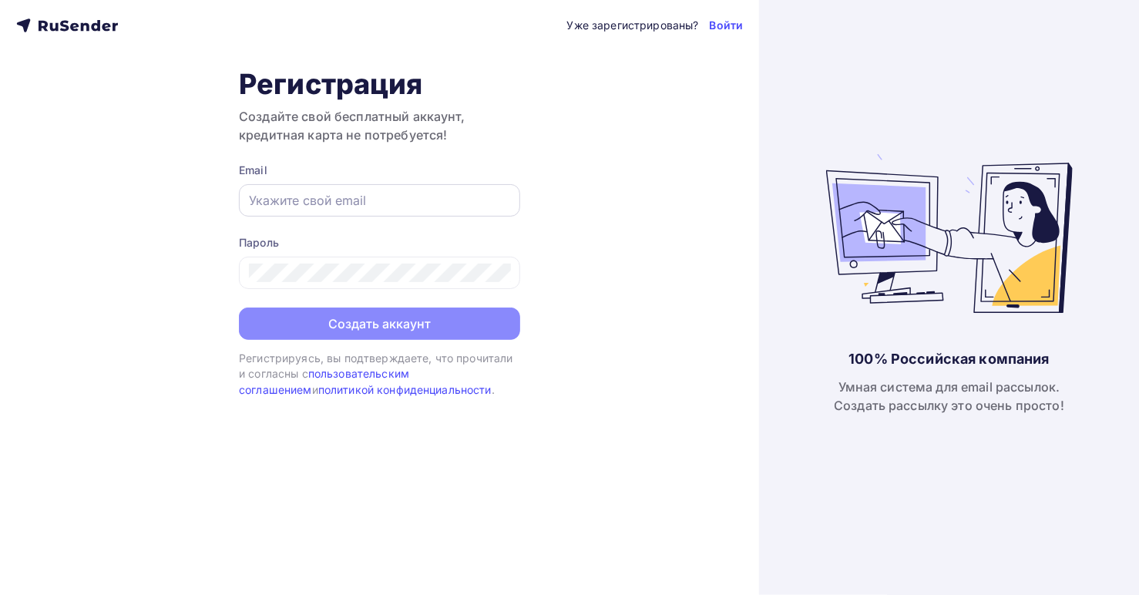
click at [388, 200] on input "text" at bounding box center [379, 200] width 261 height 18
type input "[EMAIL_ADDRESS][DOMAIN_NAME]"
drag, startPoint x: 388, startPoint y: 200, endPoint x: 248, endPoint y: 195, distance: 140.4
click at [249, 195] on input "[EMAIL_ADDRESS][DOMAIN_NAME]" at bounding box center [379, 200] width 261 height 18
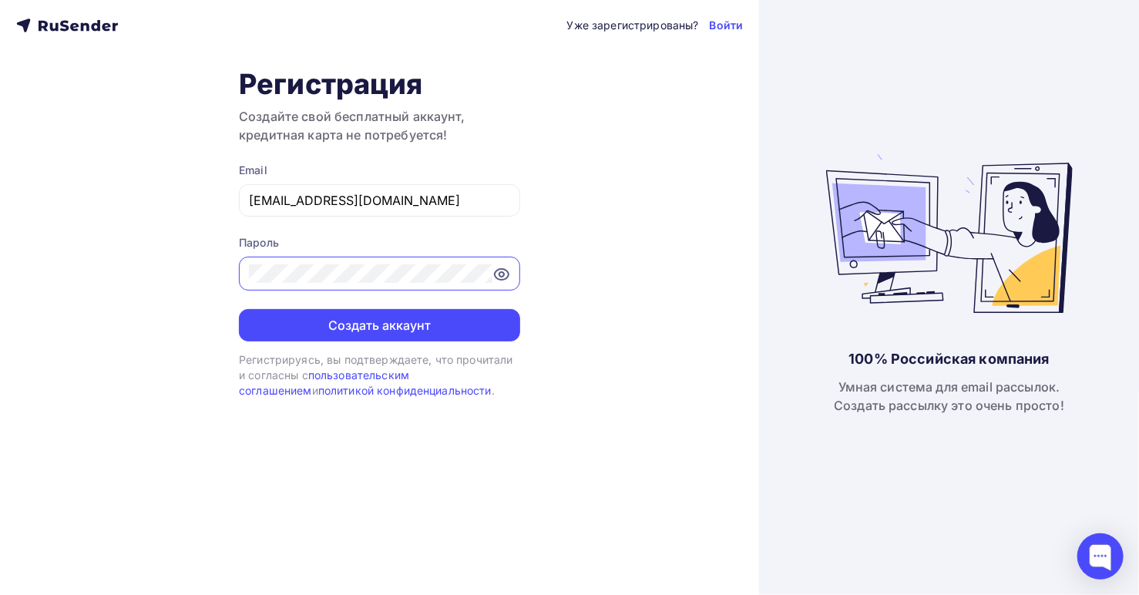
click at [497, 272] on icon at bounding box center [502, 274] width 18 height 18
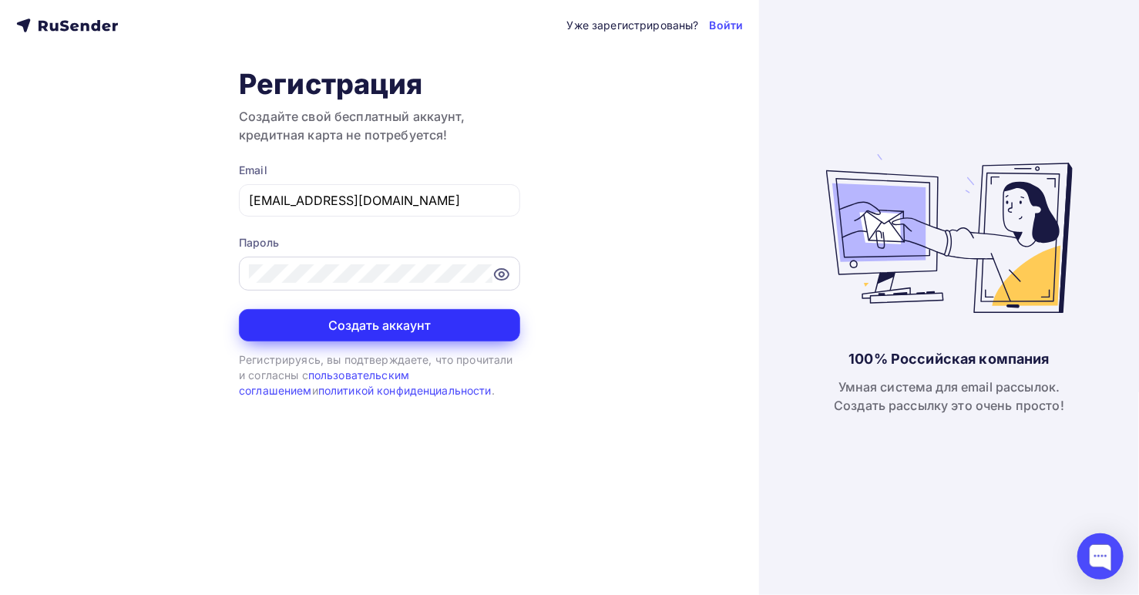
click at [342, 319] on button "Создать аккаунт" at bounding box center [379, 325] width 281 height 32
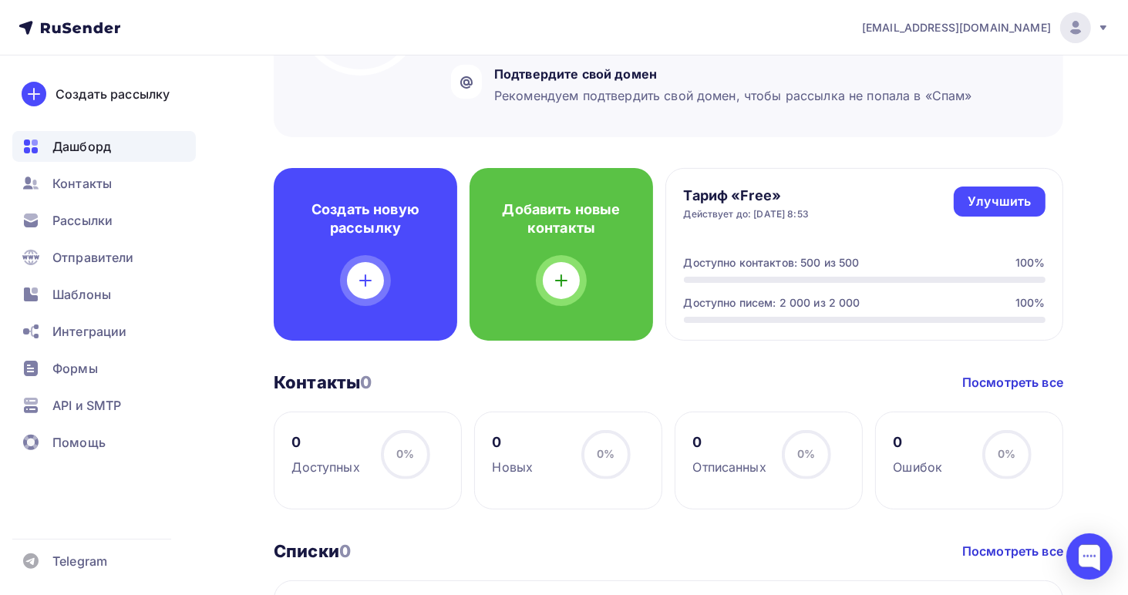
scroll to position [295, 0]
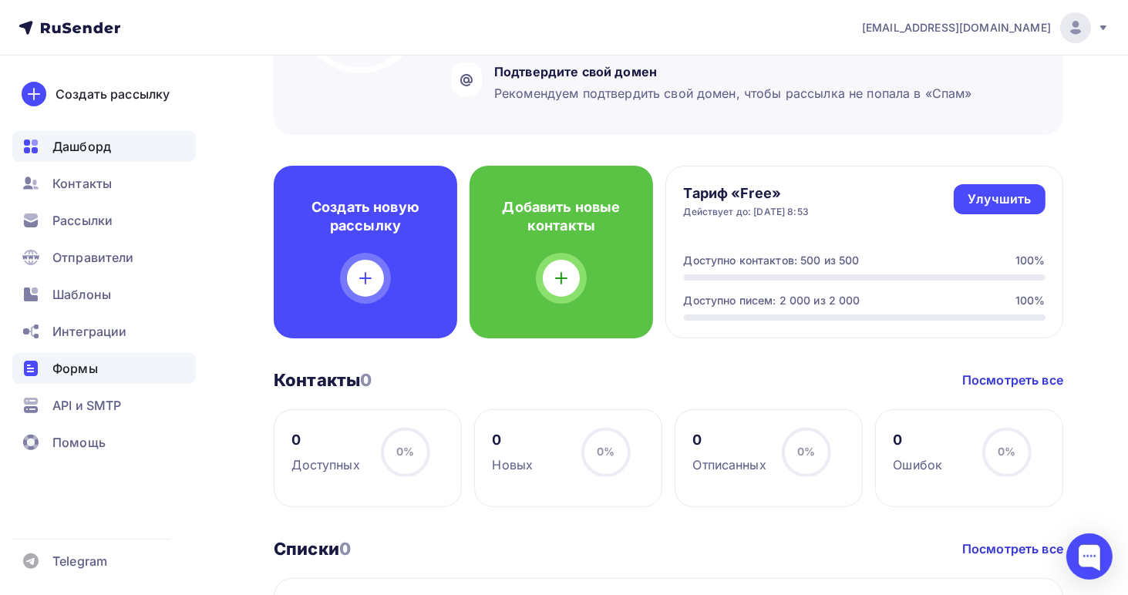
click at [80, 369] on span "Формы" at bounding box center [74, 368] width 45 height 18
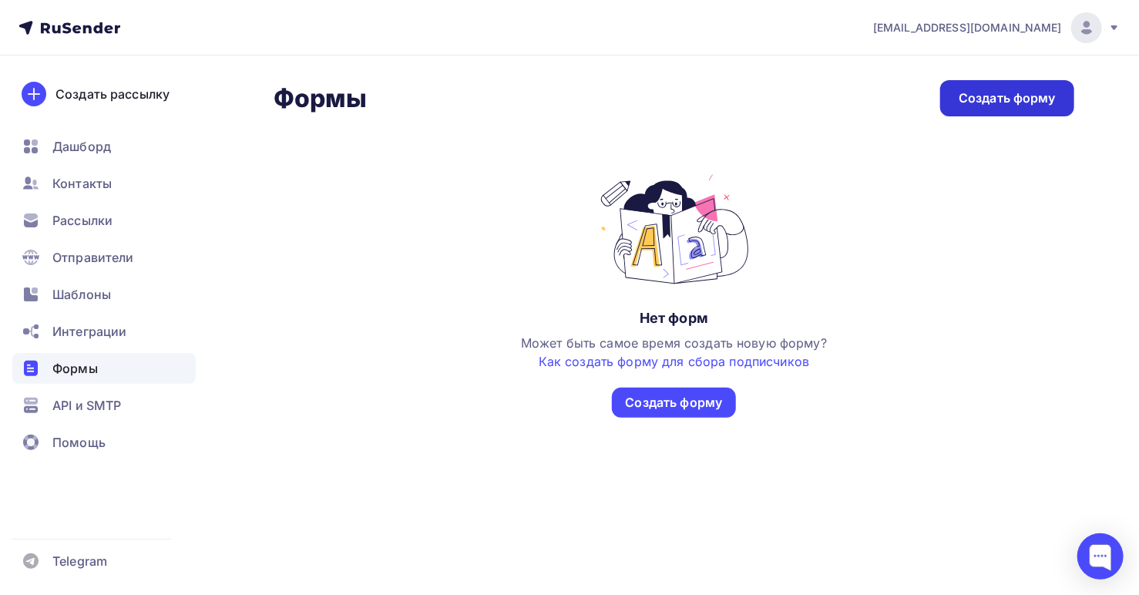
click at [1001, 101] on div "Создать форму" at bounding box center [1007, 98] width 97 height 18
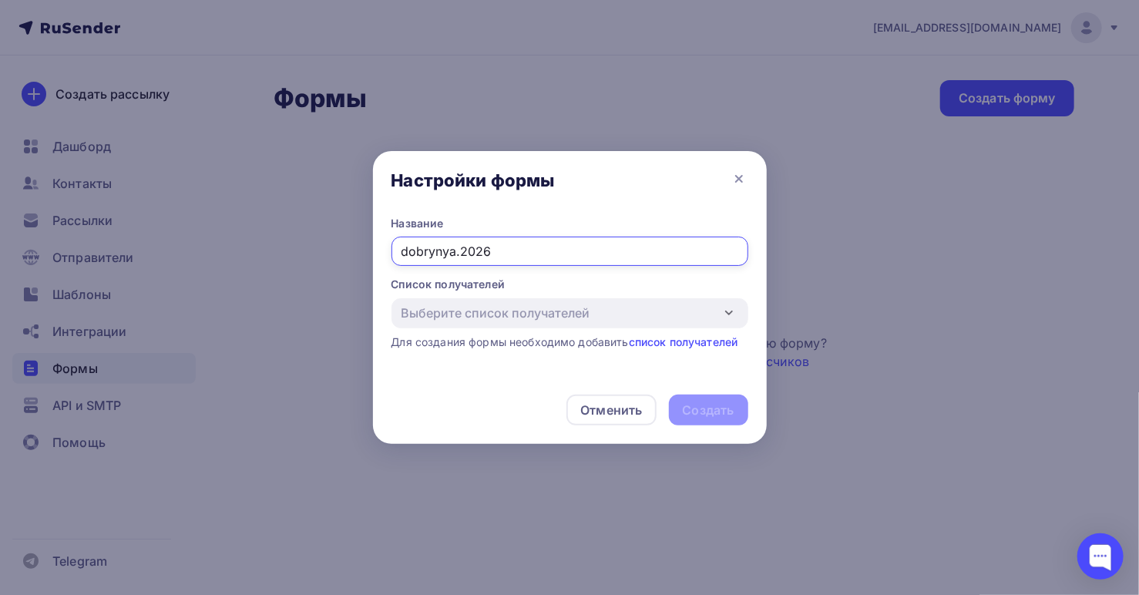
type input "dobrynya.2026"
click at [695, 341] on link "список получателей" at bounding box center [683, 341] width 109 height 13
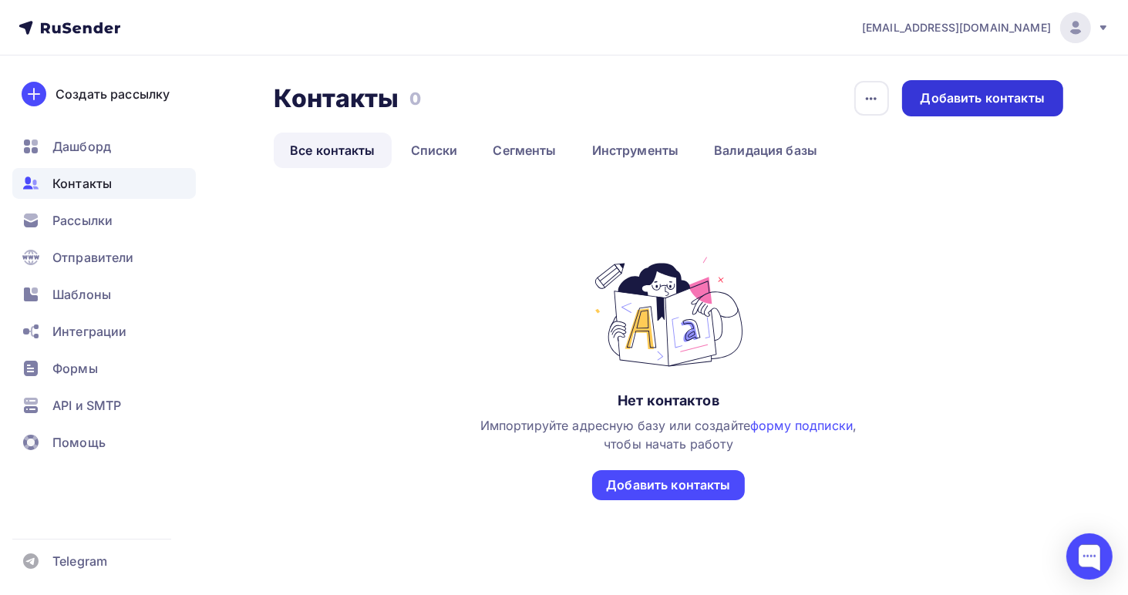
click at [949, 103] on div "Добавить контакты" at bounding box center [982, 98] width 124 height 18
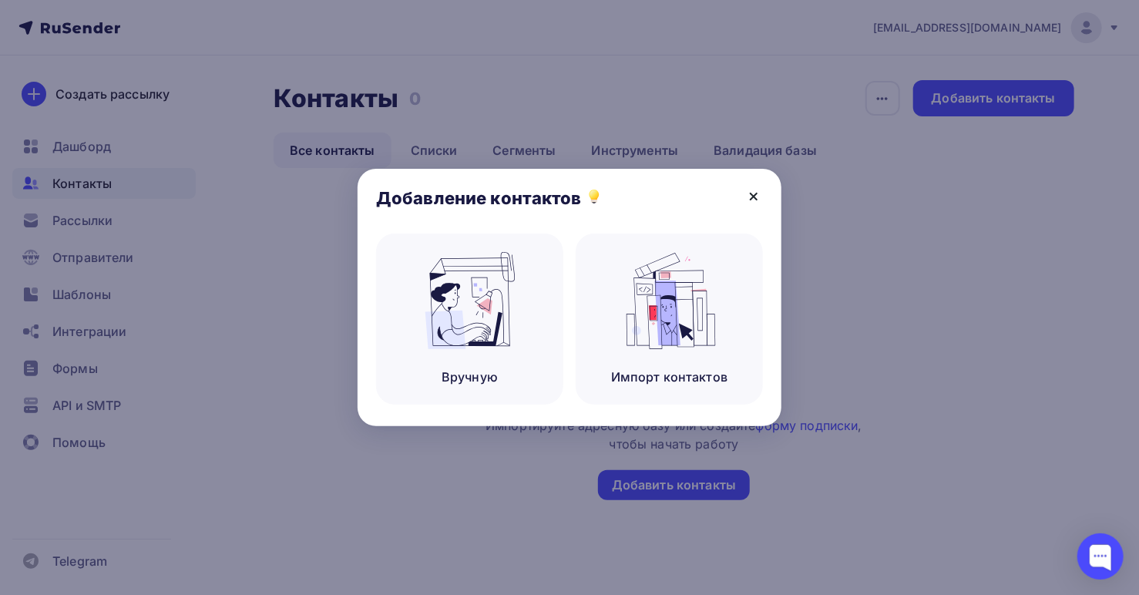
click at [758, 197] on icon at bounding box center [754, 196] width 18 height 18
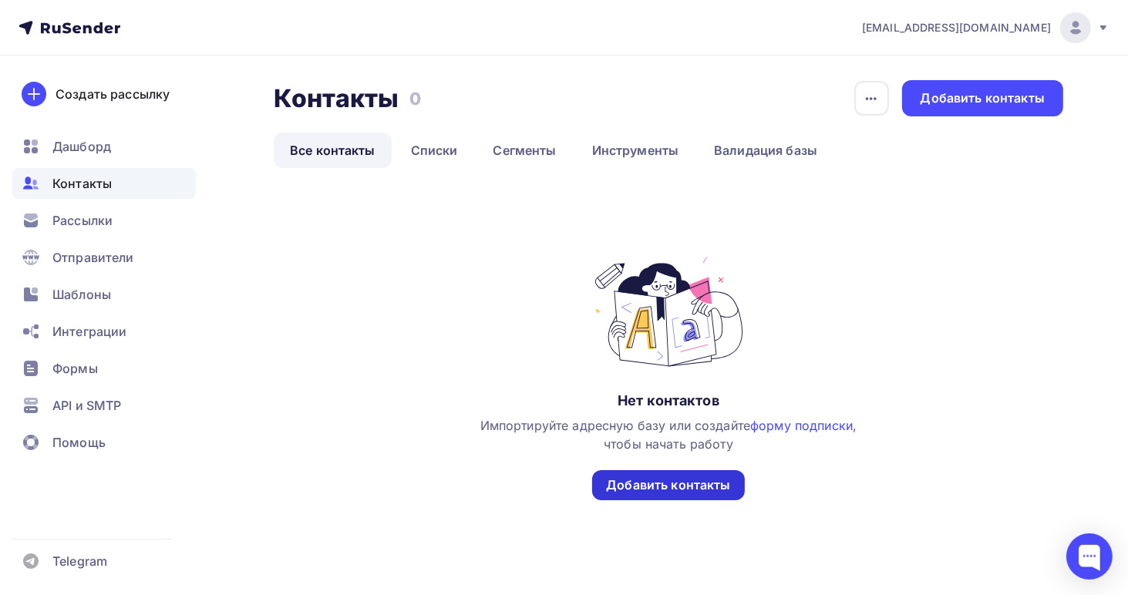
click at [684, 487] on div "Добавить контакты" at bounding box center [668, 485] width 124 height 18
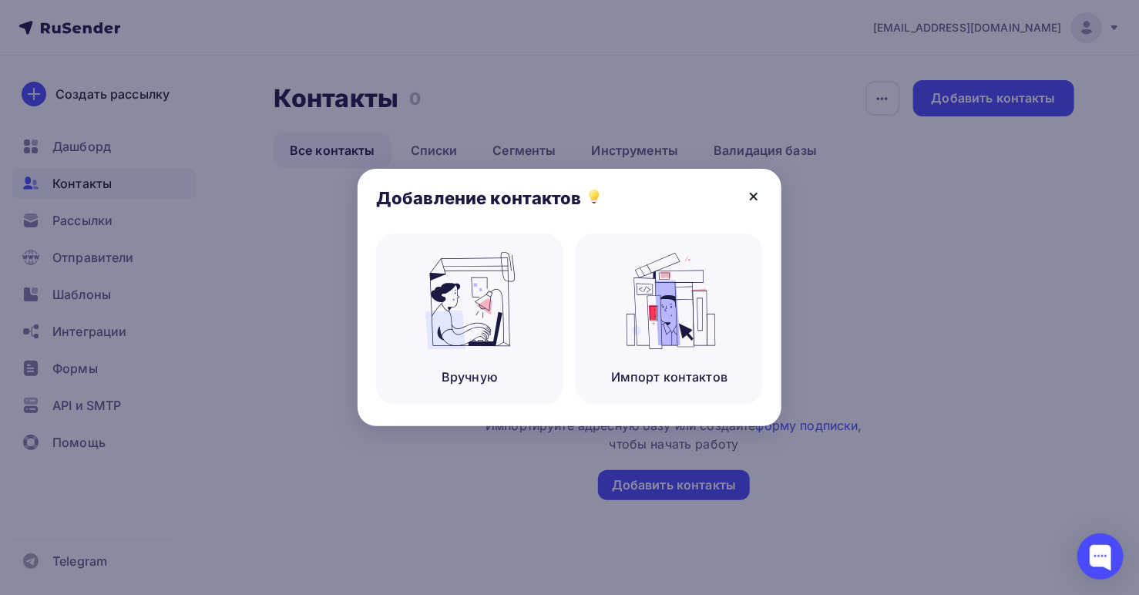
click at [754, 198] on icon at bounding box center [754, 196] width 18 height 18
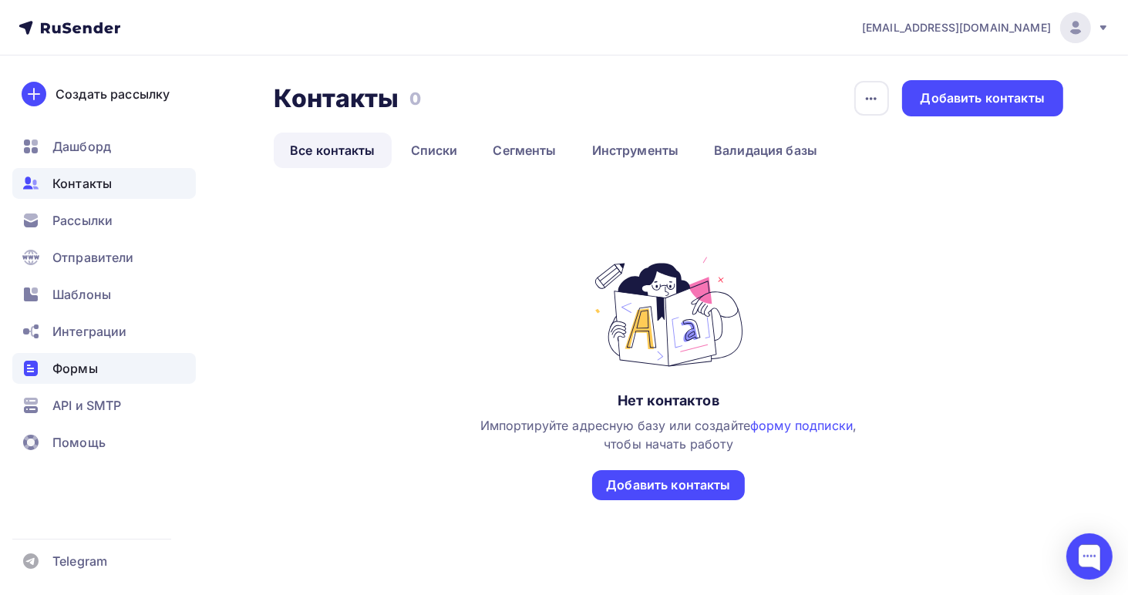
click at [81, 366] on span "Формы" at bounding box center [74, 368] width 45 height 18
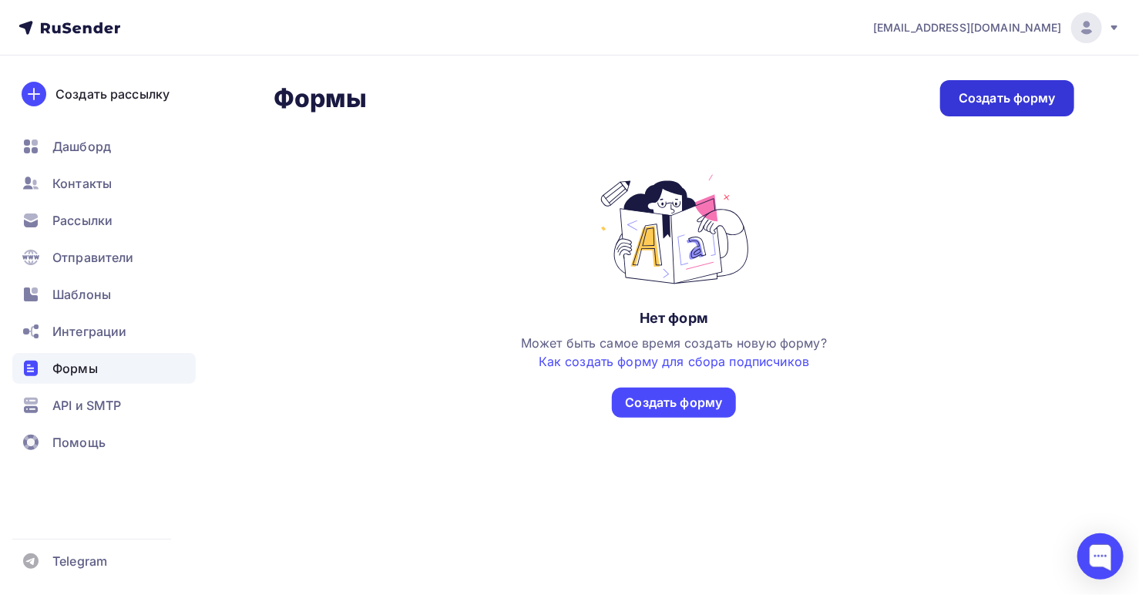
click at [1011, 99] on div "Создать форму" at bounding box center [1007, 98] width 97 height 18
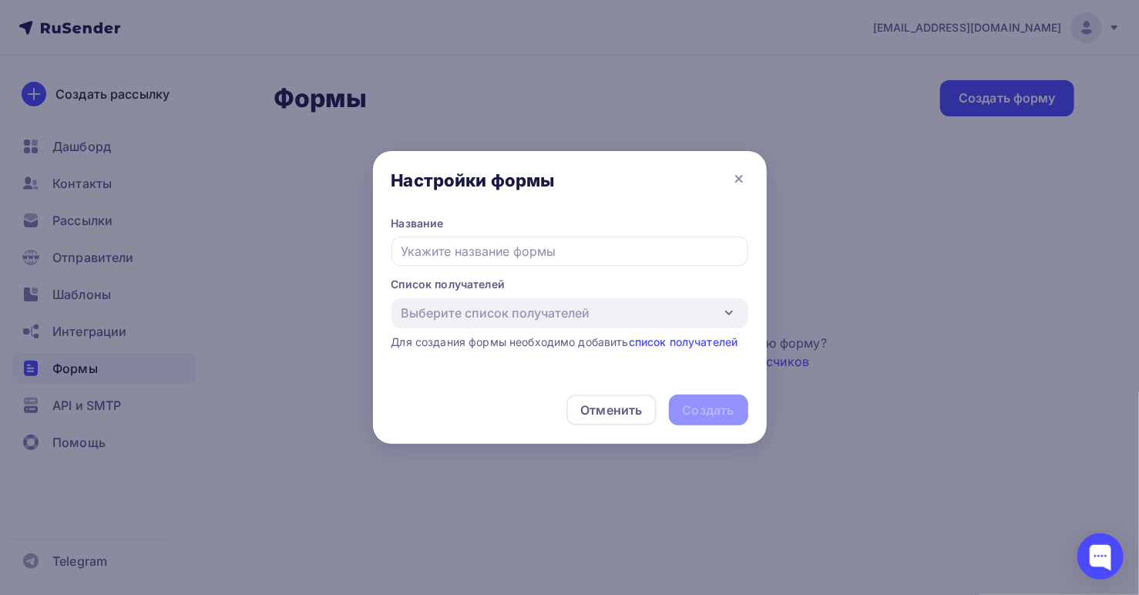
click at [580, 246] on input "text" at bounding box center [570, 251] width 357 height 29
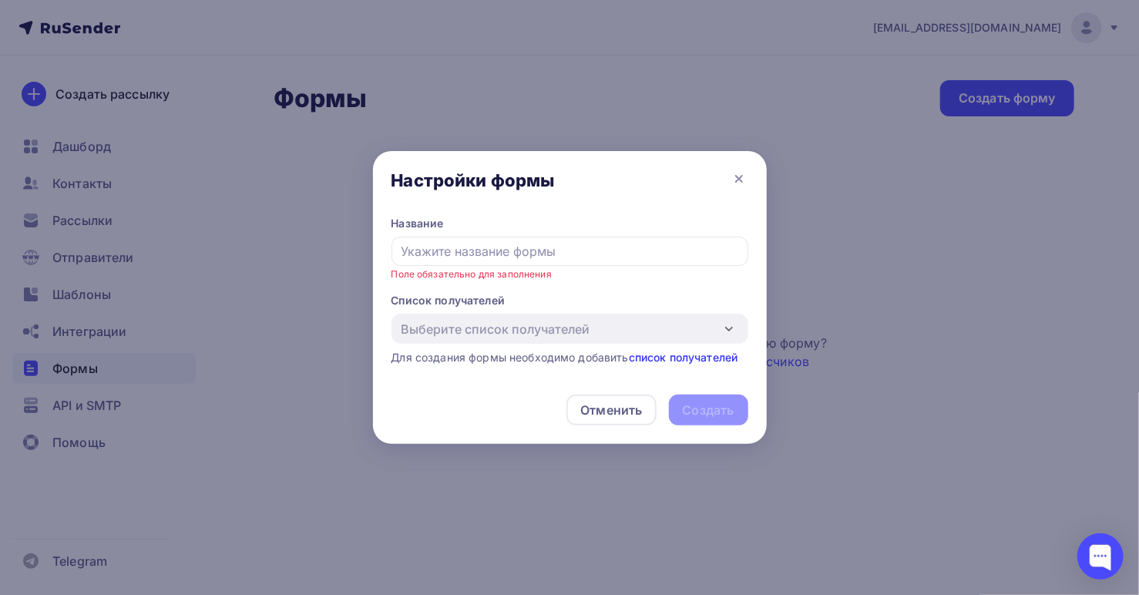
click at [671, 341] on div "Выберите список получателей Добавить список Для создания формы необходимо добав…" at bounding box center [570, 340] width 357 height 52
click at [549, 251] on input "text" at bounding box center [570, 251] width 357 height 29
paste input "[EMAIL_ADDRESS][DOMAIN_NAME]"
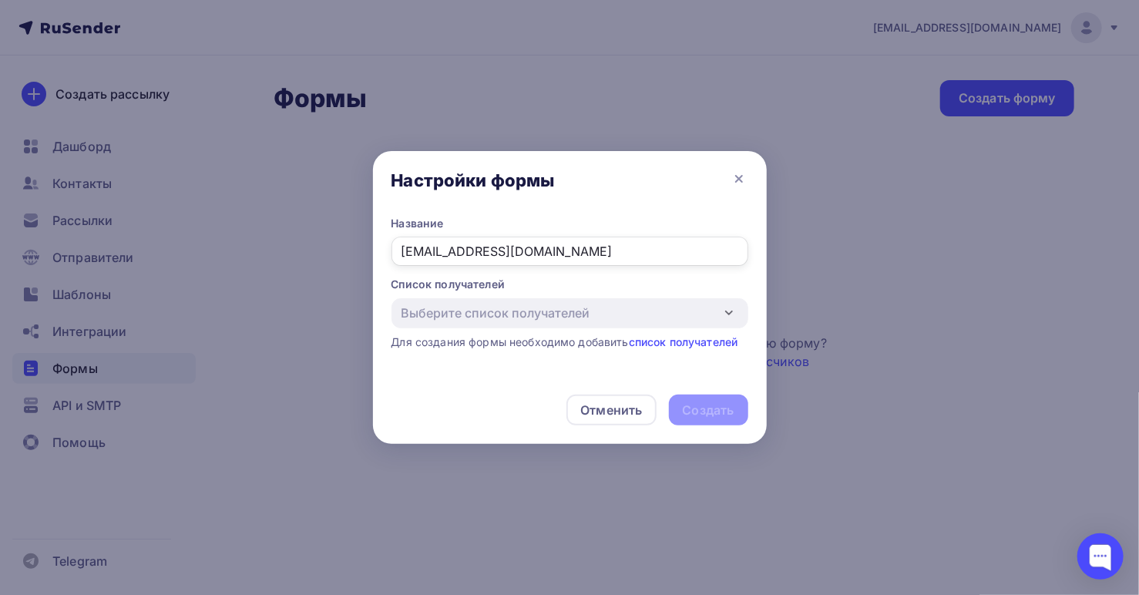
click at [583, 249] on input "[EMAIL_ADDRESS][DOMAIN_NAME]" at bounding box center [570, 251] width 357 height 29
type input "dobrynya.2026"
click at [682, 341] on link "список получателей" at bounding box center [683, 341] width 109 height 13
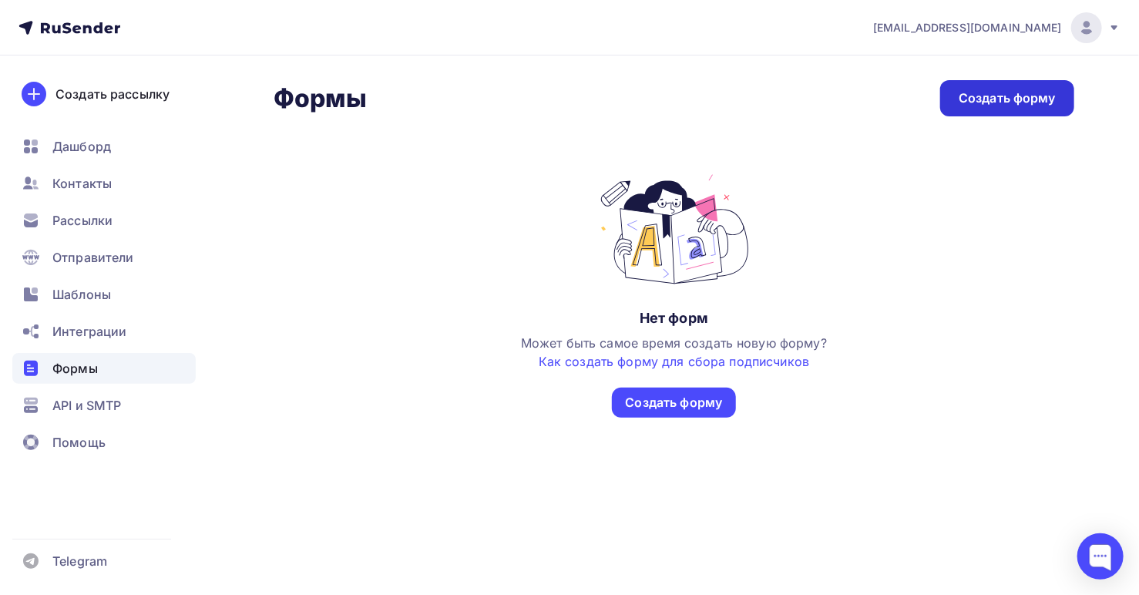
click at [977, 99] on div "Создать форму" at bounding box center [1007, 98] width 97 height 18
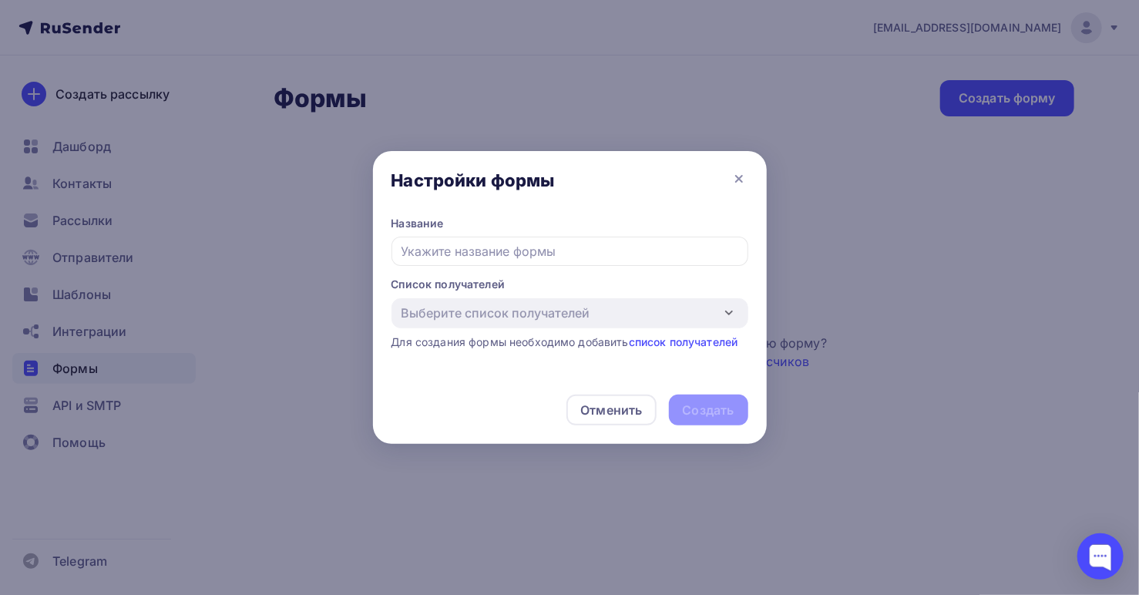
click at [594, 255] on input "text" at bounding box center [570, 251] width 357 height 29
click at [509, 252] on input "dobrynya.2026" at bounding box center [570, 251] width 357 height 29
type input "d"
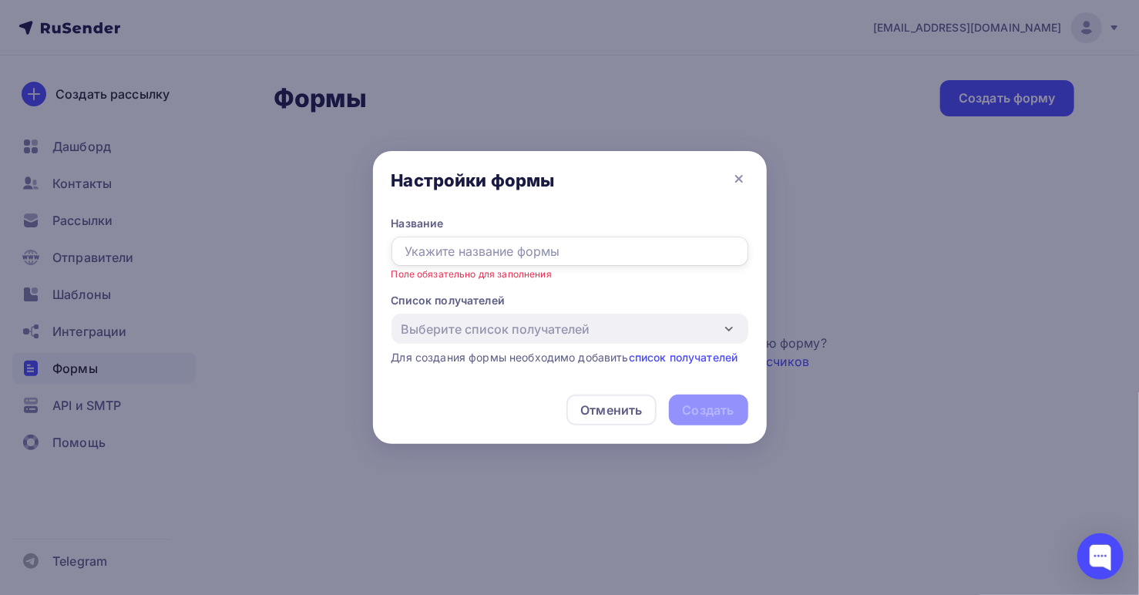
click at [472, 249] on input "text" at bounding box center [570, 251] width 357 height 29
paste input "[DOMAIN_NAME]"
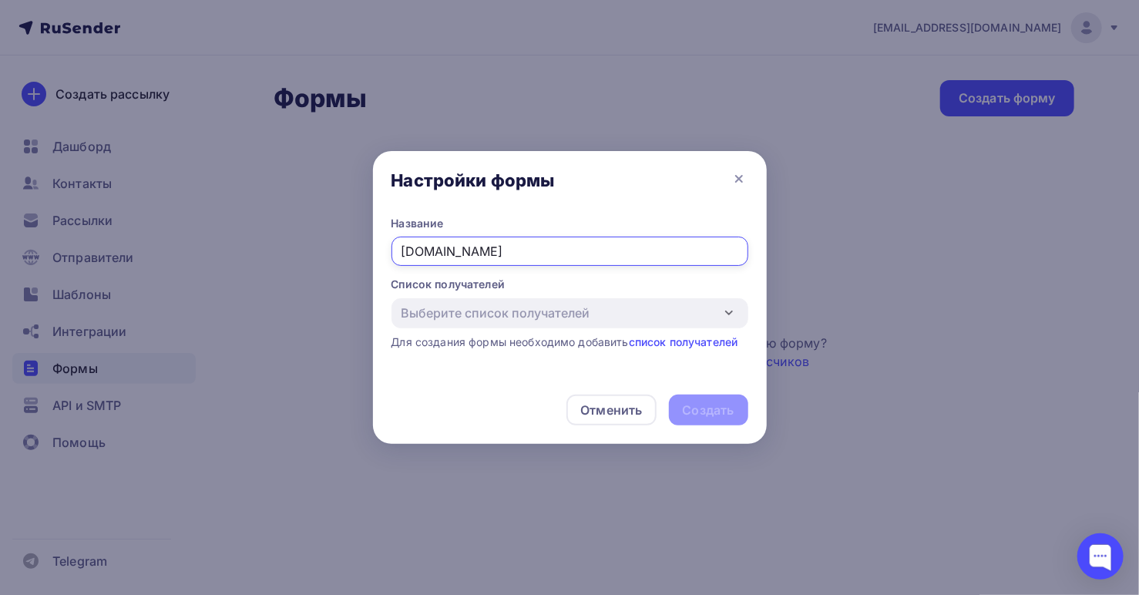
type input "[DOMAIN_NAME]"
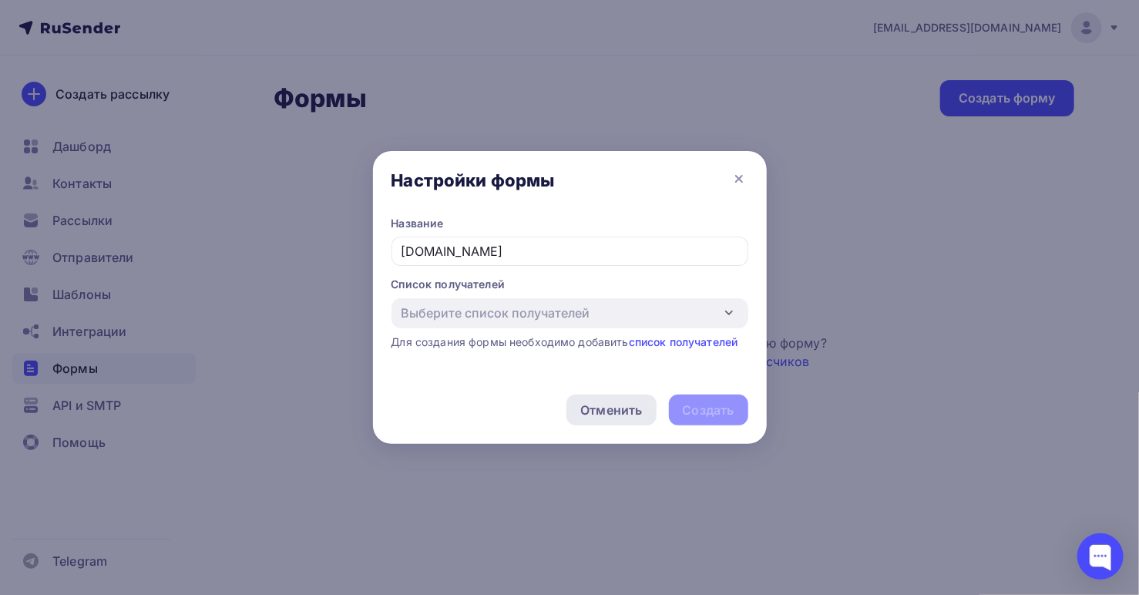
click at [601, 409] on div "Отменить" at bounding box center [611, 410] width 62 height 18
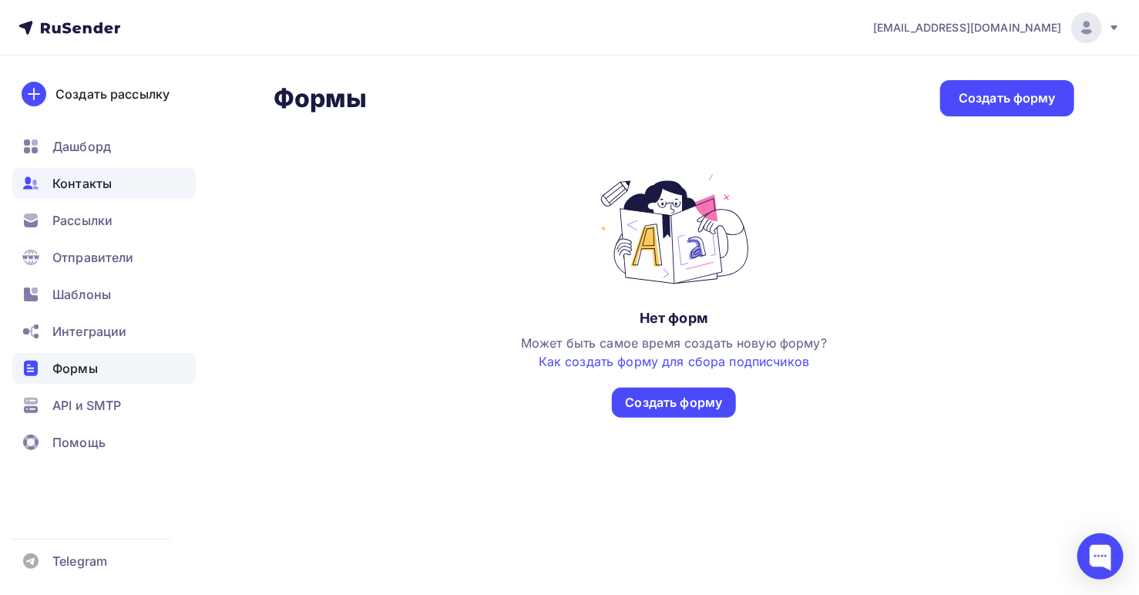
click at [72, 183] on span "Контакты" at bounding box center [81, 183] width 59 height 18
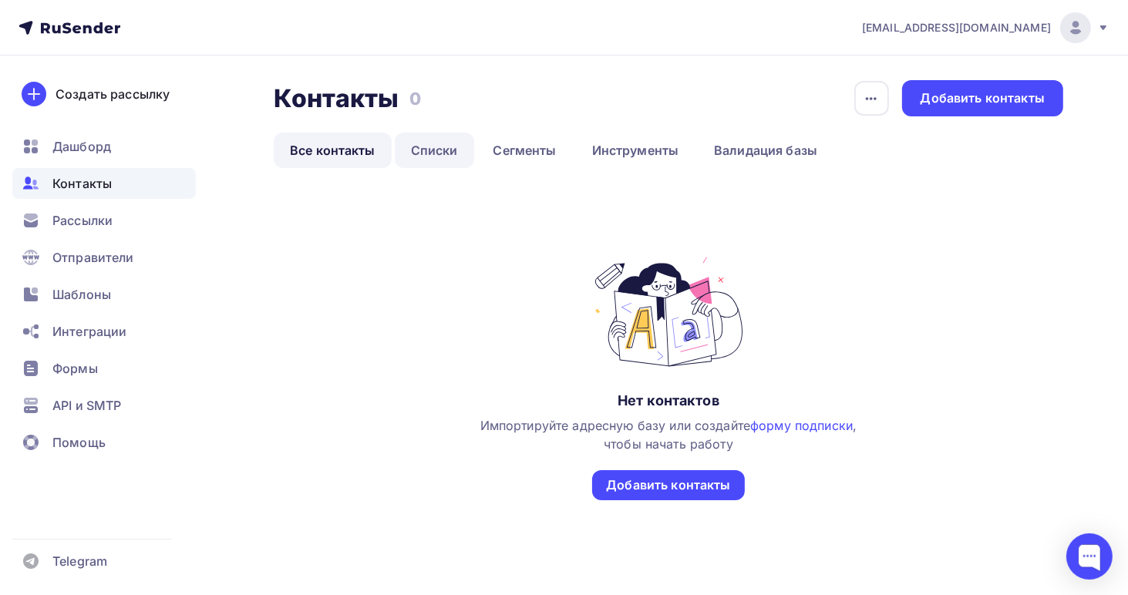
click at [431, 152] on link "Списки" at bounding box center [434, 150] width 79 height 35
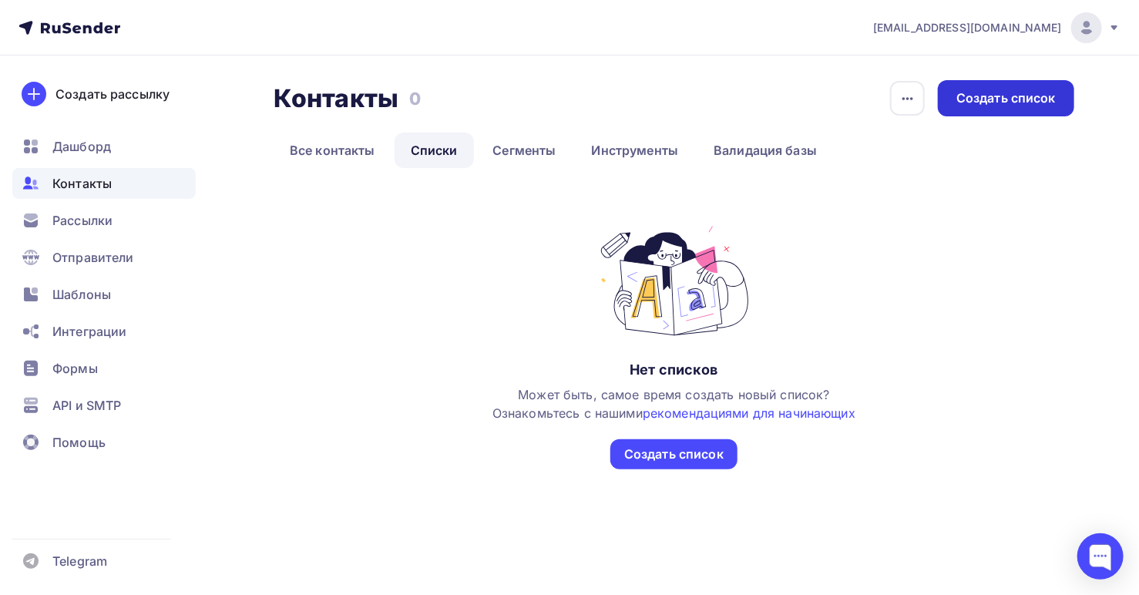
click at [999, 98] on div "Создать список" at bounding box center [1006, 98] width 99 height 18
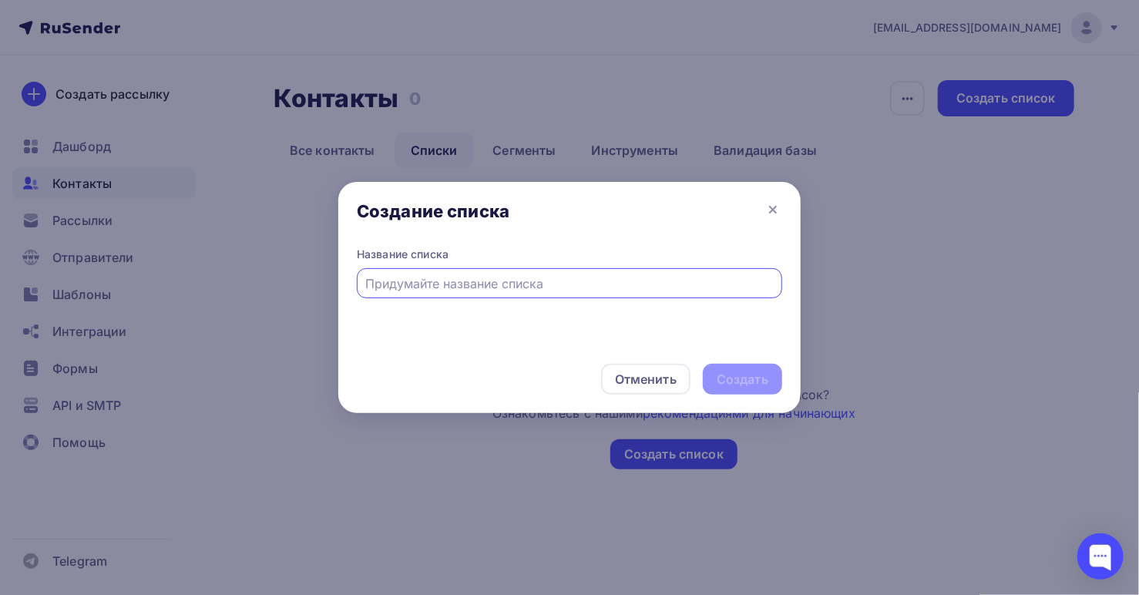
click at [550, 280] on input "text" at bounding box center [570, 283] width 408 height 18
type input "БАЗА"
click at [741, 384] on div "Создать" at bounding box center [743, 380] width 52 height 18
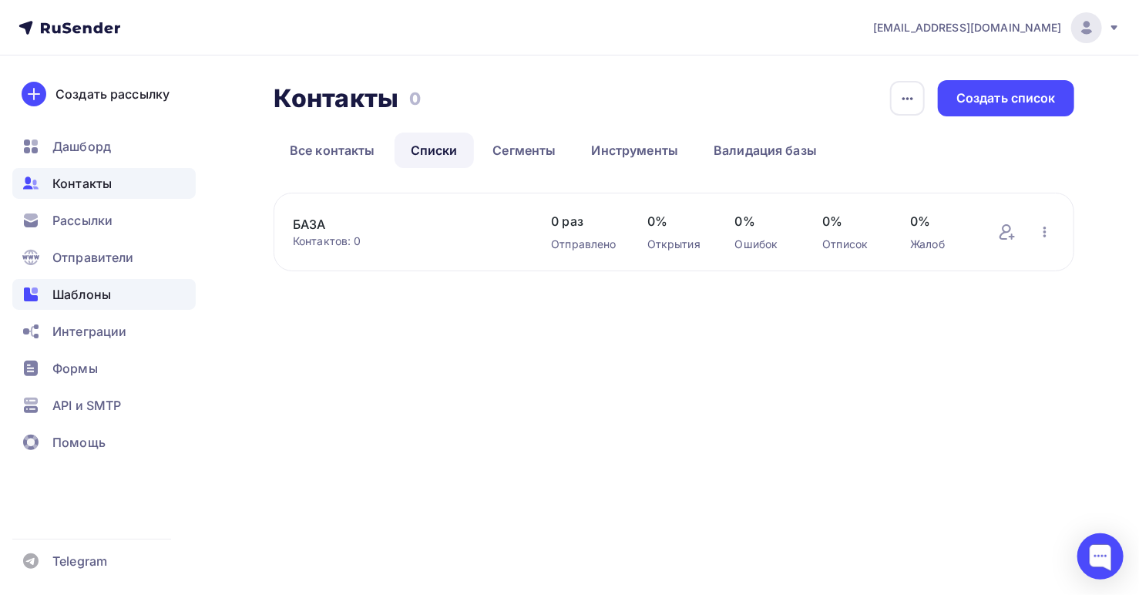
click at [79, 292] on span "Шаблоны" at bounding box center [81, 294] width 59 height 18
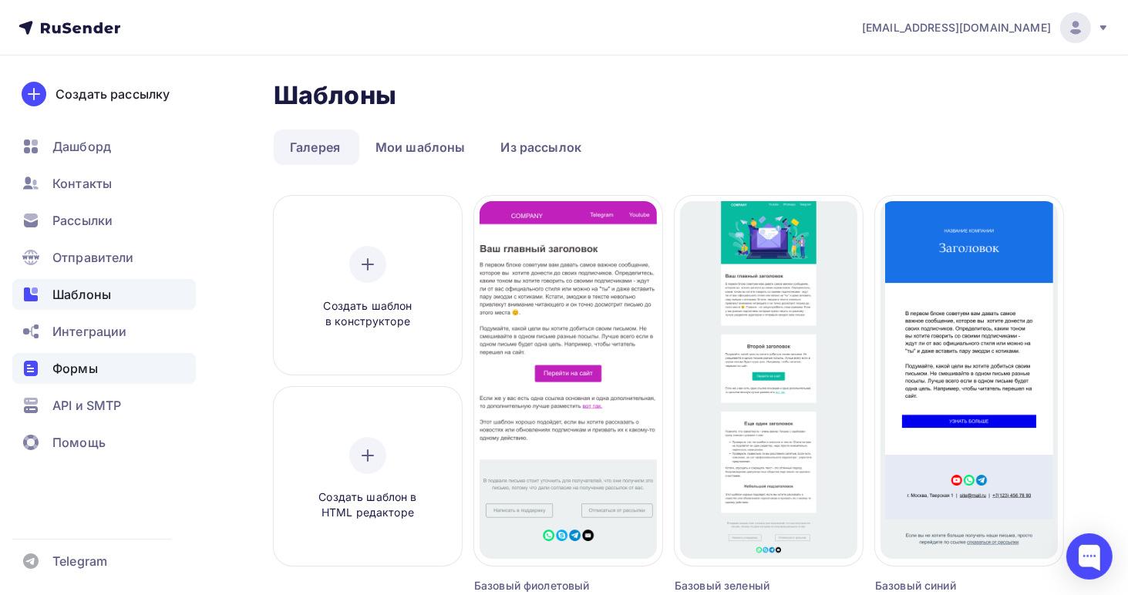
click at [82, 365] on span "Формы" at bounding box center [74, 368] width 45 height 18
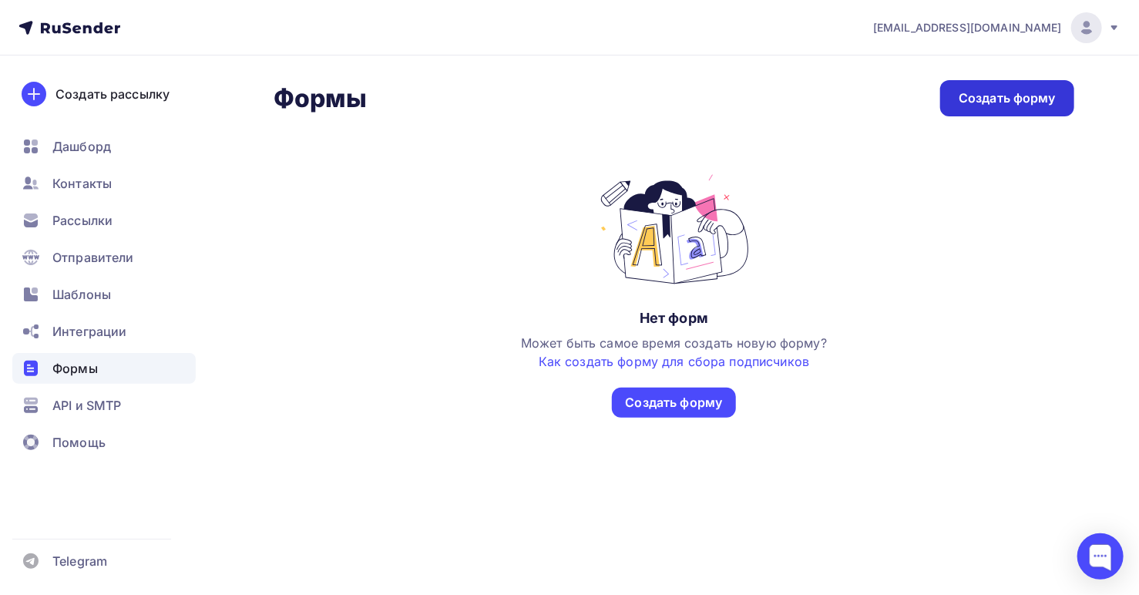
click at [992, 96] on div "Создать форму" at bounding box center [1007, 98] width 97 height 18
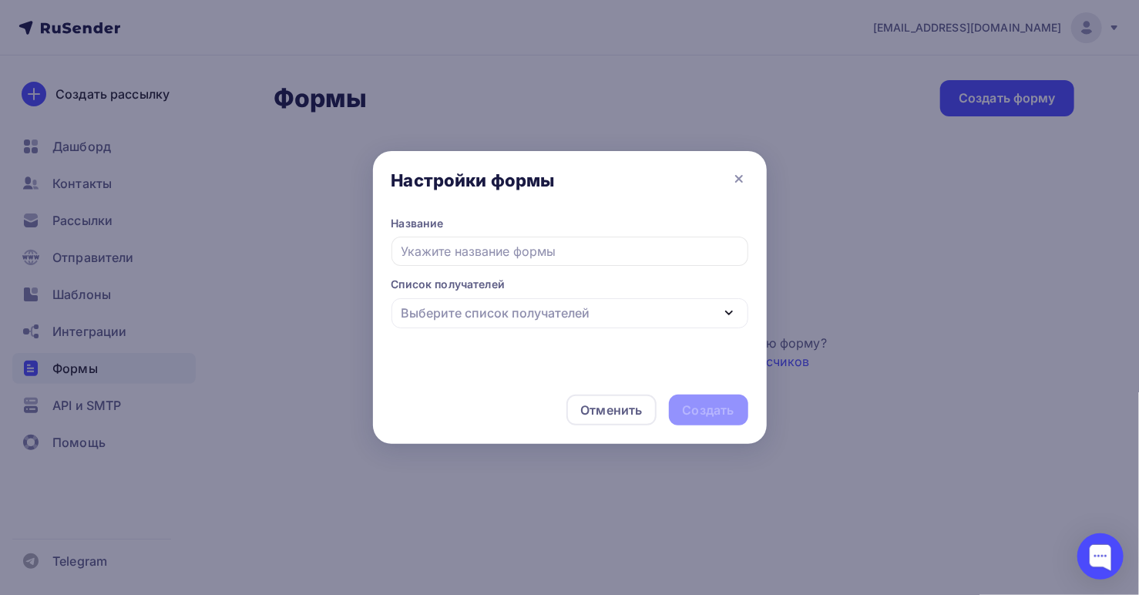
click at [562, 251] on input "text" at bounding box center [570, 251] width 357 height 29
click at [732, 311] on icon "button" at bounding box center [729, 313] width 18 height 18
type input "[DOMAIN_NAME]"
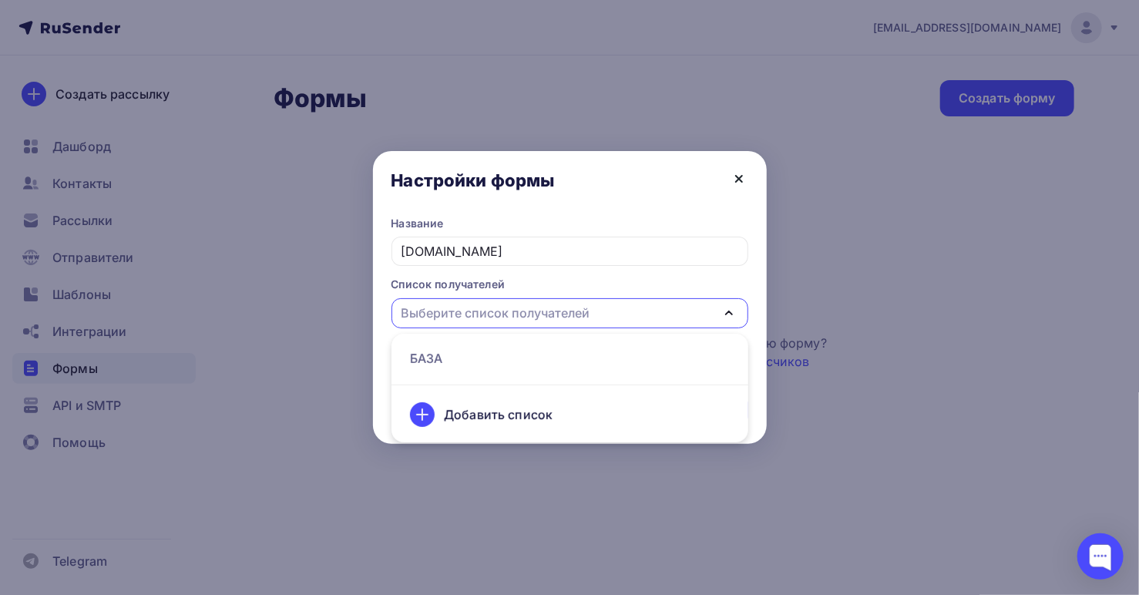
click at [737, 180] on icon at bounding box center [739, 179] width 6 height 6
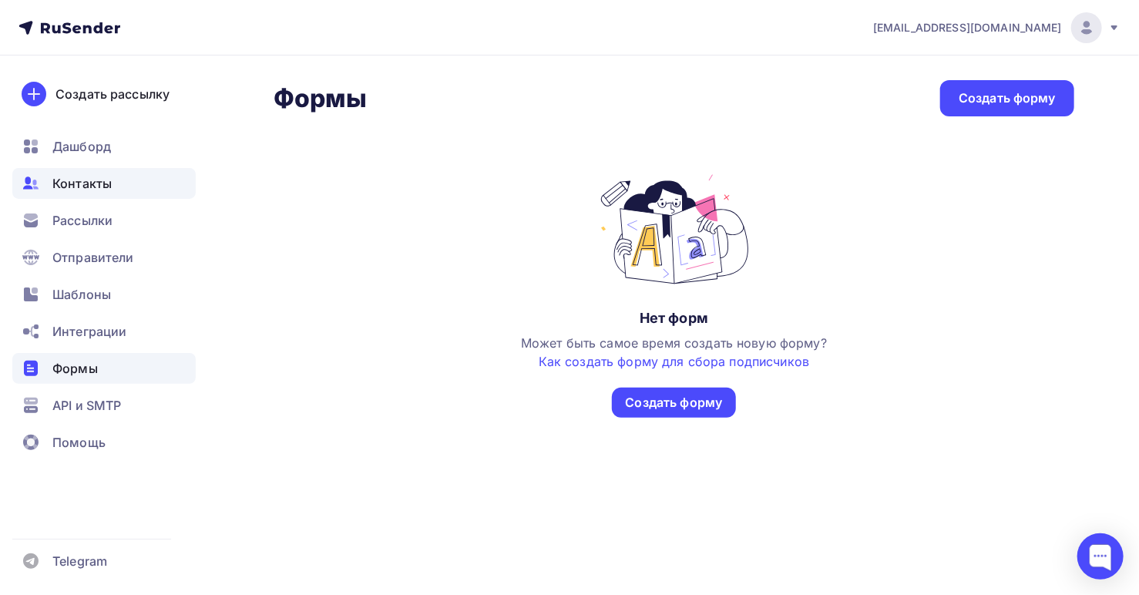
click at [96, 183] on span "Контакты" at bounding box center [81, 183] width 59 height 18
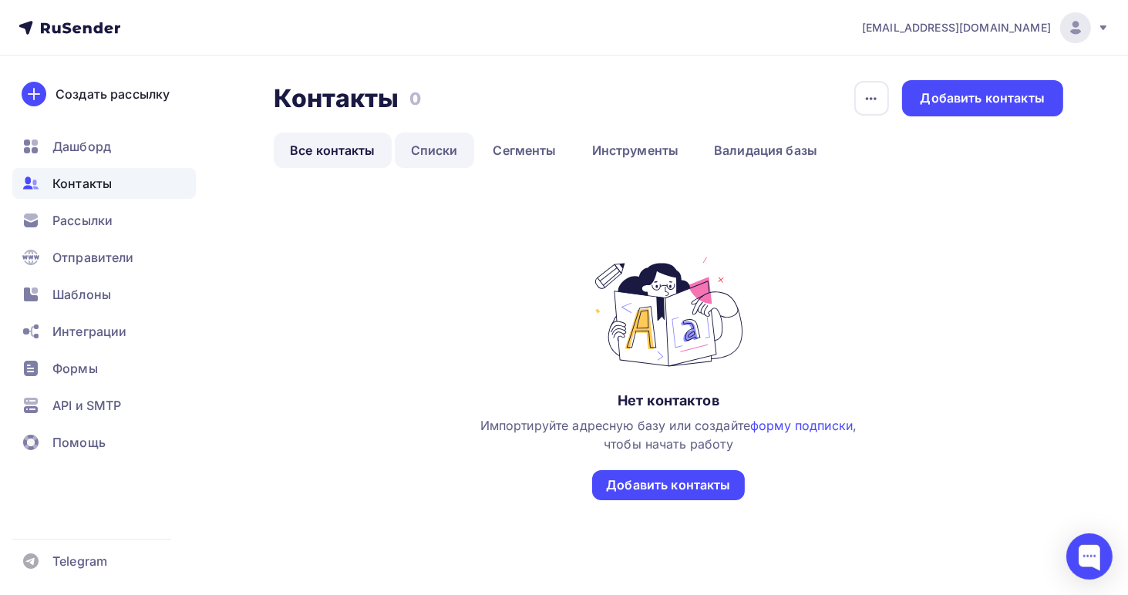
click at [427, 152] on link "Списки" at bounding box center [434, 150] width 79 height 35
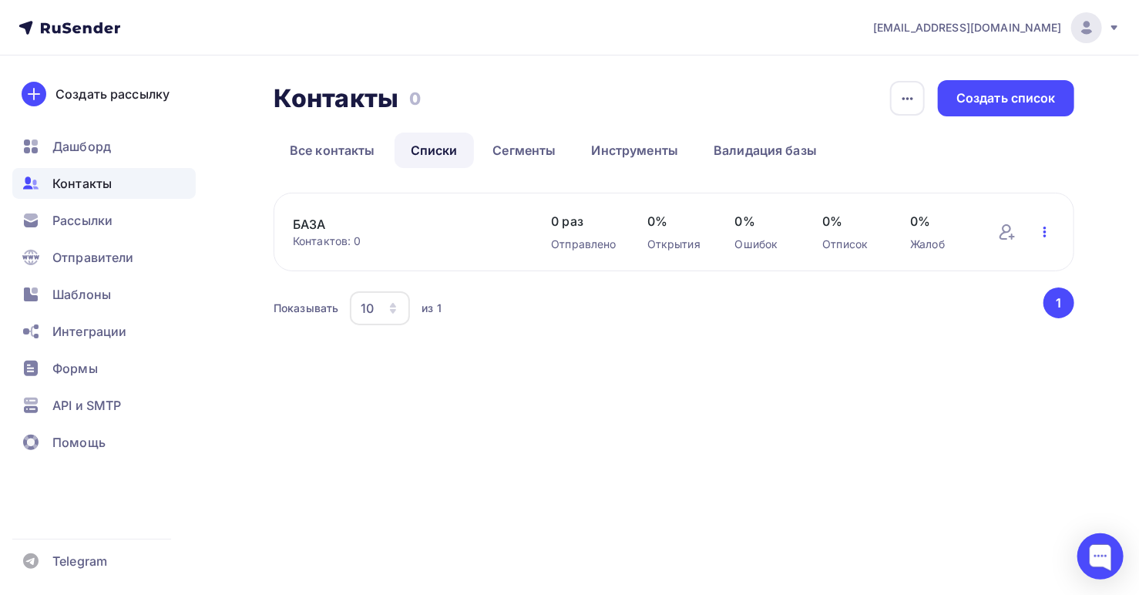
click at [1045, 232] on icon "button" at bounding box center [1045, 232] width 3 height 11
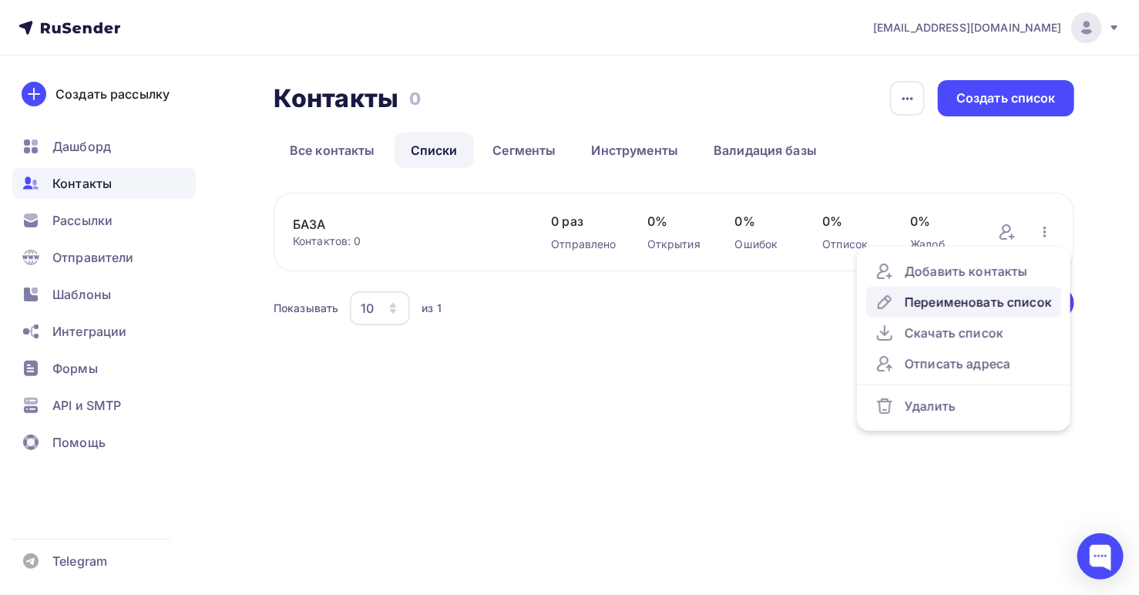
click at [956, 301] on div "Переименовать список" at bounding box center [964, 302] width 177 height 18
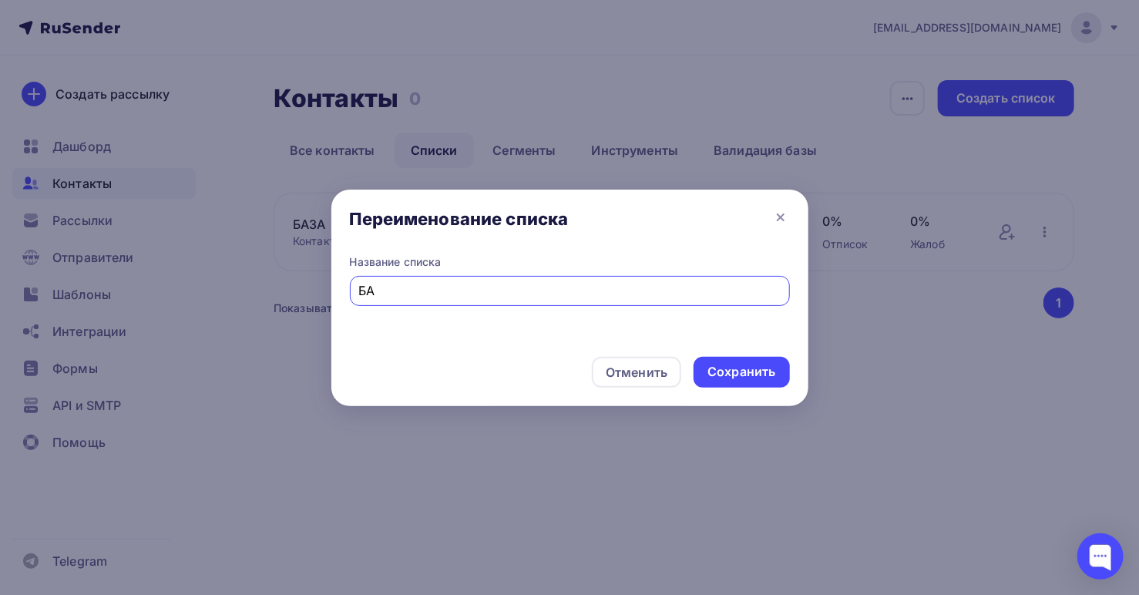
type input "Б"
type input "D"
type input "BAZA"
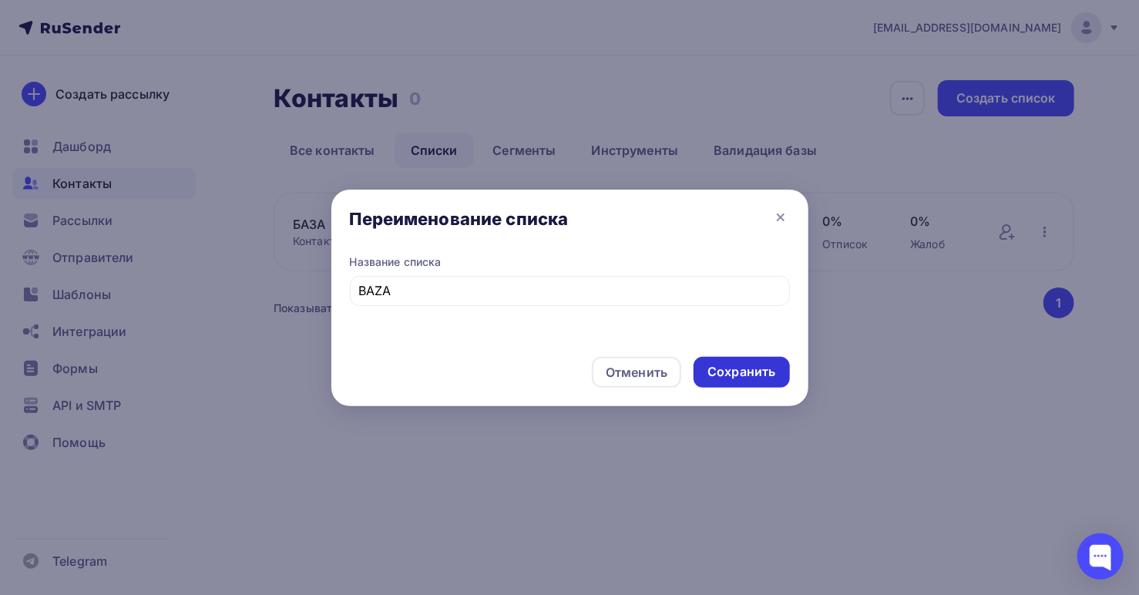
click at [752, 375] on div "Сохранить" at bounding box center [742, 372] width 68 height 18
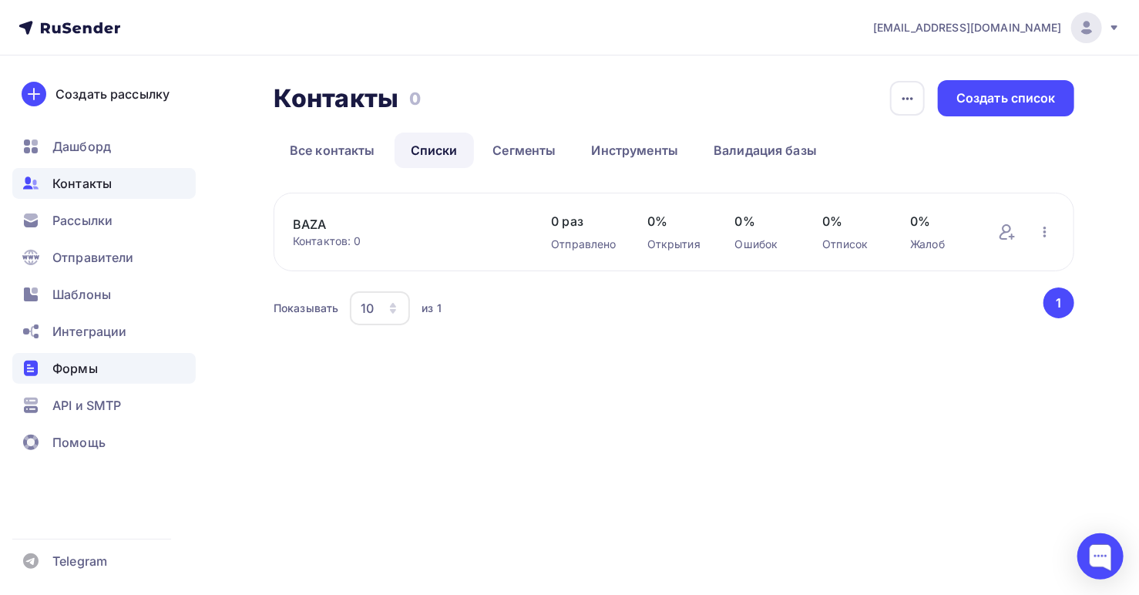
click at [83, 365] on span "Формы" at bounding box center [74, 368] width 45 height 18
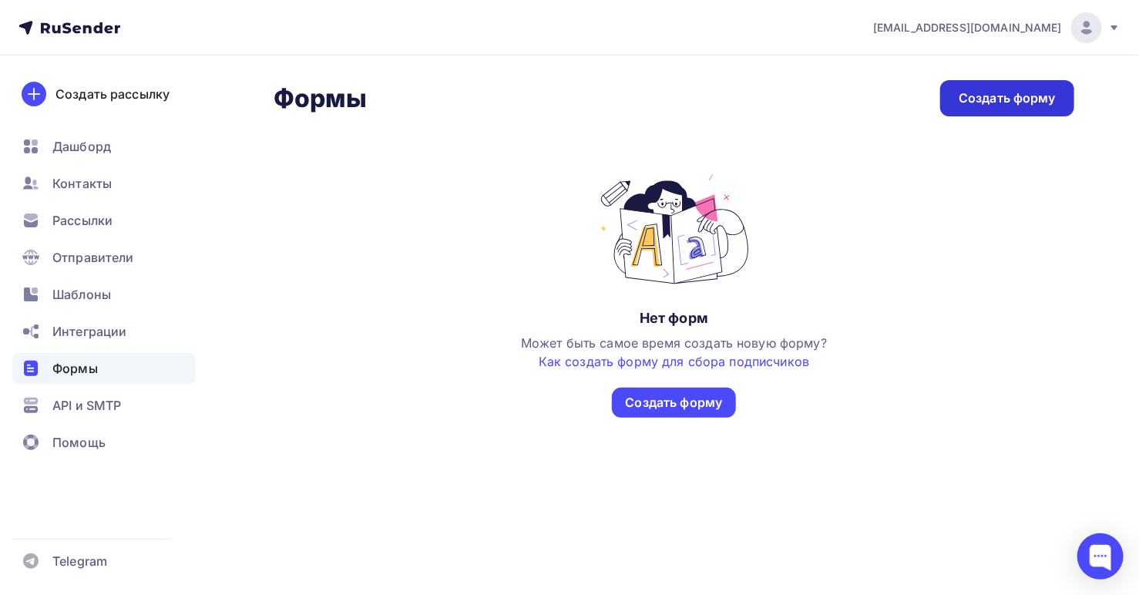
click at [997, 104] on div "Создать форму" at bounding box center [1007, 98] width 97 height 18
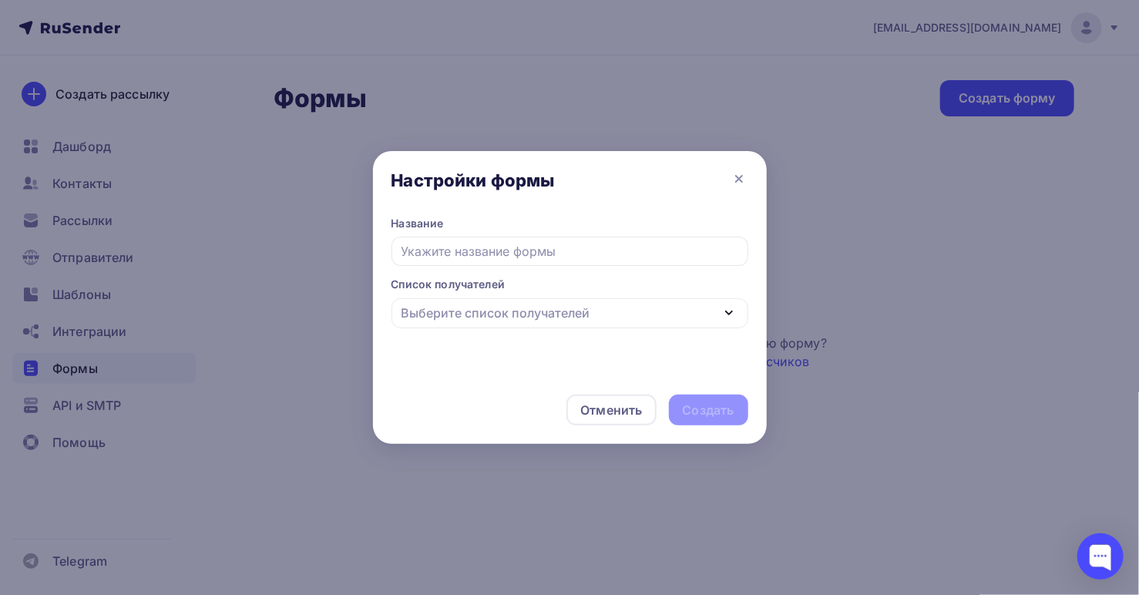
click at [561, 255] on input "text" at bounding box center [570, 251] width 357 height 29
click at [728, 314] on icon "button" at bounding box center [729, 312] width 6 height 3
type input "[DOMAIN_NAME]"
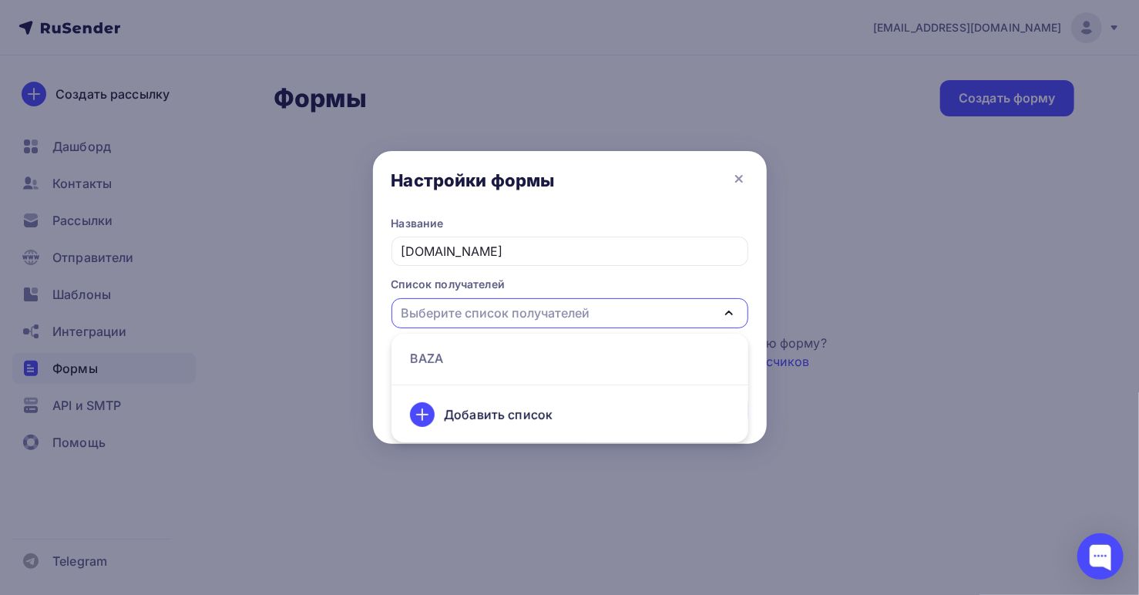
click at [424, 415] on icon at bounding box center [422, 414] width 18 height 18
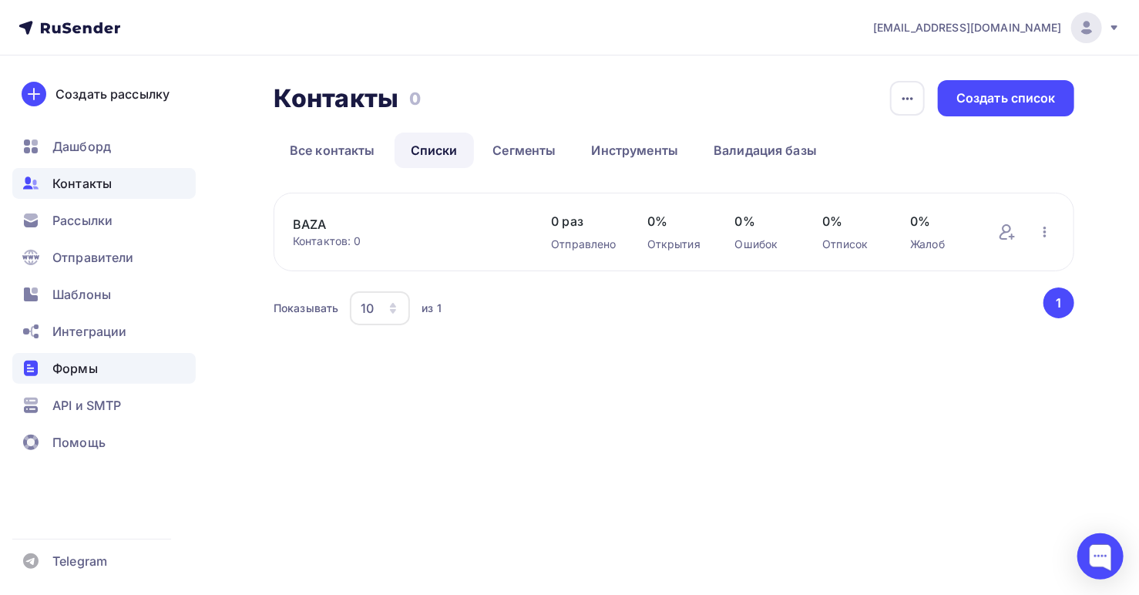
click at [82, 372] on span "Формы" at bounding box center [74, 368] width 45 height 18
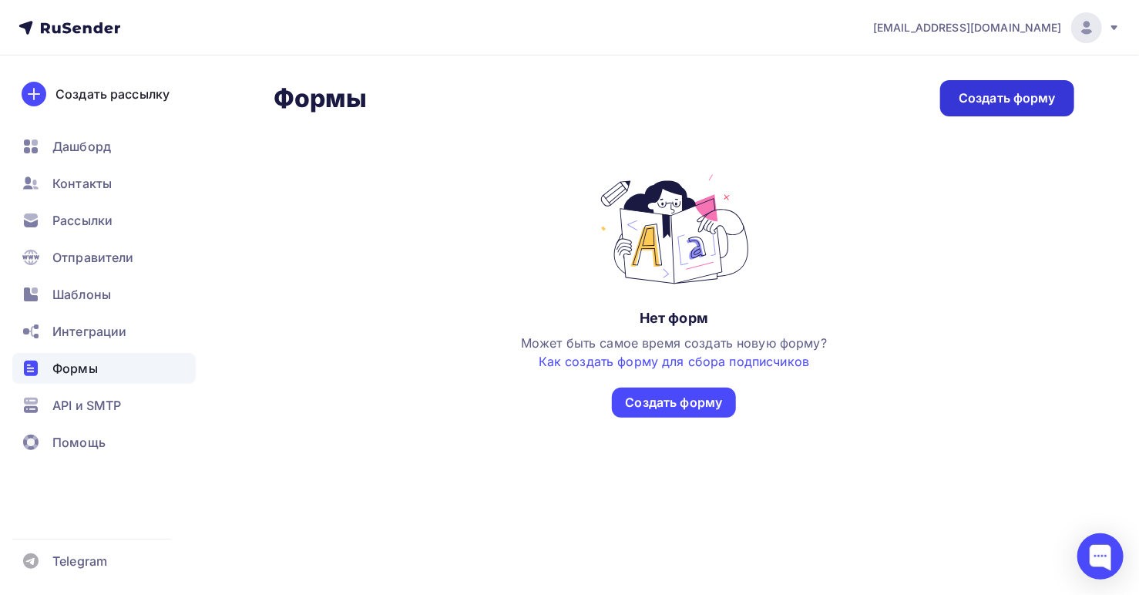
click at [1011, 99] on div "Создать форму" at bounding box center [1007, 98] width 97 height 18
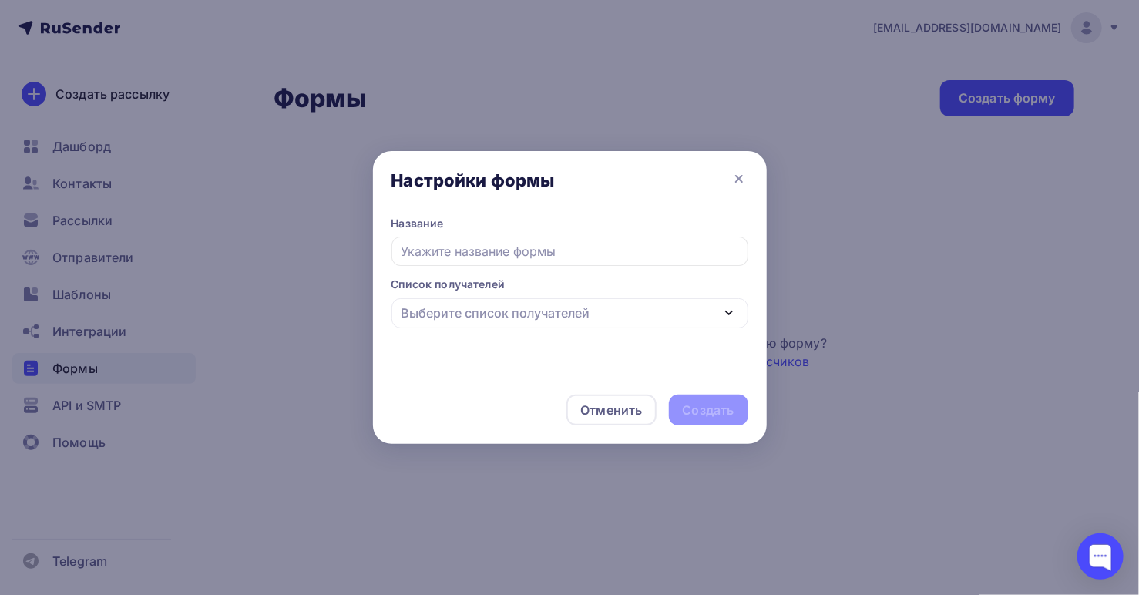
click at [570, 252] on input "text" at bounding box center [570, 251] width 357 height 29
click at [725, 314] on icon "button" at bounding box center [729, 313] width 18 height 18
type input "[DOMAIN_NAME]"
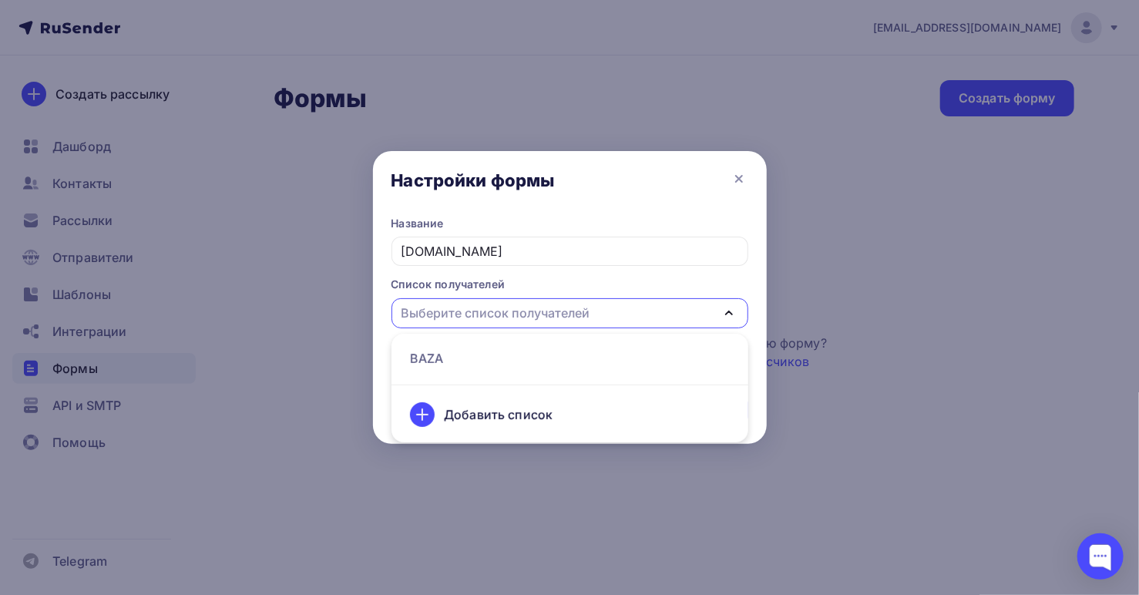
click at [459, 417] on div "Добавить список" at bounding box center [498, 414] width 109 height 18
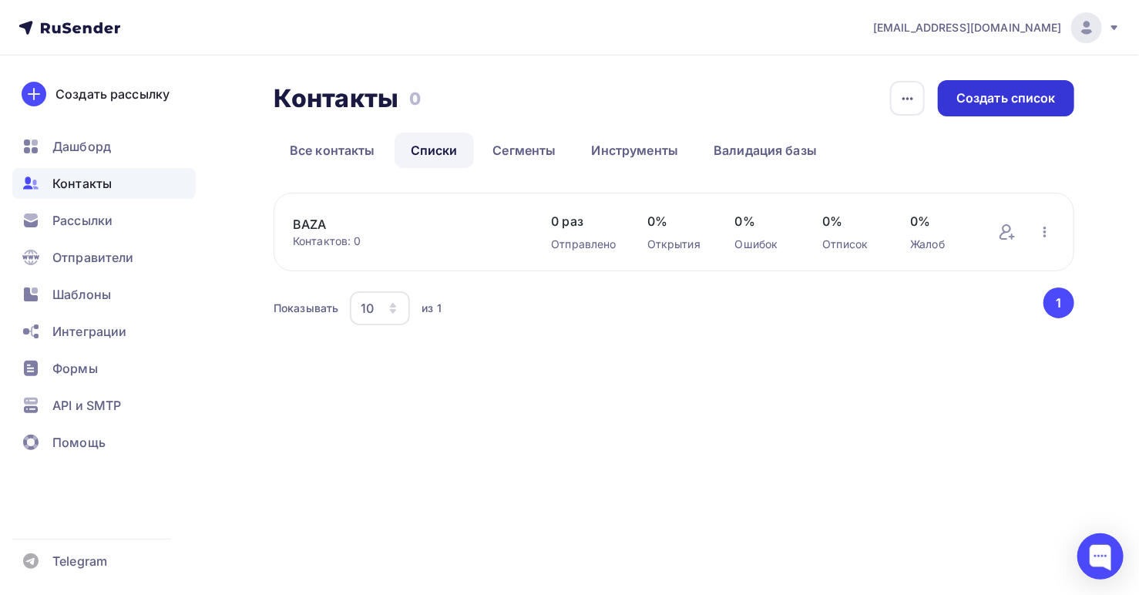
click at [988, 98] on div "Создать список" at bounding box center [1006, 98] width 99 height 18
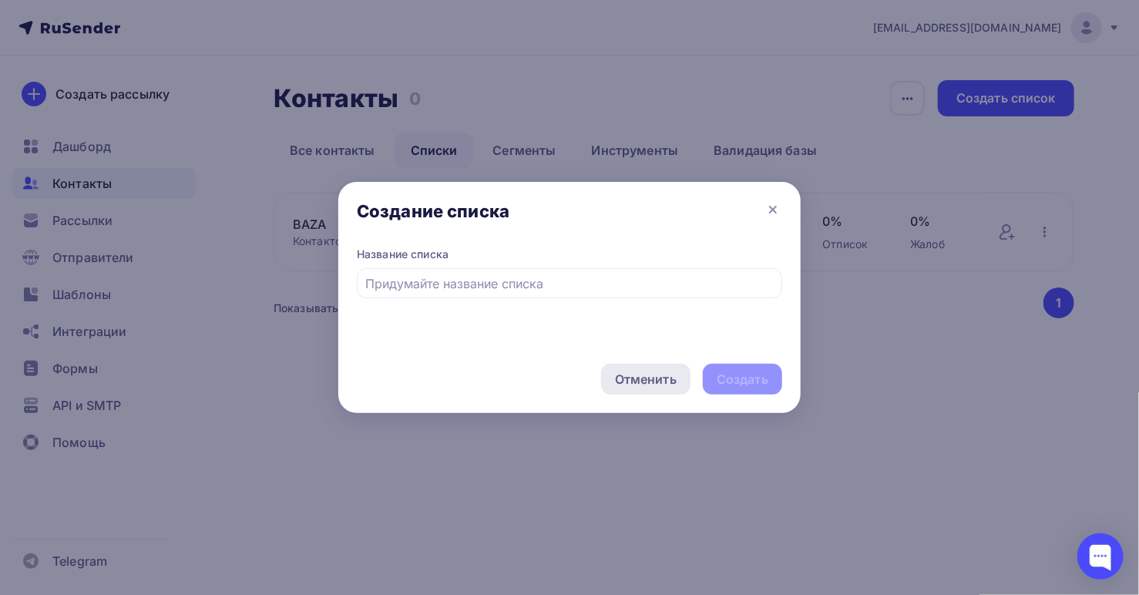
click at [647, 385] on div "Отменить" at bounding box center [646, 379] width 62 height 18
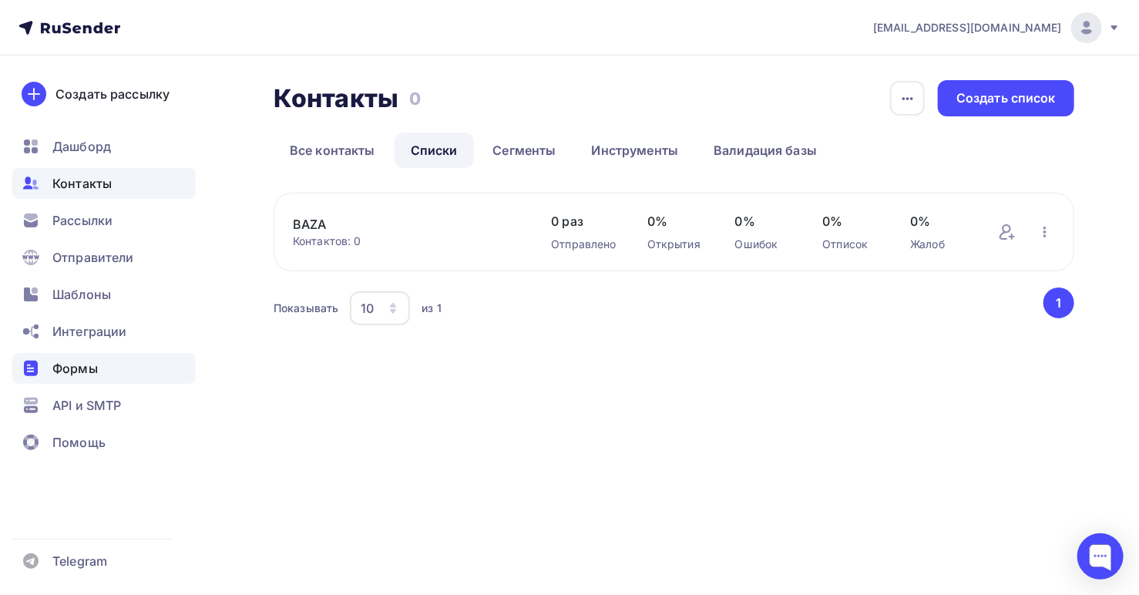
click at [74, 371] on span "Формы" at bounding box center [74, 368] width 45 height 18
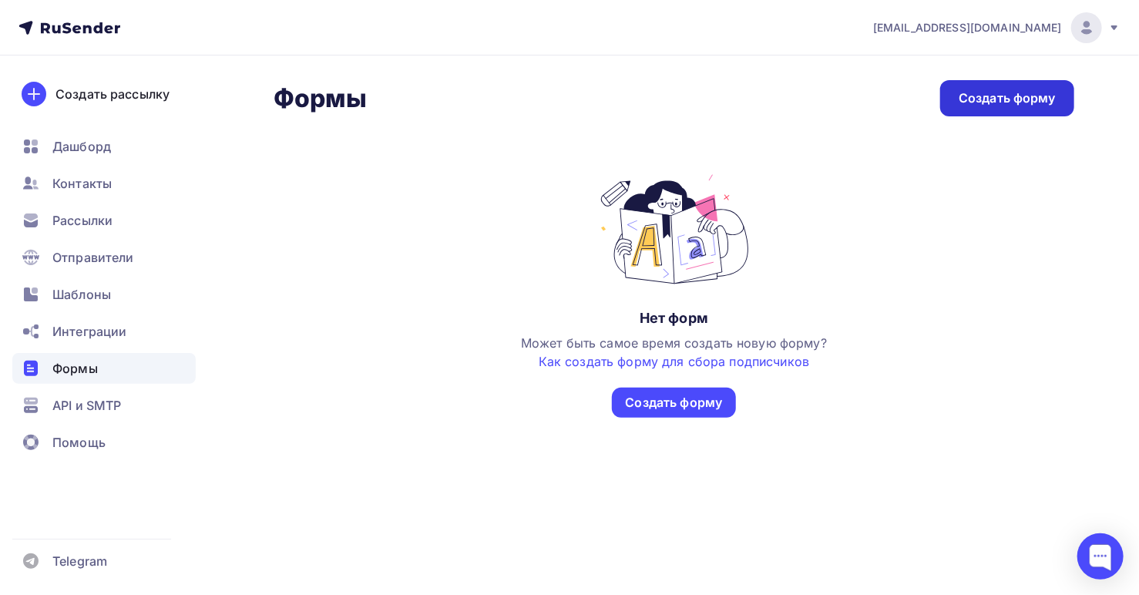
click at [987, 98] on div "Создать форму" at bounding box center [1007, 98] width 97 height 18
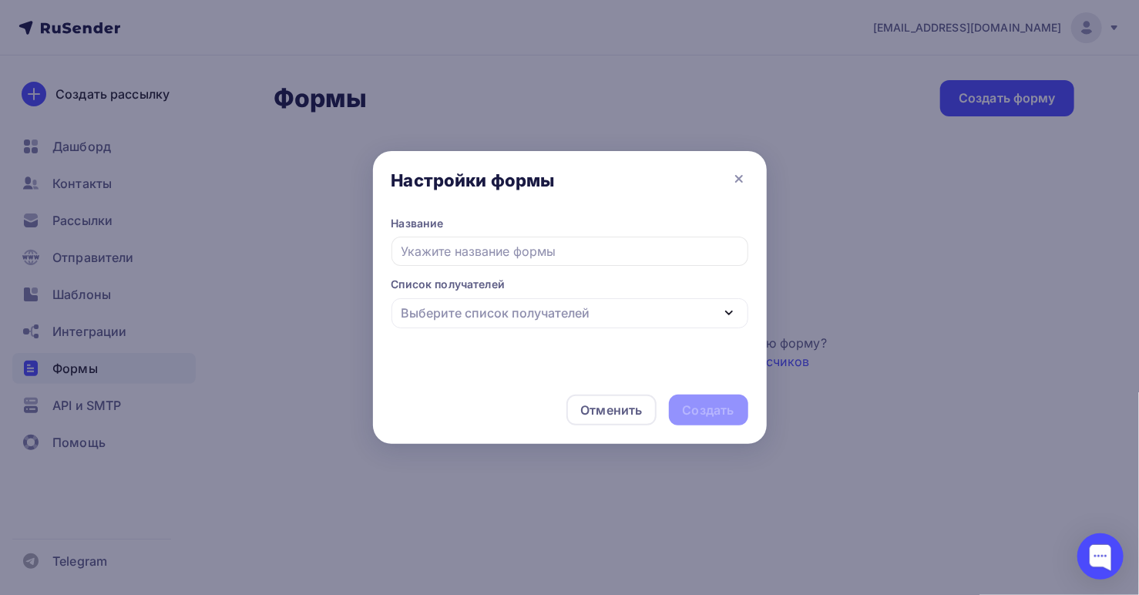
click at [597, 254] on input "text" at bounding box center [570, 251] width 357 height 29
click at [728, 313] on icon "button" at bounding box center [729, 313] width 18 height 18
type input "[DOMAIN_NAME]"
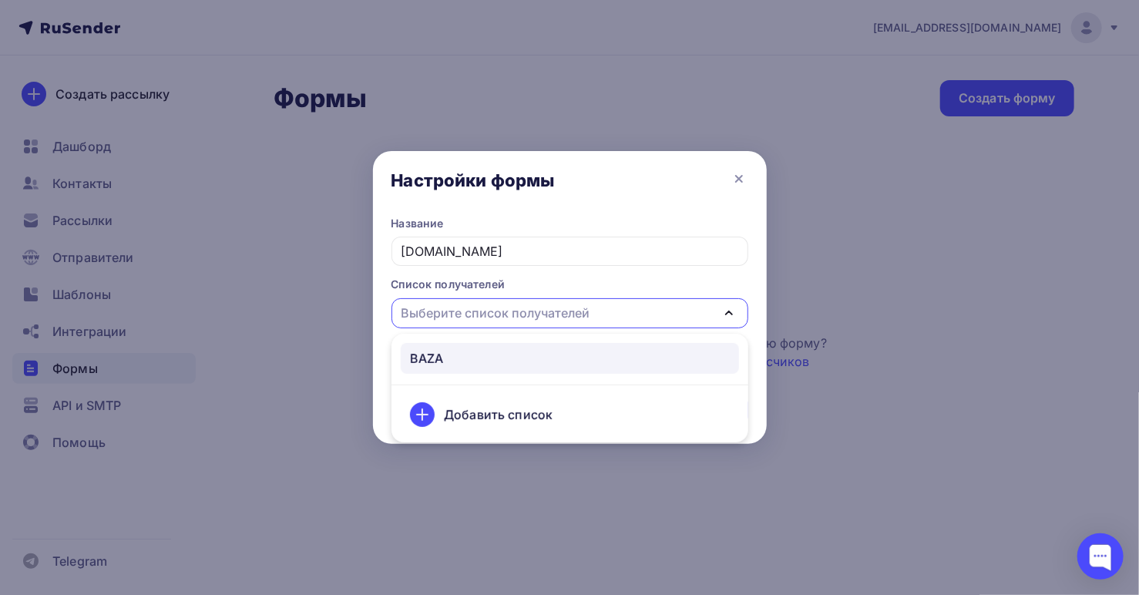
click at [436, 356] on div "BAZA" at bounding box center [427, 358] width 34 height 18
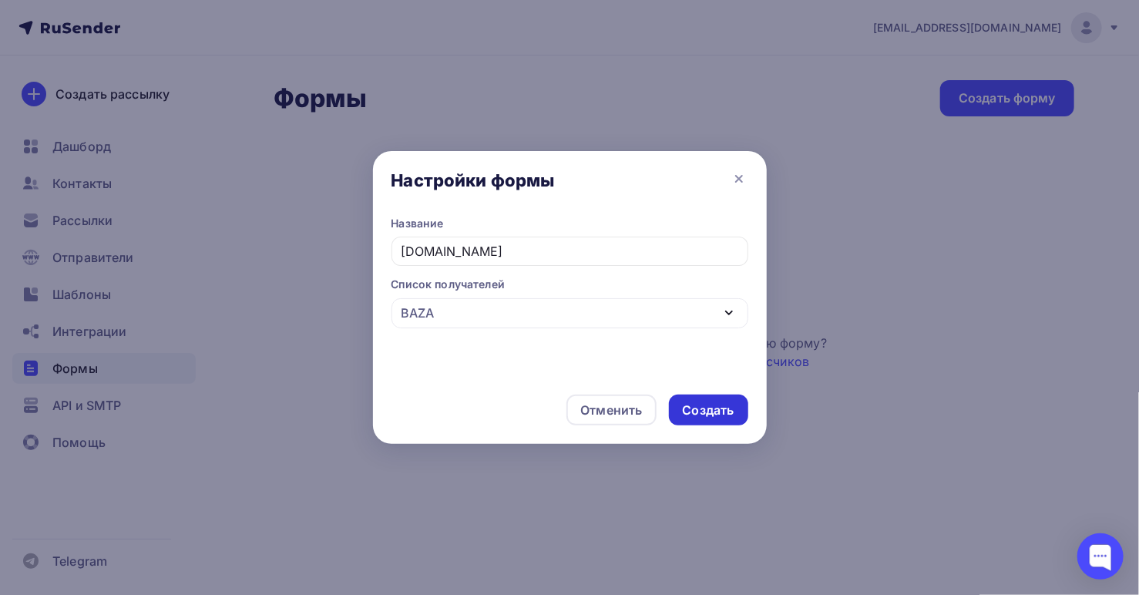
click at [698, 410] on div "Создать" at bounding box center [709, 411] width 52 height 18
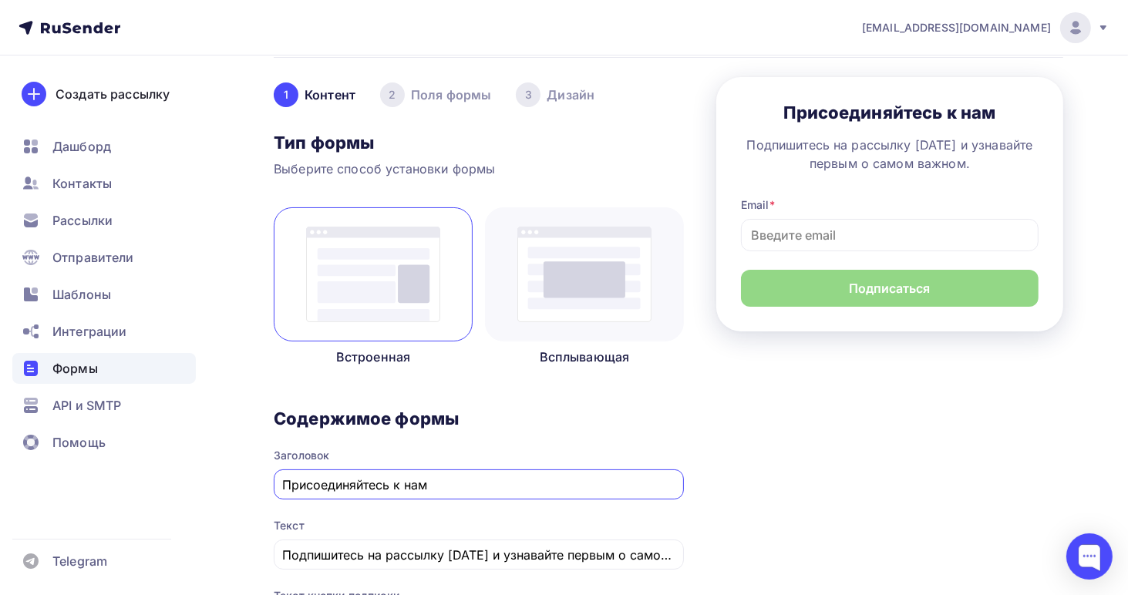
scroll to position [105, 0]
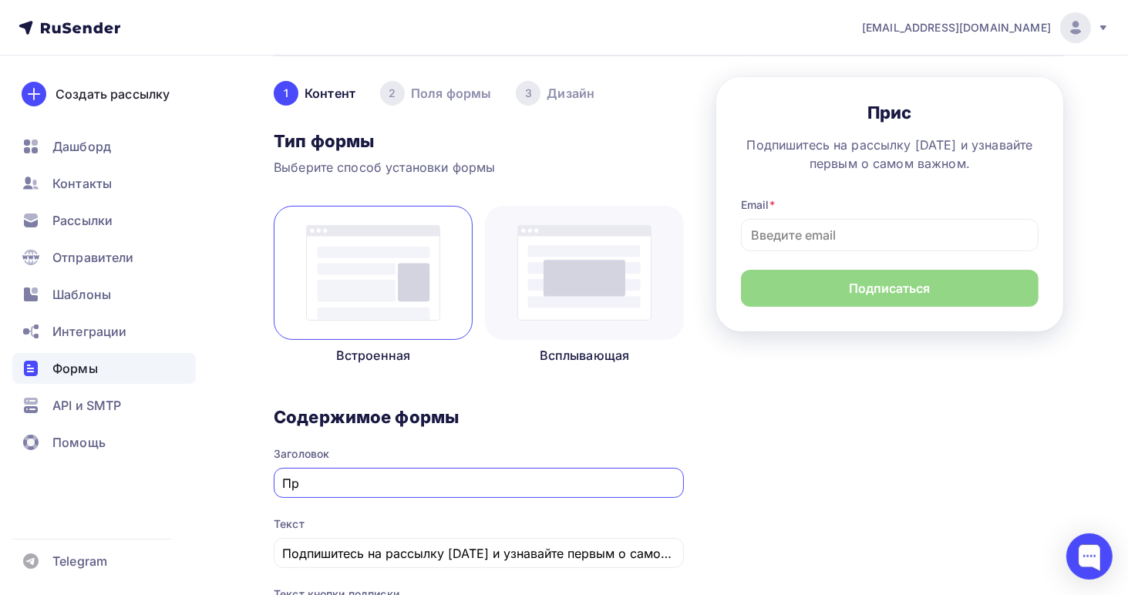
type input "П"
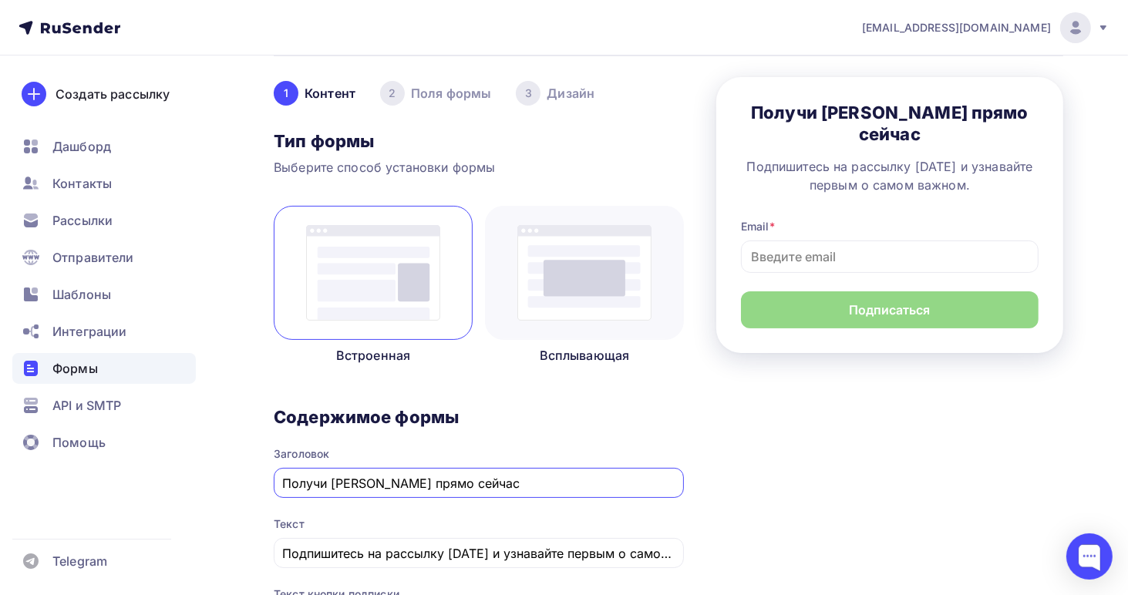
click at [395, 481] on input "Получи [PERSON_NAME] прямо сейчас" at bounding box center [479, 483] width 392 height 18
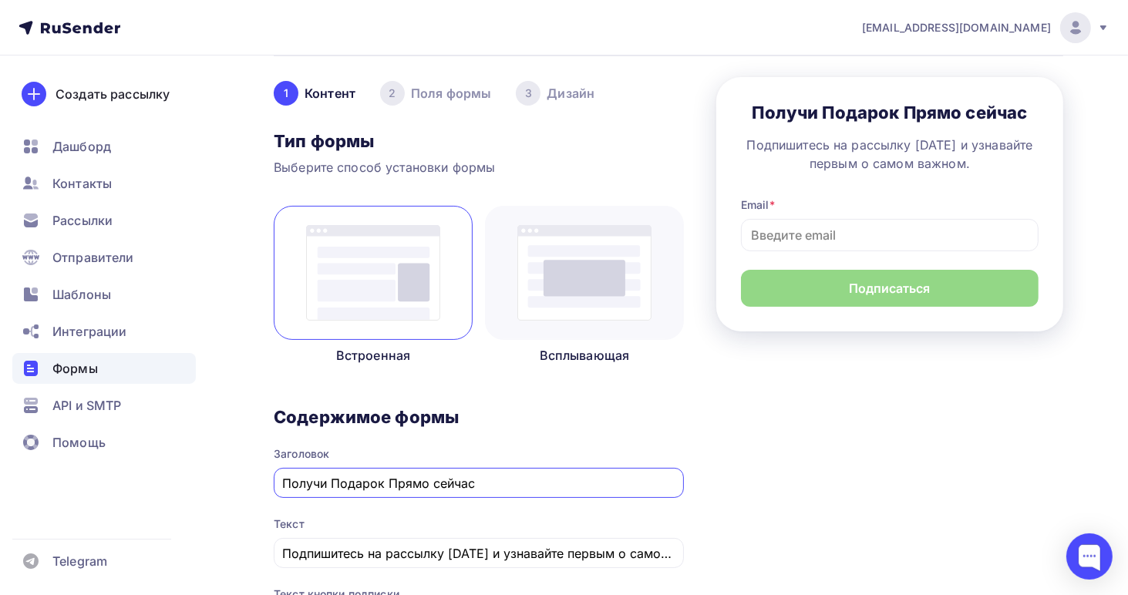
click at [436, 479] on input "Получи Подарок Прямо сейчас" at bounding box center [479, 483] width 392 height 18
type input "Получи Подарок Прямо Сейчас"
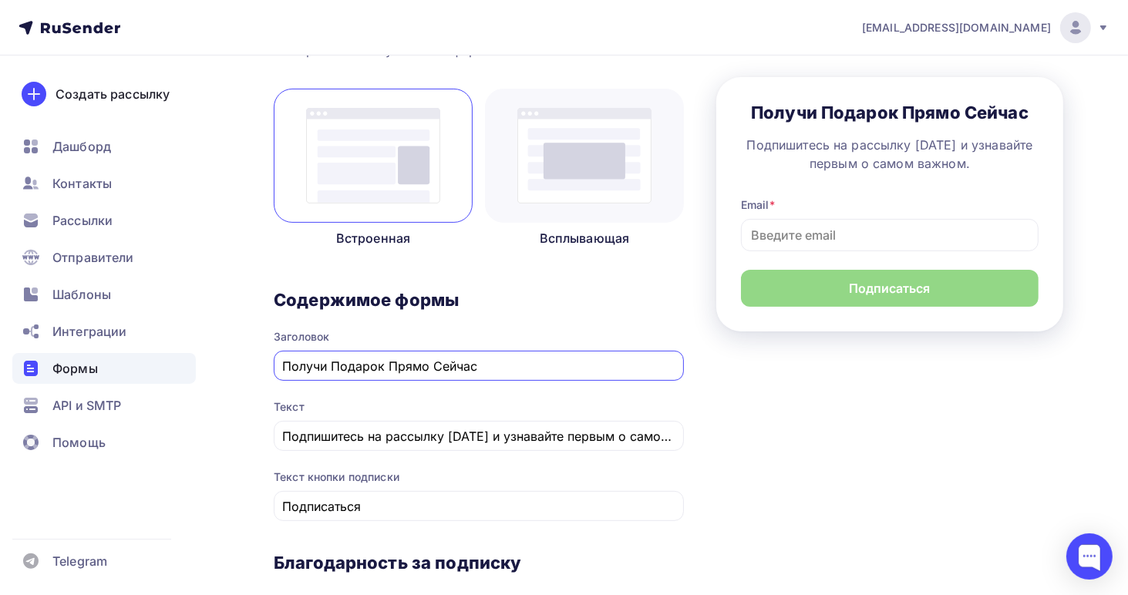
scroll to position [222, 0]
click at [664, 434] on input "Подпишитесь на рассылку [DATE] и узнавайте первым о самом важном." at bounding box center [479, 436] width 392 height 18
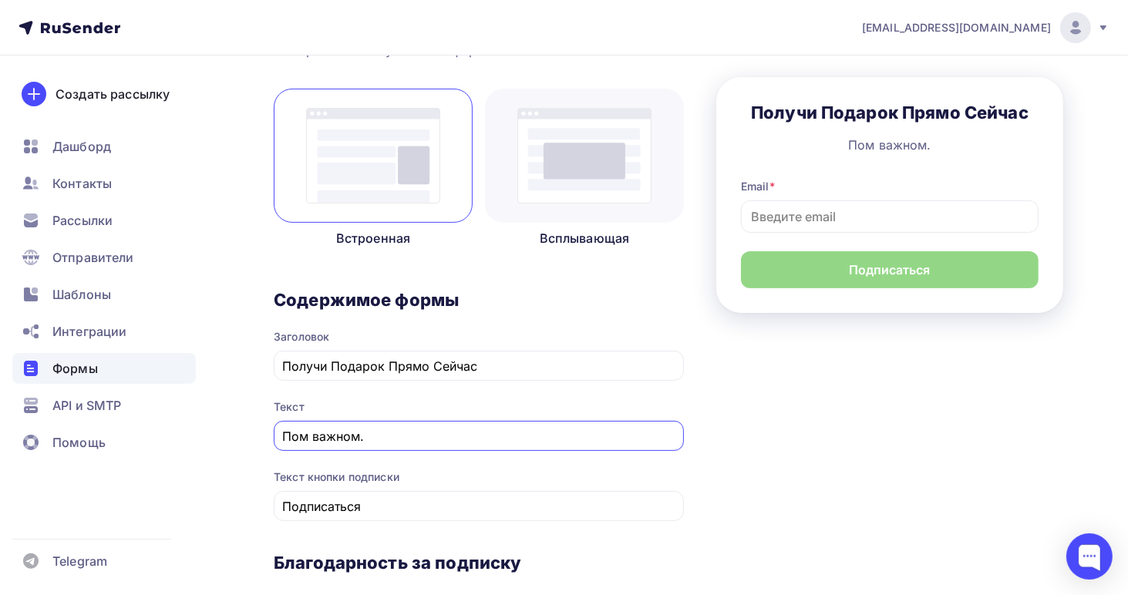
click at [388, 436] on input "Пом важном." at bounding box center [479, 436] width 392 height 18
type input "П"
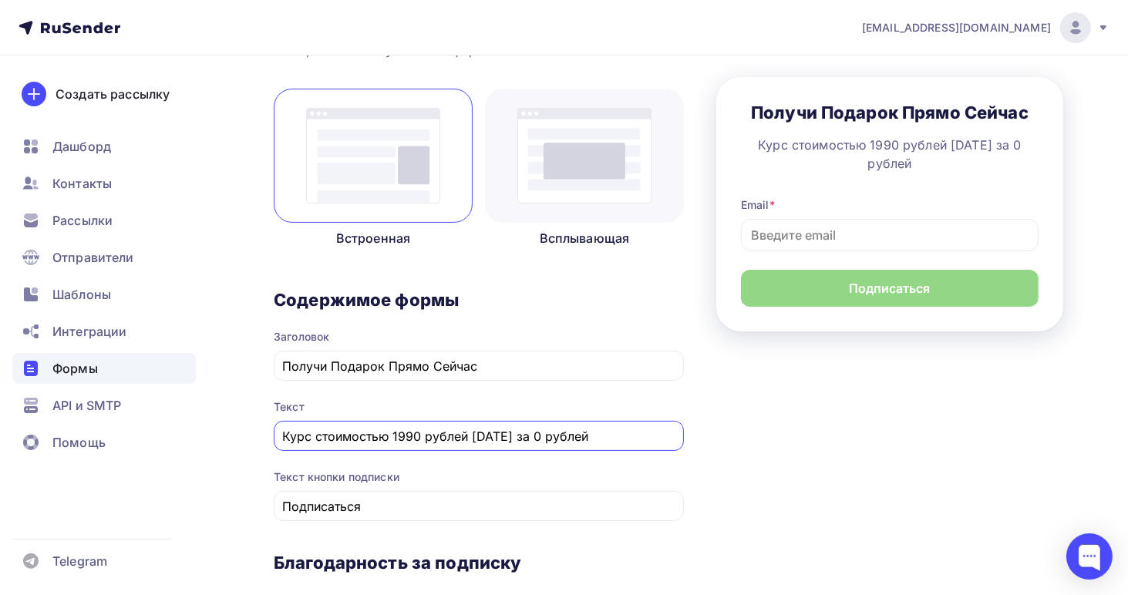
type input "Курс стоимостью 1990 рублей [DATE] за 0 рублей"
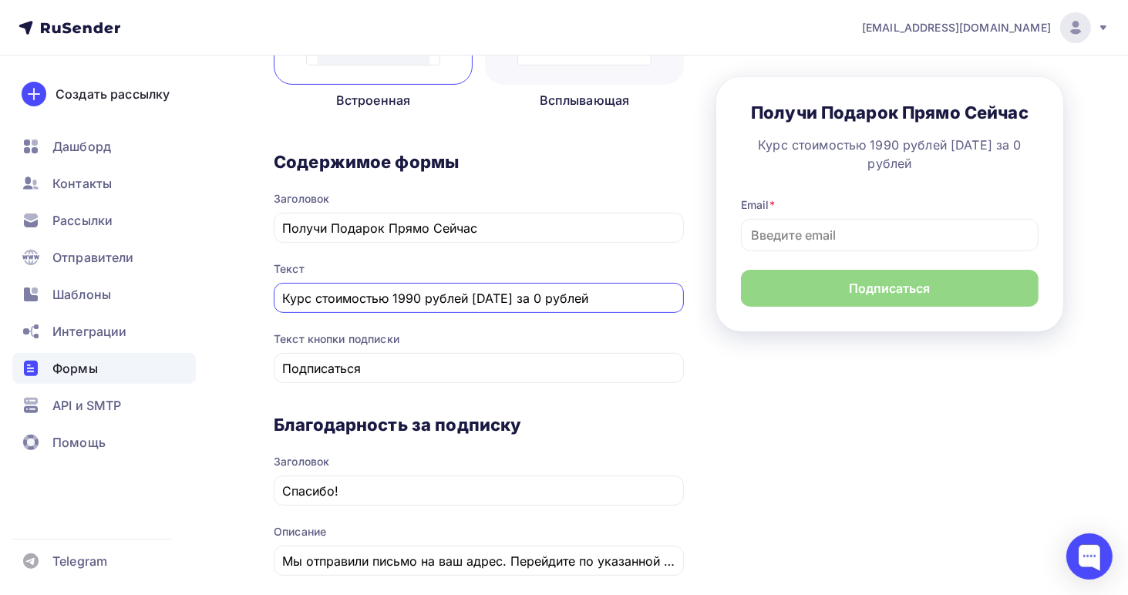
scroll to position [361, 0]
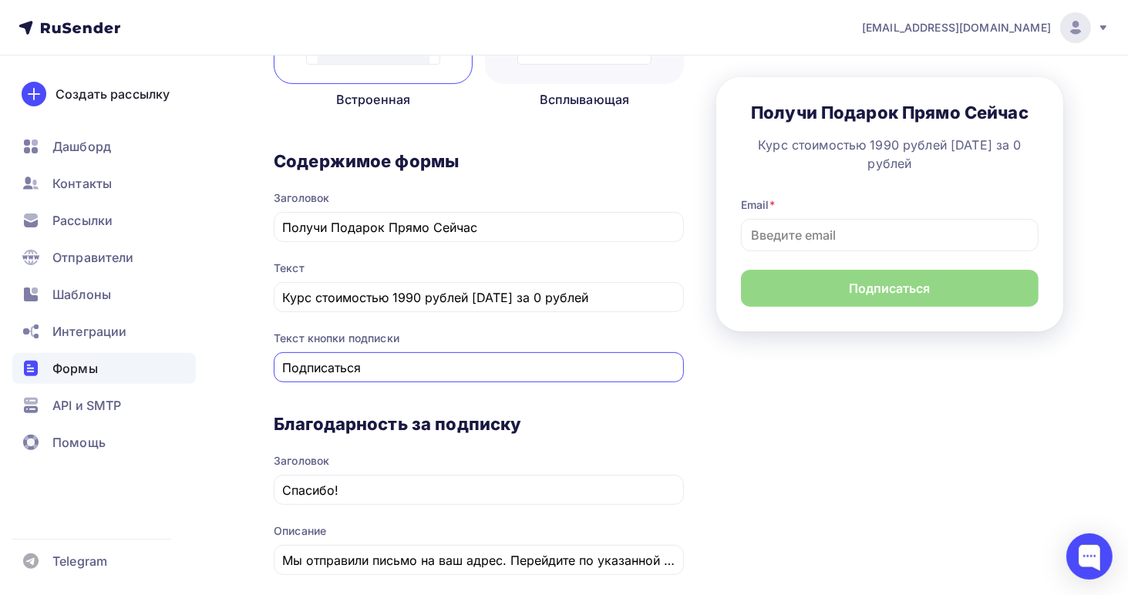
click at [375, 364] on input "Подписаться" at bounding box center [479, 367] width 392 height 18
type input "П"
type input "ЗАБРАТЬ КУРС"
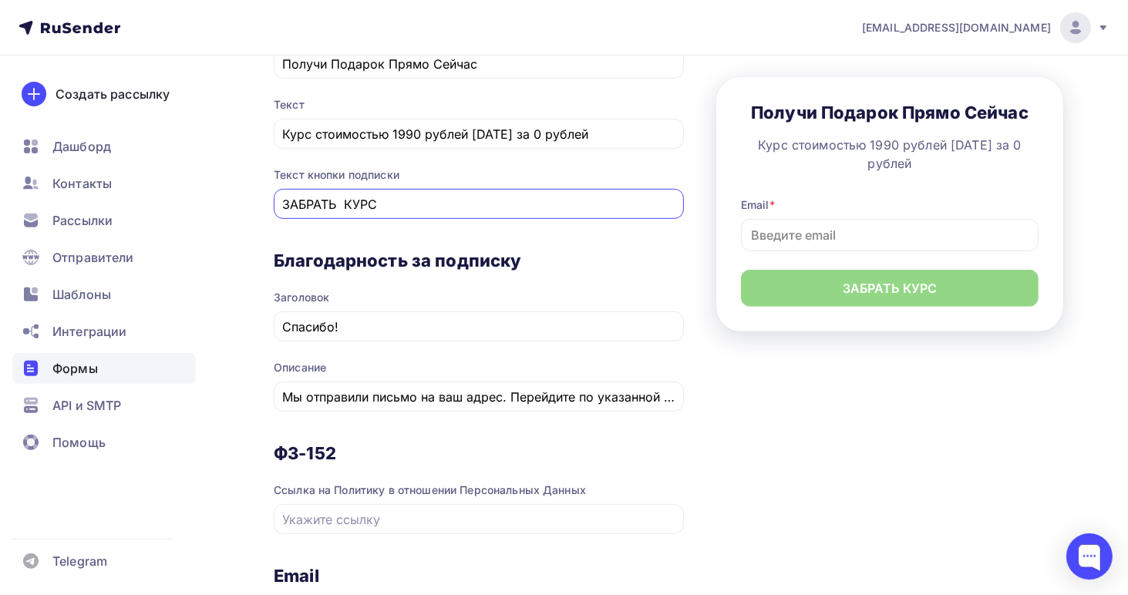
scroll to position [591, 0]
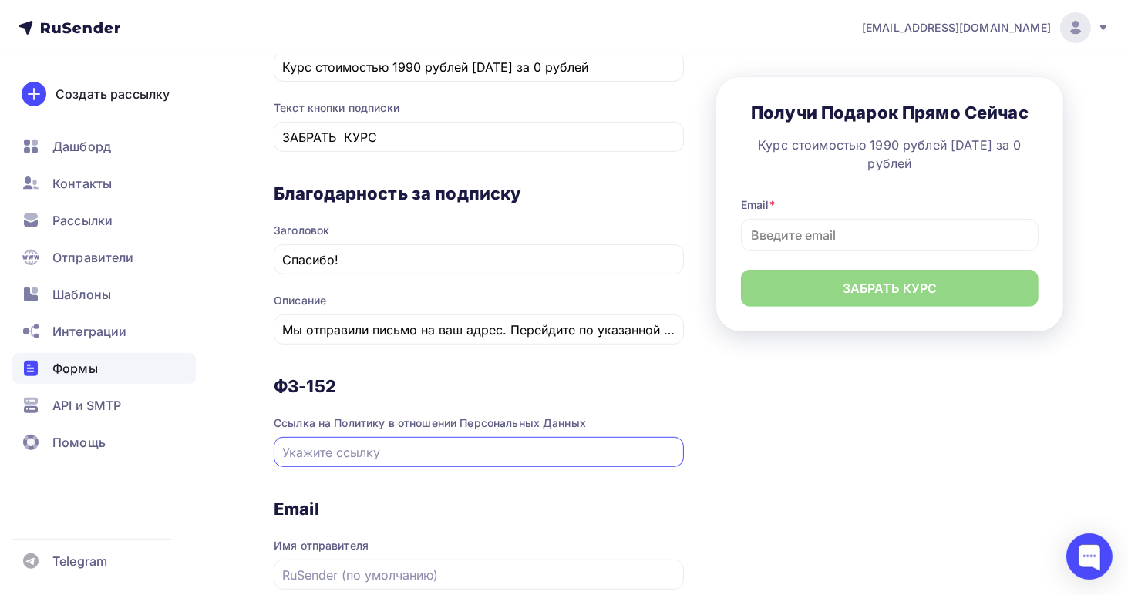
click at [392, 452] on input "text" at bounding box center [479, 452] width 392 height 18
paste input "[URL][DOMAIN_NAME]"
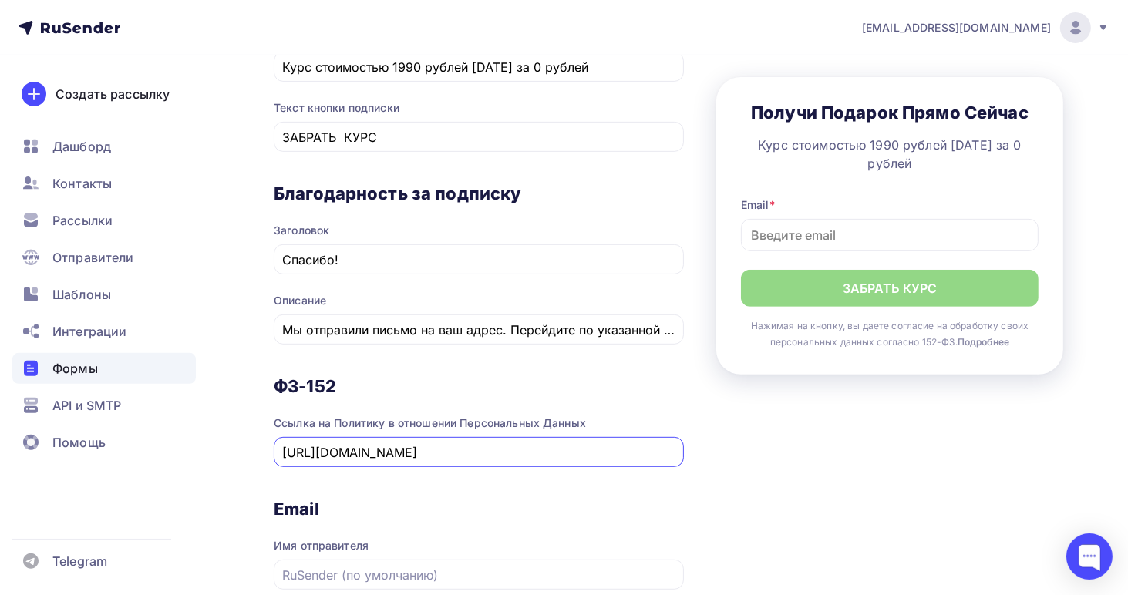
type input "[URL][DOMAIN_NAME]"
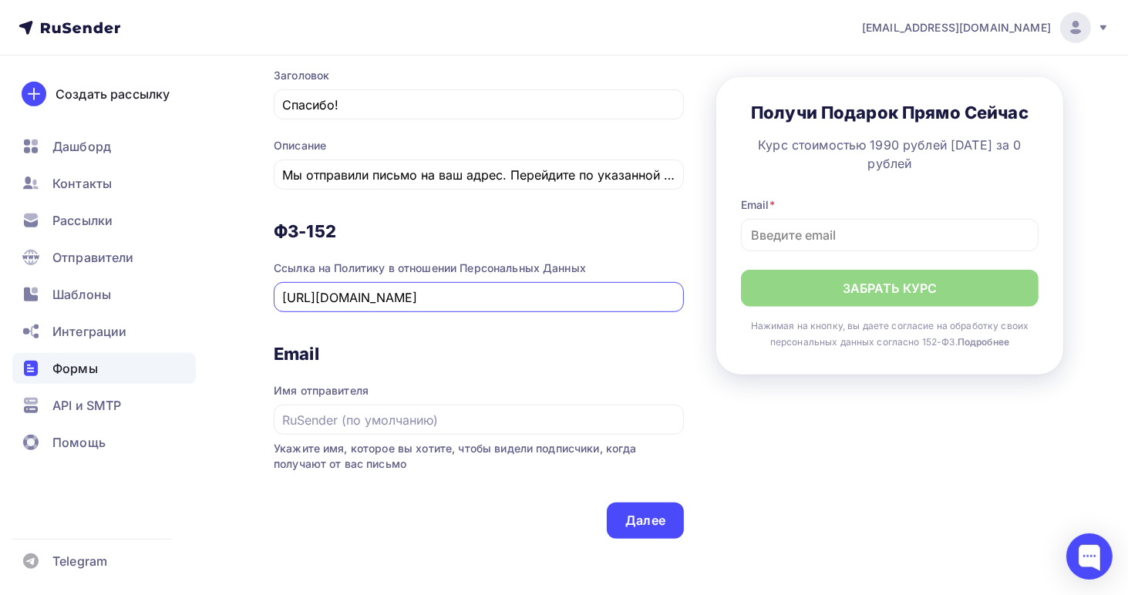
scroll to position [836, 0]
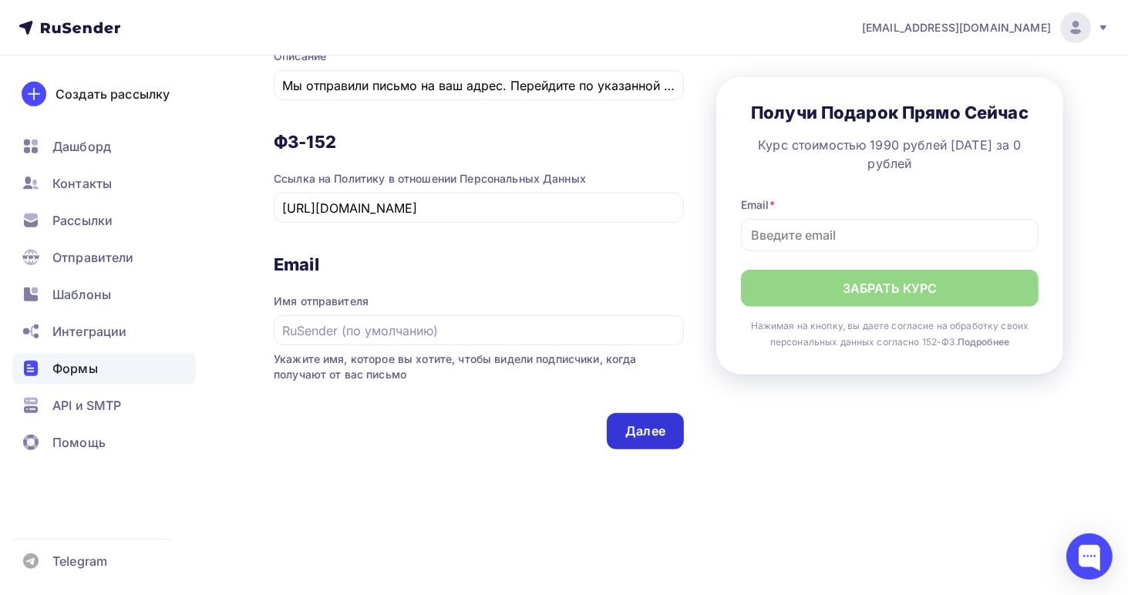
click at [657, 437] on div "Далее" at bounding box center [645, 431] width 40 height 18
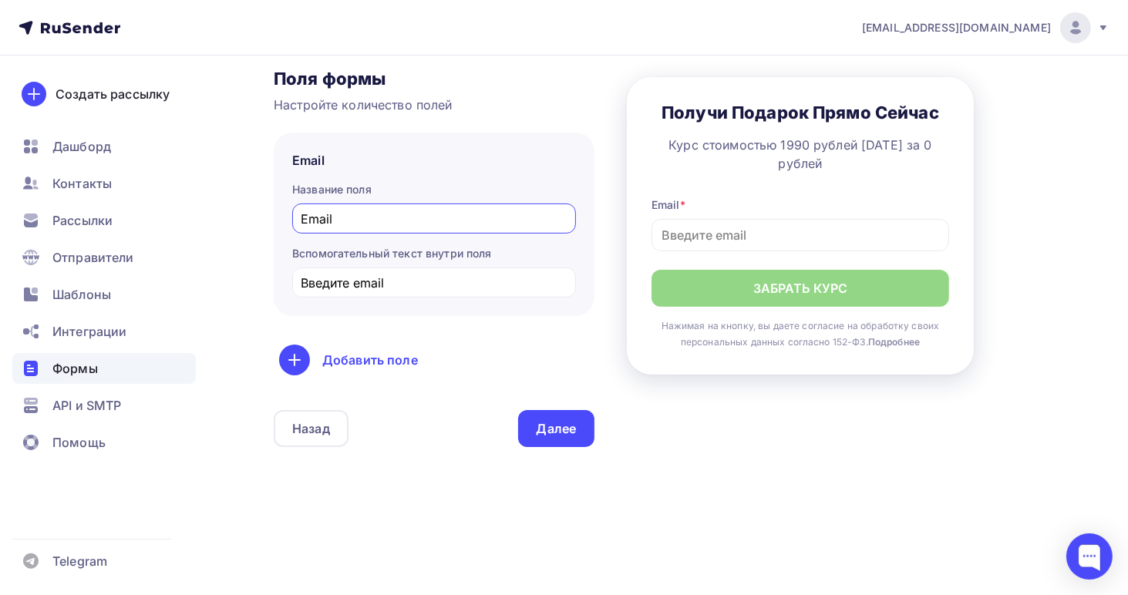
scroll to position [0, 0]
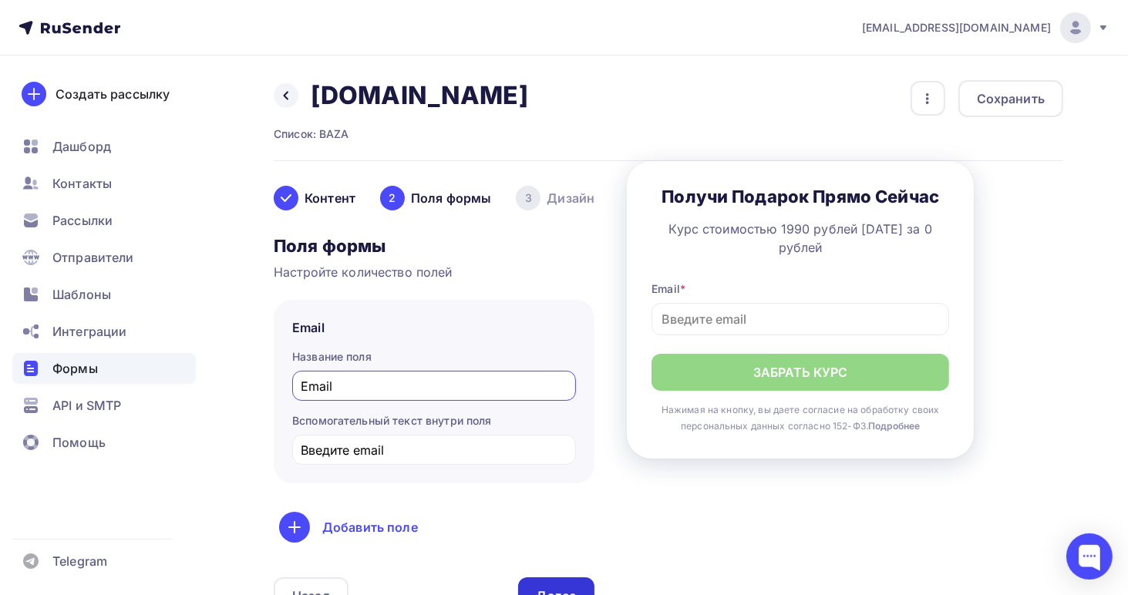
click at [548, 582] on div "Далее" at bounding box center [556, 595] width 77 height 37
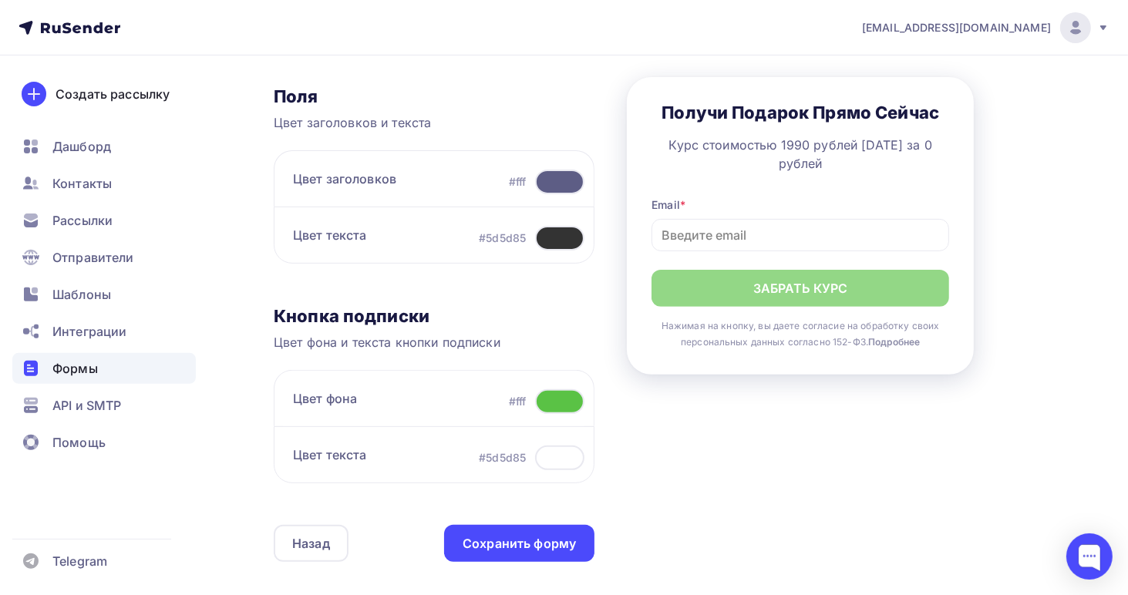
scroll to position [435, 0]
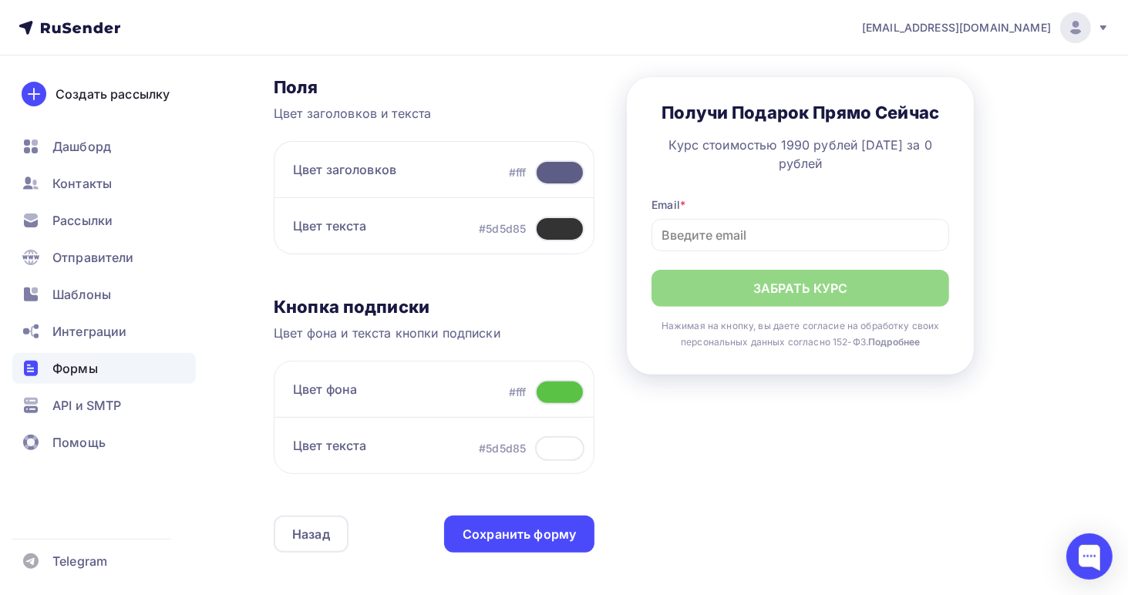
click at [566, 392] on div at bounding box center [559, 392] width 49 height 25
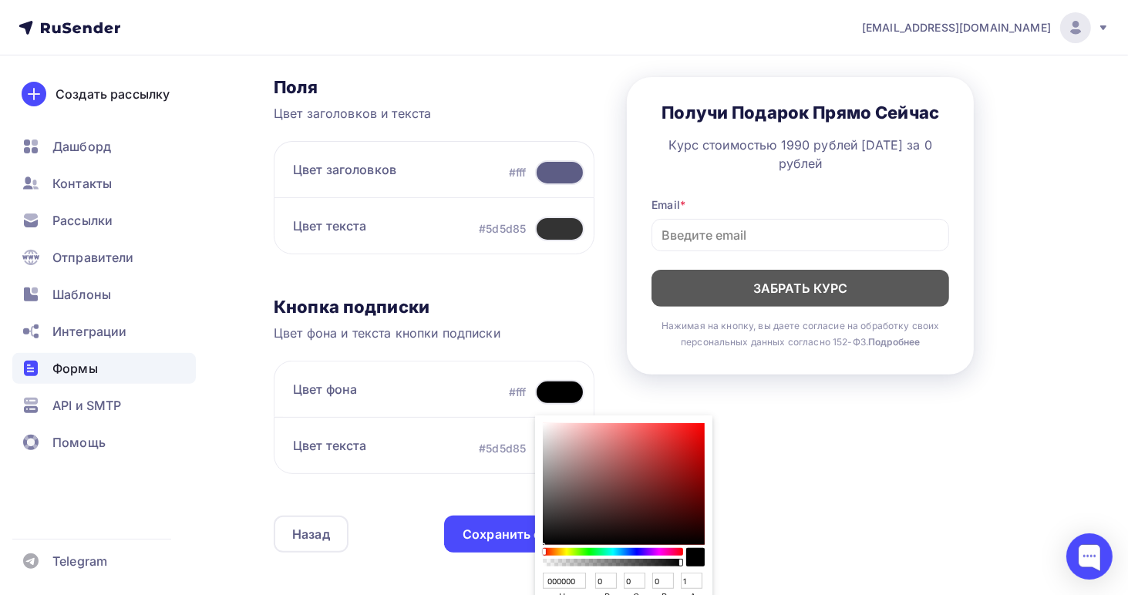
click at [654, 548] on div "Sketch color picker" at bounding box center [612, 552] width 137 height 8
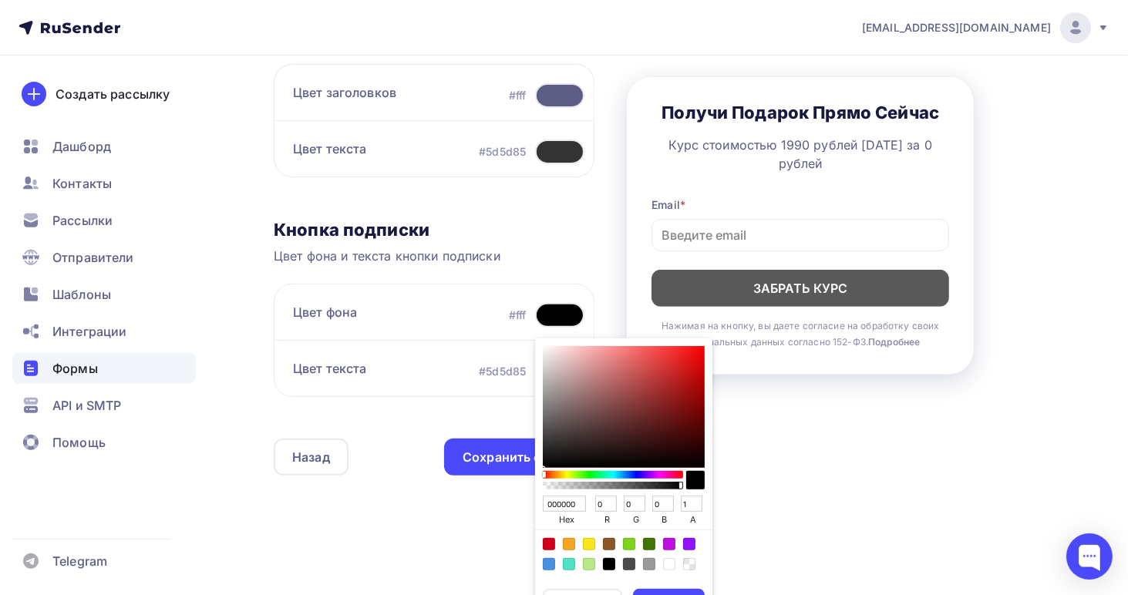
scroll to position [513, 0]
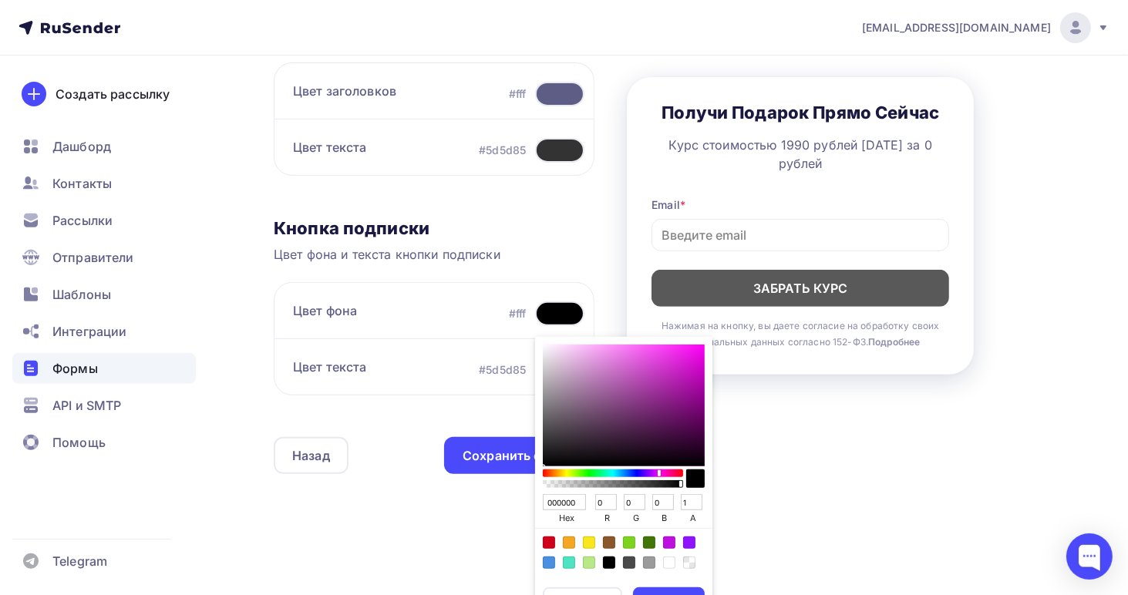
click at [658, 471] on div "Sketch color picker" at bounding box center [612, 473] width 137 height 8
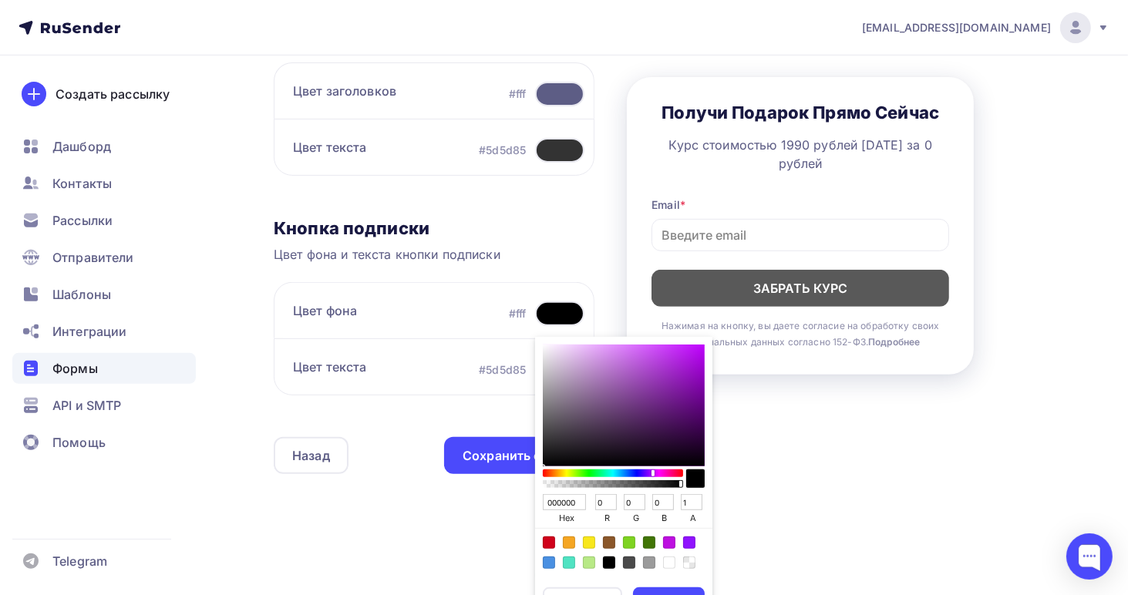
click at [651, 470] on div "Sketch color picker" at bounding box center [612, 473] width 137 height 8
click at [657, 369] on div "Sketch color picker" at bounding box center [624, 406] width 162 height 122
type input "A539C8"
type input "165"
type input "57"
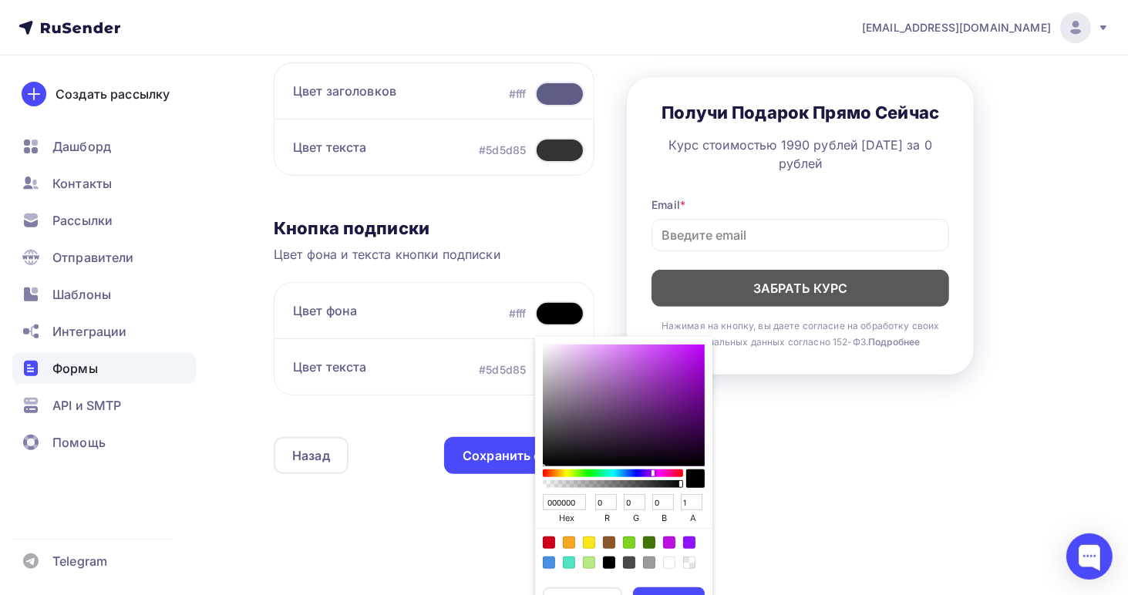
type input "200"
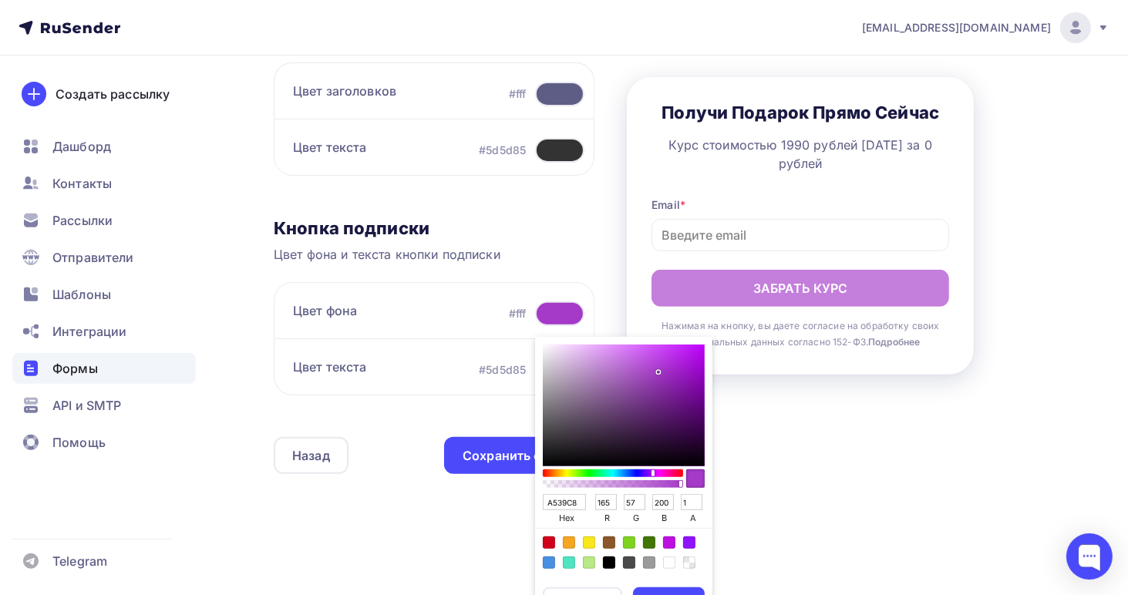
click at [627, 365] on div "Sketch color picker" at bounding box center [624, 406] width 162 height 122
type input "B561D1"
type input "181"
type input "97"
type input "209"
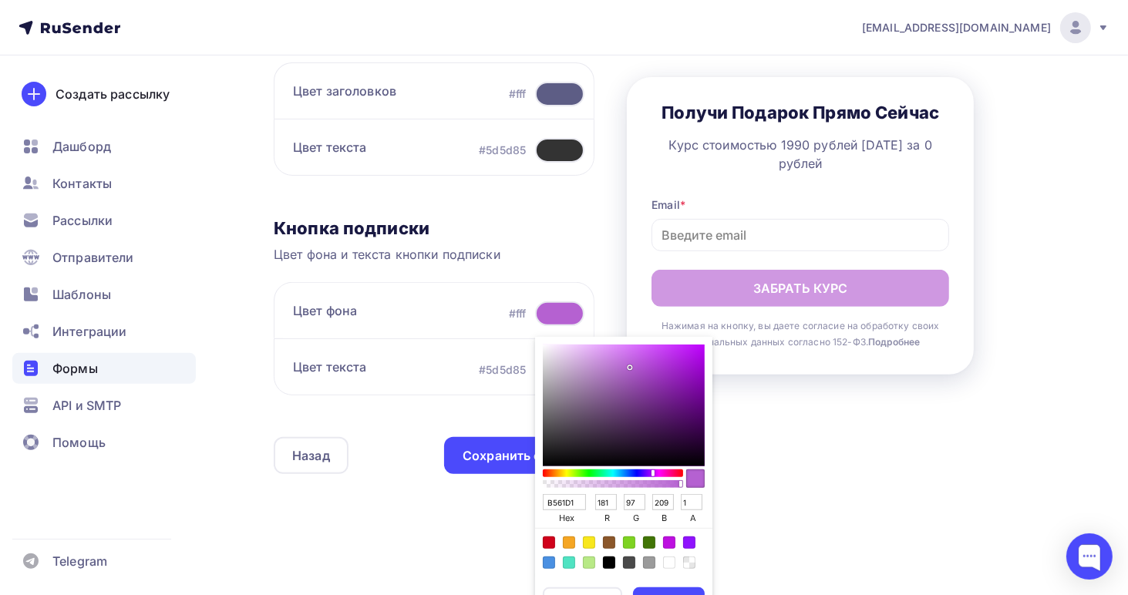
click at [689, 372] on div "Sketch color picker" at bounding box center [624, 406] width 162 height 122
type input "9410C0"
type input "148"
type input "16"
type input "192"
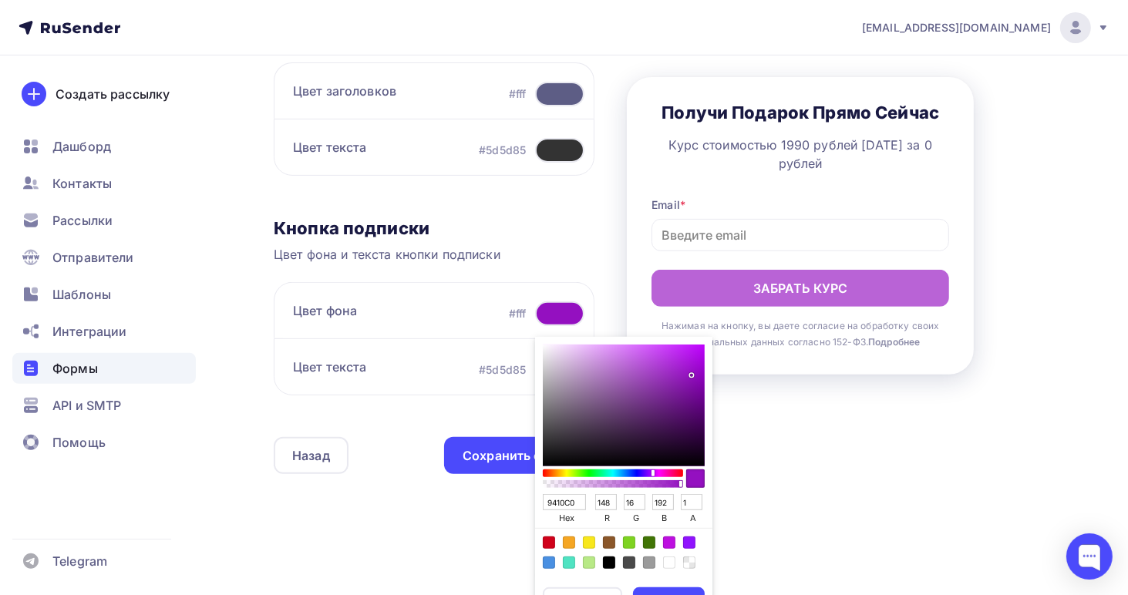
type input "1020C0"
type input "16"
type input "32"
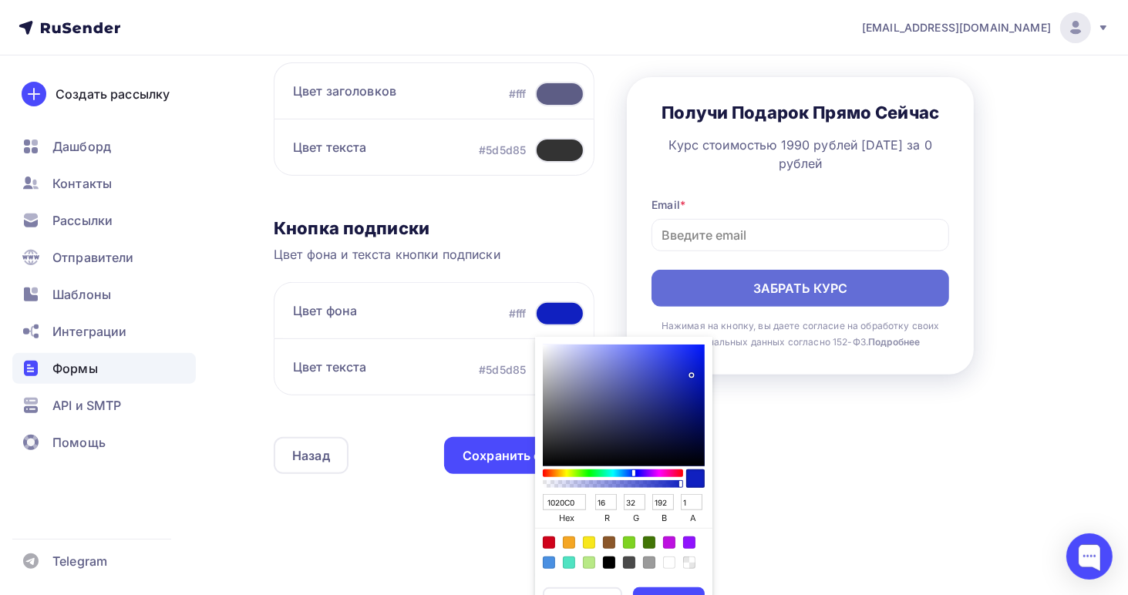
click at [632, 469] on div "Sketch color picker" at bounding box center [612, 473] width 137 height 8
type input "104FC0"
type input "79"
click at [626, 469] on div "Sketch color picker" at bounding box center [612, 473] width 137 height 8
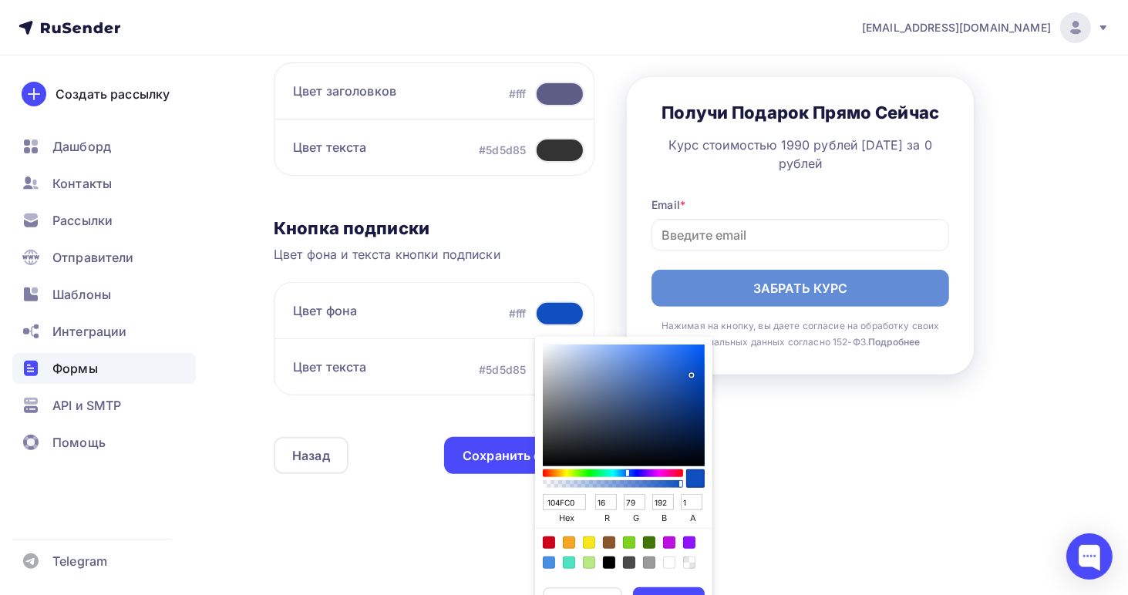
type input "1014C0"
type input "20"
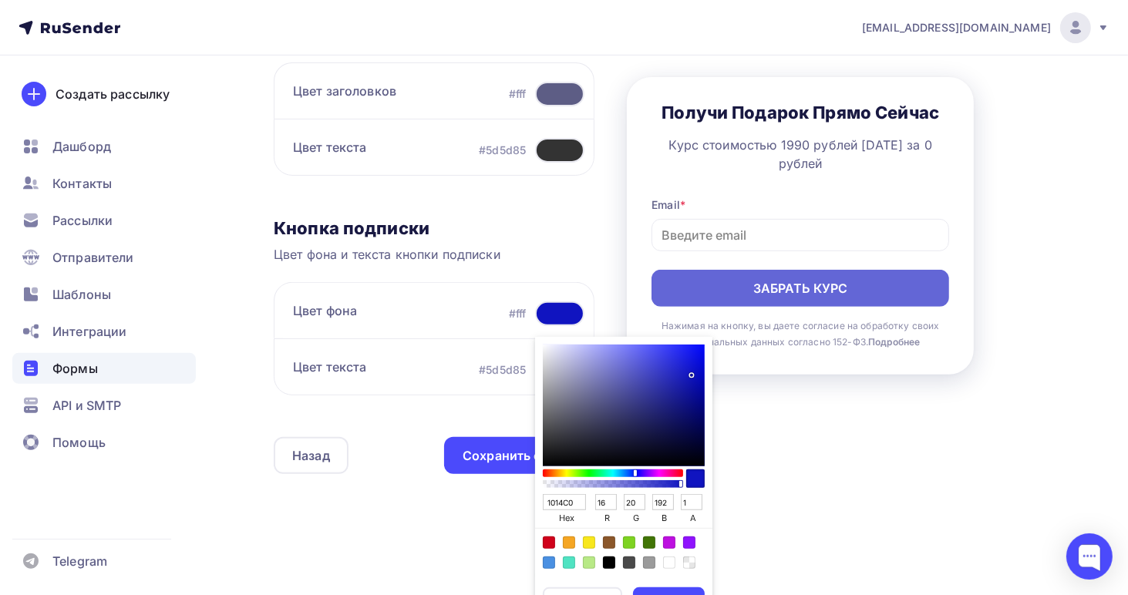
click at [634, 471] on div "Sketch color picker" at bounding box center [612, 473] width 137 height 8
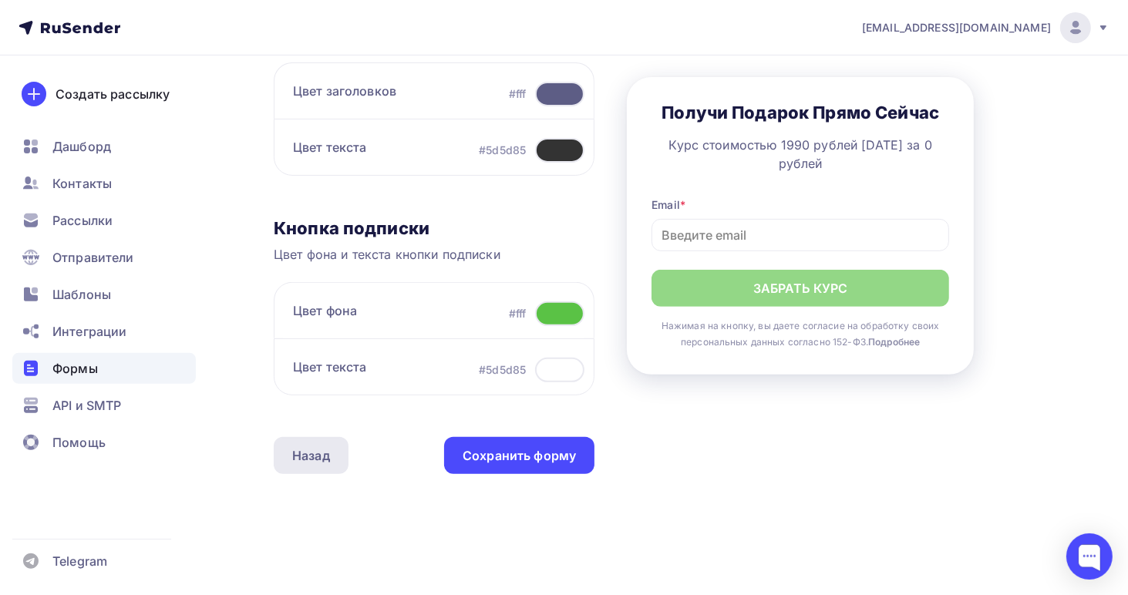
click at [308, 459] on div "Назад" at bounding box center [311, 455] width 38 height 18
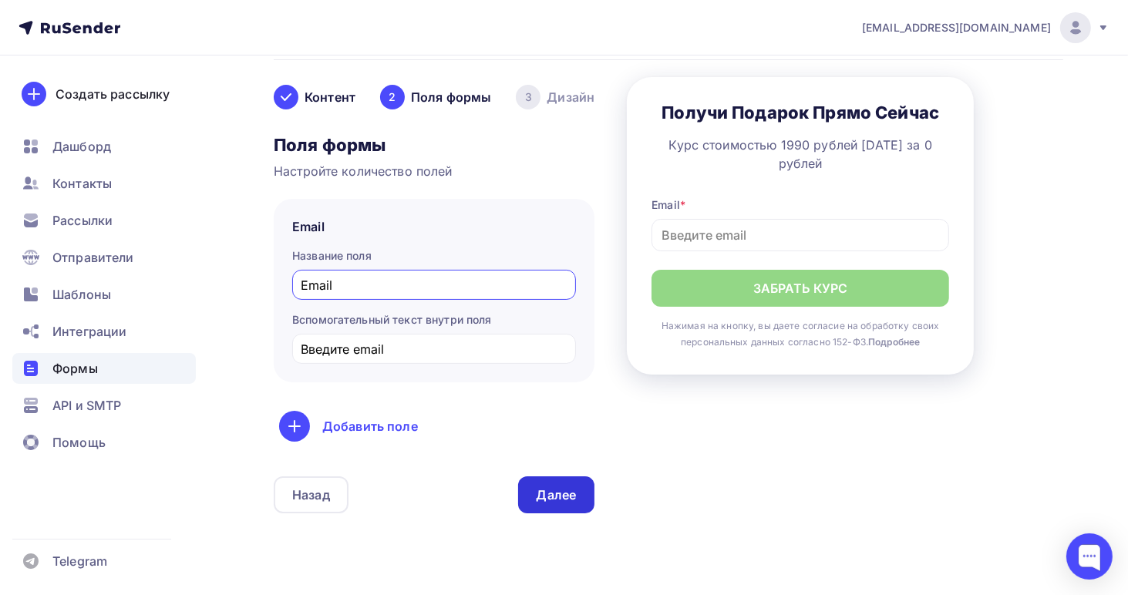
scroll to position [99, 0]
click at [1120, 106] on div "Назад [DOMAIN_NAME] [DOMAIN_NAME] Список: BAZA Переименовать Удалить Сохранить …" at bounding box center [564, 309] width 1128 height 707
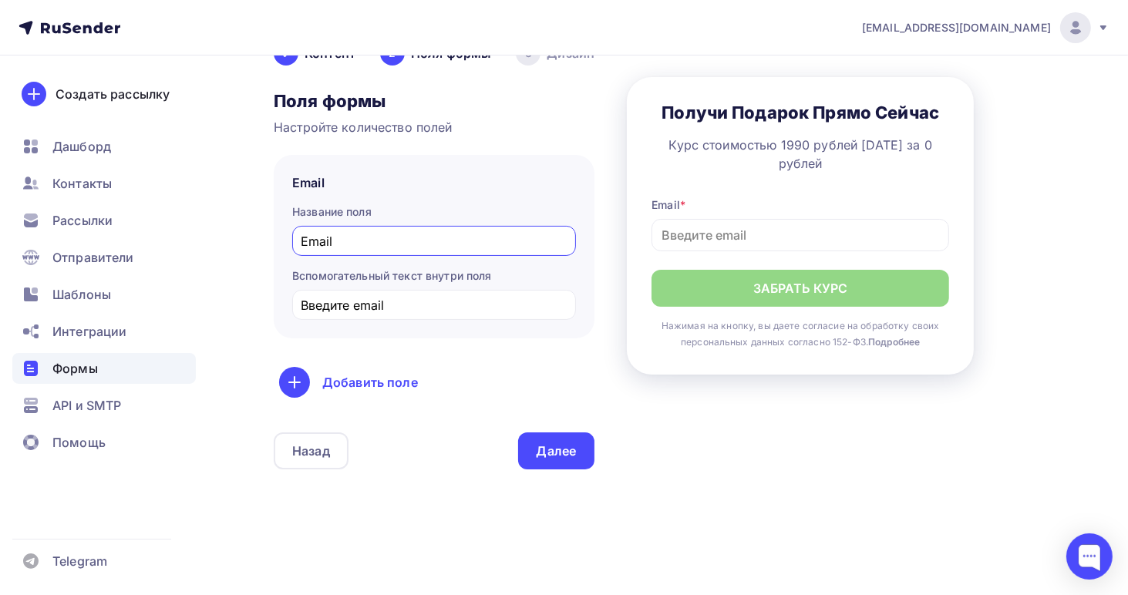
scroll to position [146, 0]
click at [561, 449] on div "Далее" at bounding box center [556, 450] width 40 height 18
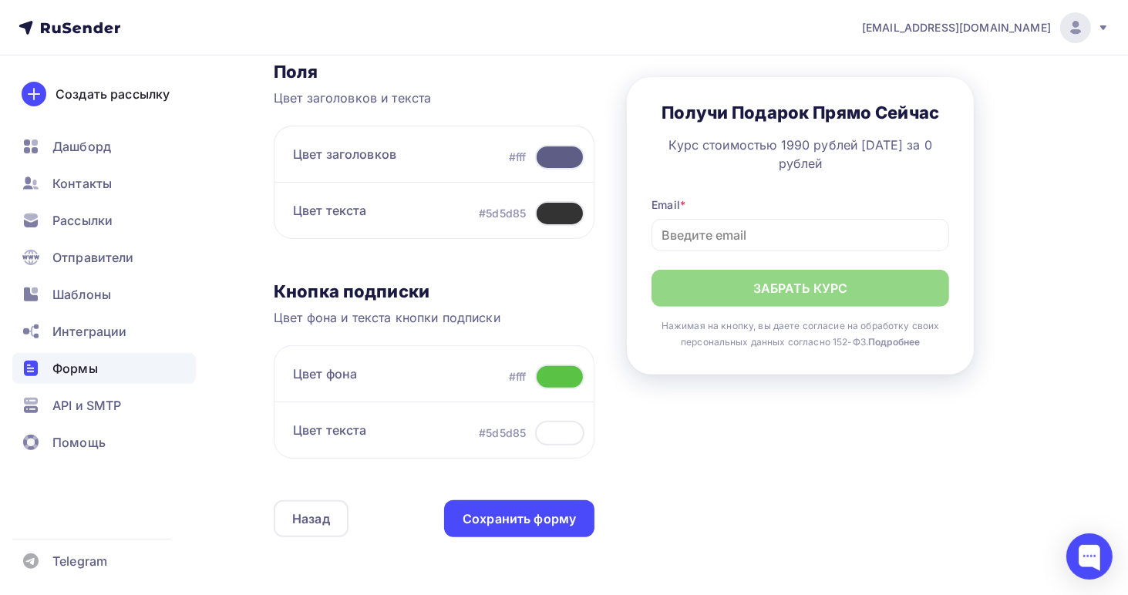
scroll to position [516, 0]
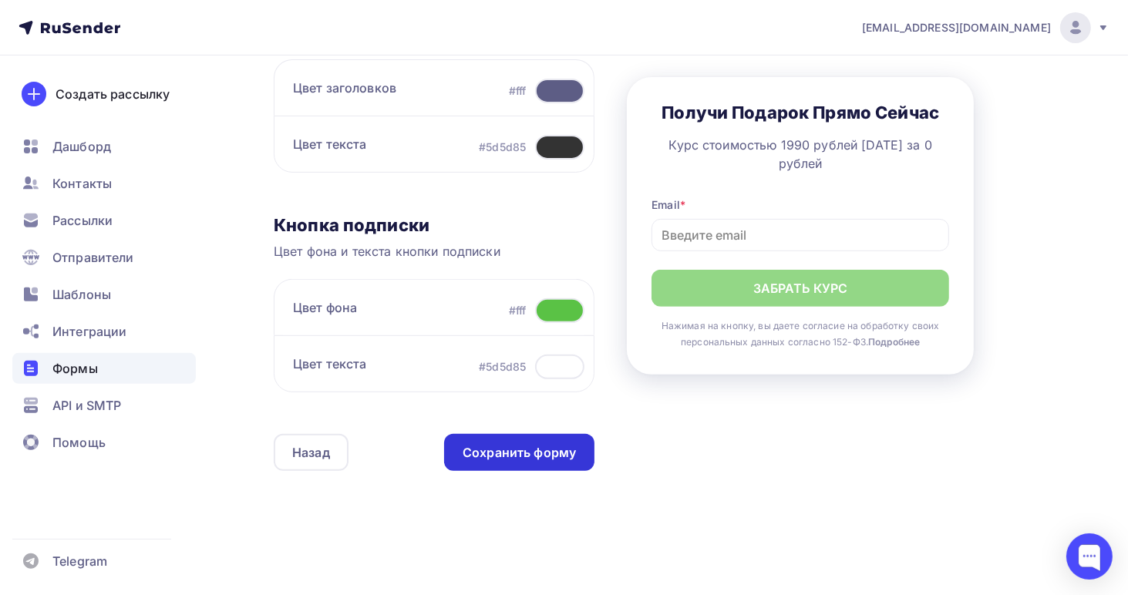
click at [549, 456] on div "Сохранить форму" at bounding box center [518, 453] width 113 height 18
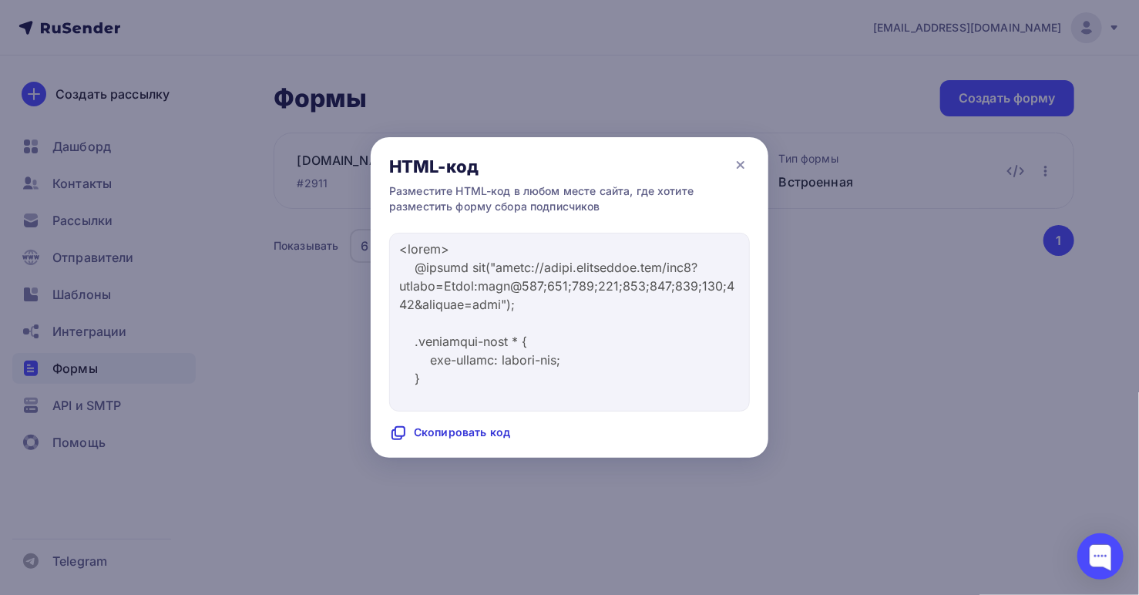
click at [449, 432] on div "Скопировать код" at bounding box center [449, 433] width 121 height 18
click at [400, 432] on icon at bounding box center [398, 433] width 18 height 18
click at [742, 163] on icon at bounding box center [741, 165] width 6 height 6
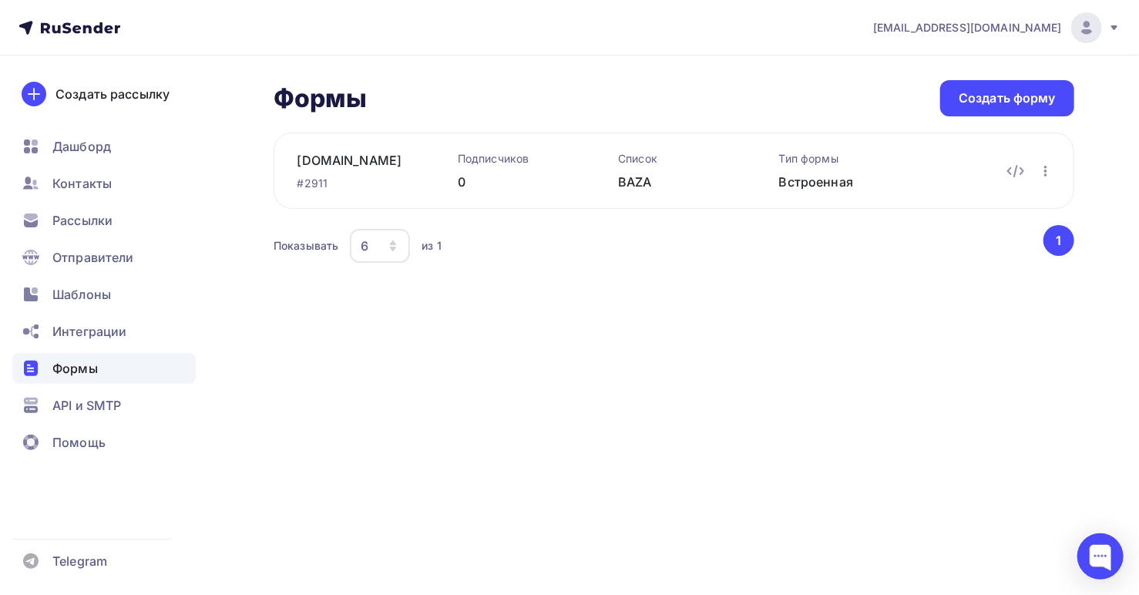
click at [80, 366] on span "Формы" at bounding box center [74, 368] width 45 height 18
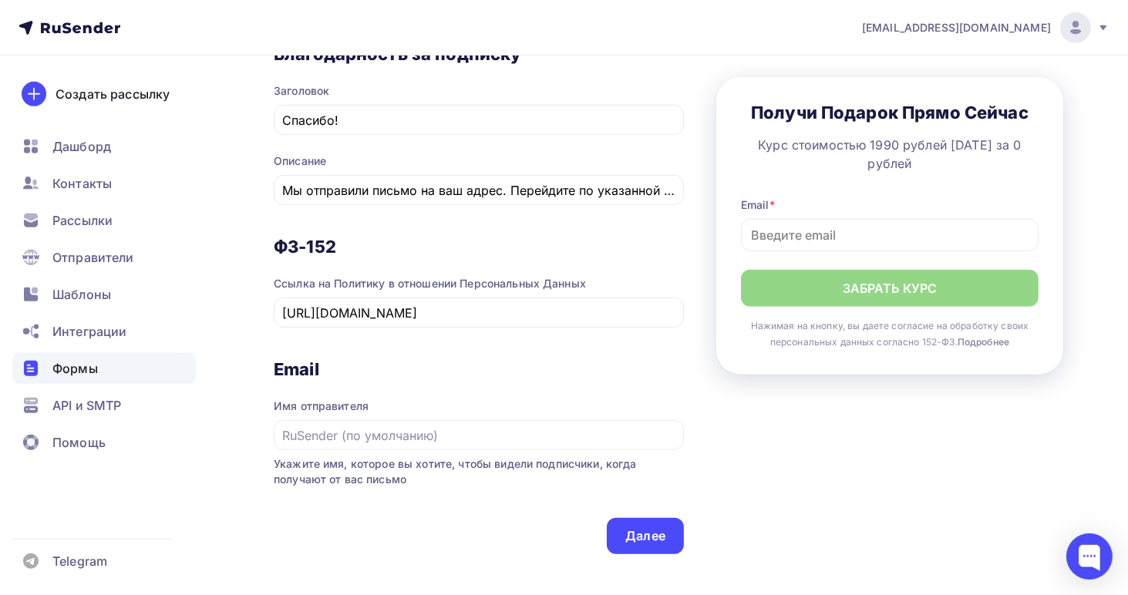
scroll to position [730, 0]
click at [644, 536] on div "Далее" at bounding box center [645, 537] width 40 height 18
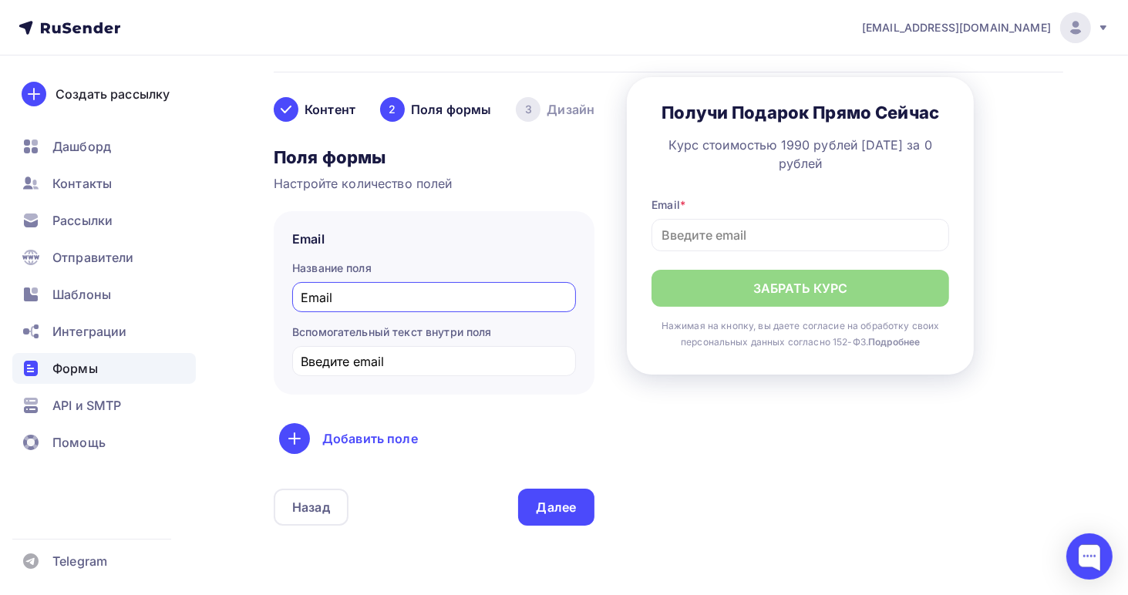
scroll to position [89, 0]
click at [547, 506] on div "Далее" at bounding box center [556, 507] width 40 height 18
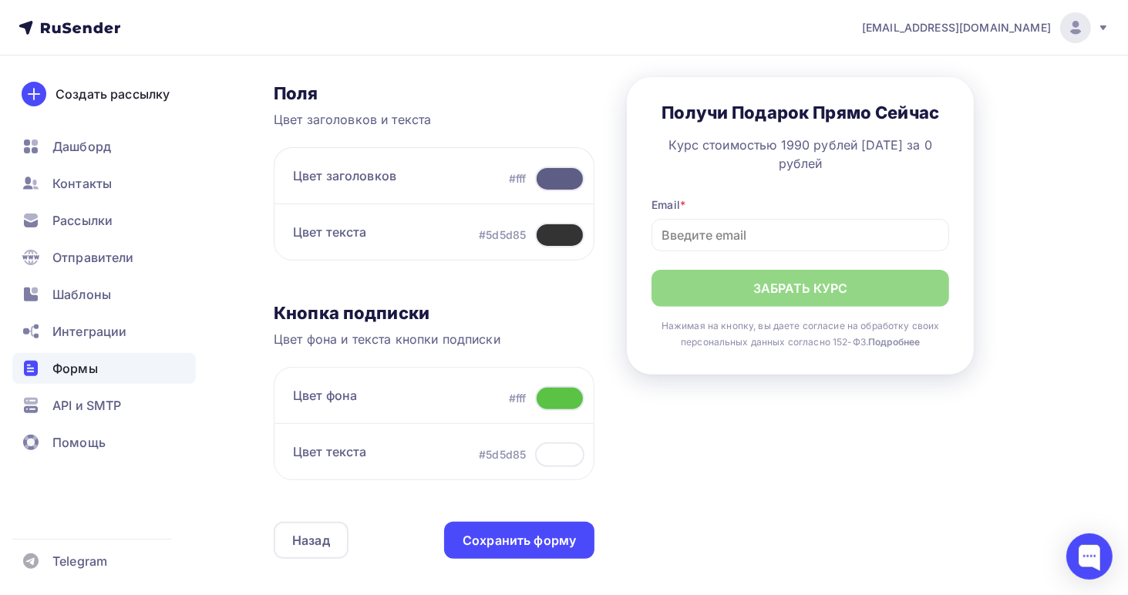
scroll to position [429, 0]
click at [558, 397] on div at bounding box center [559, 398] width 49 height 25
click at [319, 542] on div "Назад" at bounding box center [311, 540] width 38 height 18
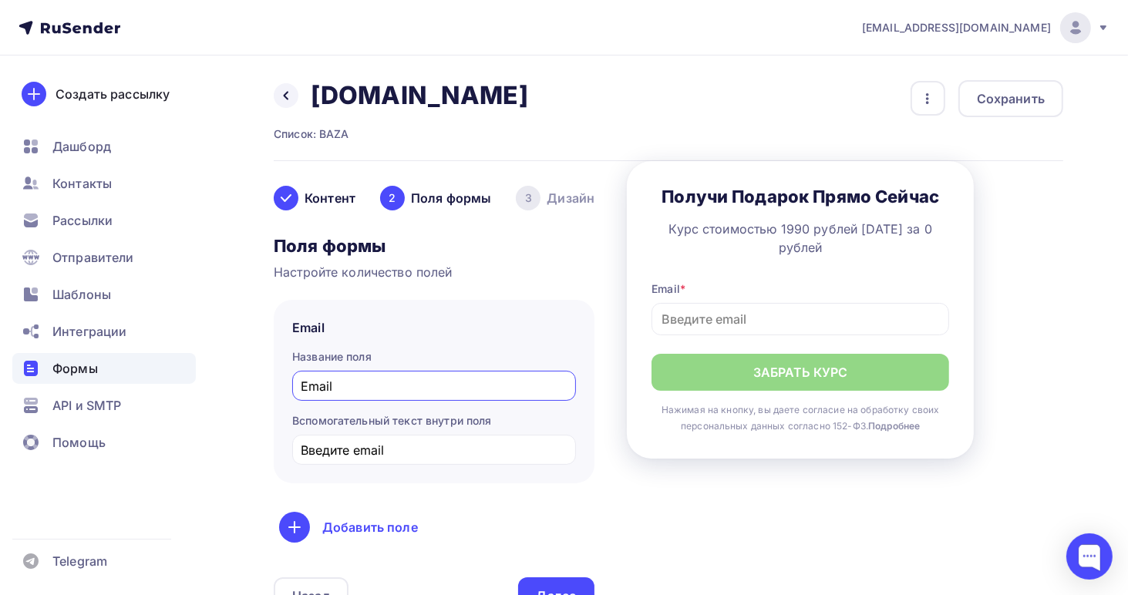
scroll to position [166, 0]
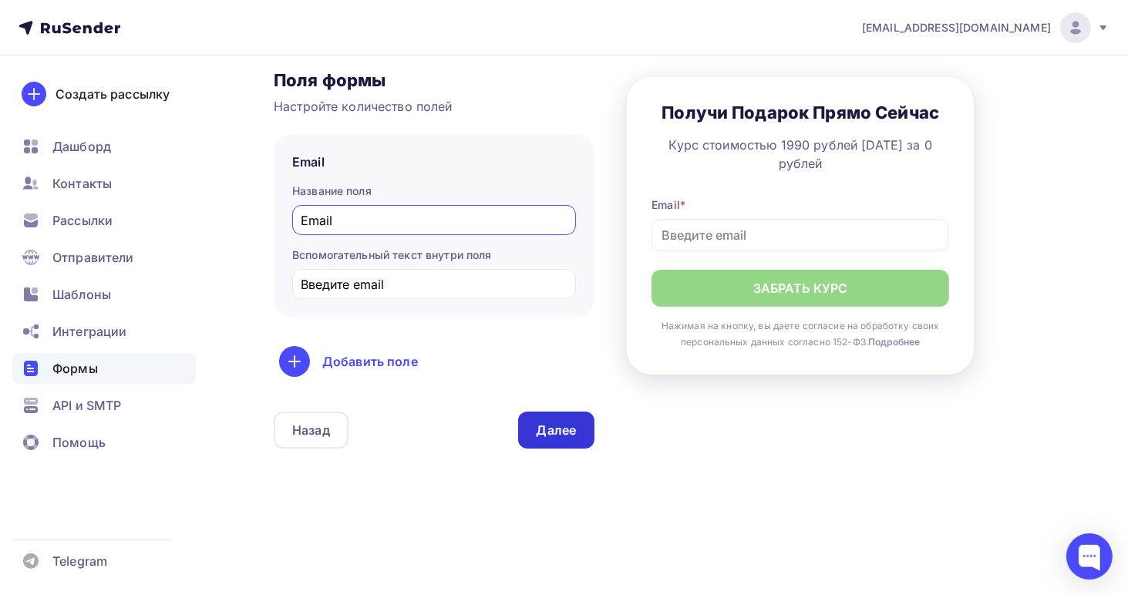
click at [567, 429] on div "Далее" at bounding box center [556, 431] width 40 height 18
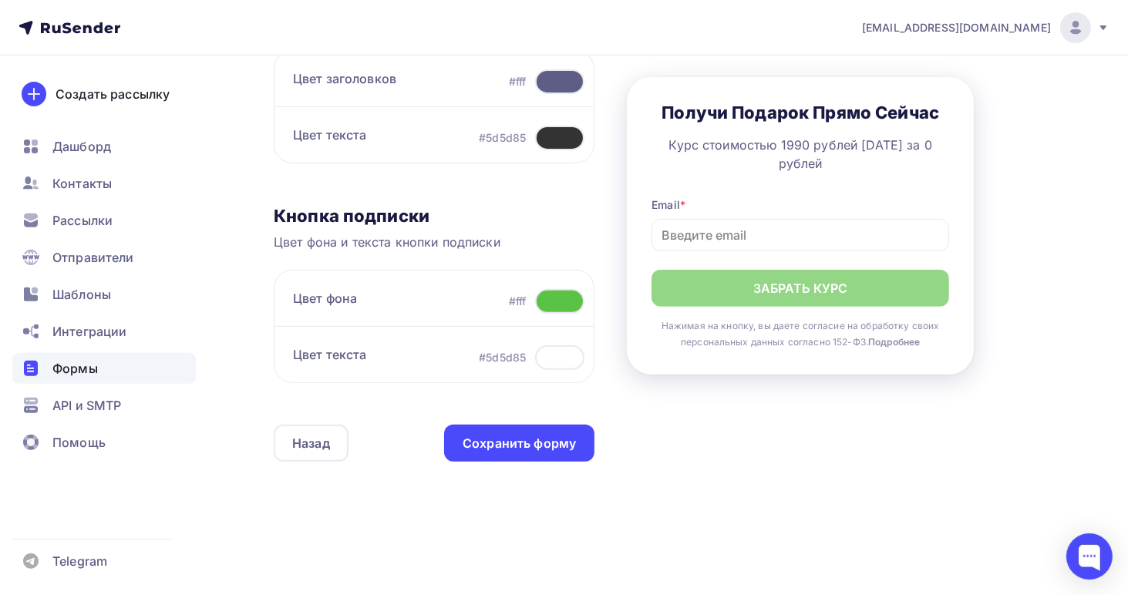
scroll to position [525, 0]
click at [557, 304] on div at bounding box center [559, 302] width 49 height 25
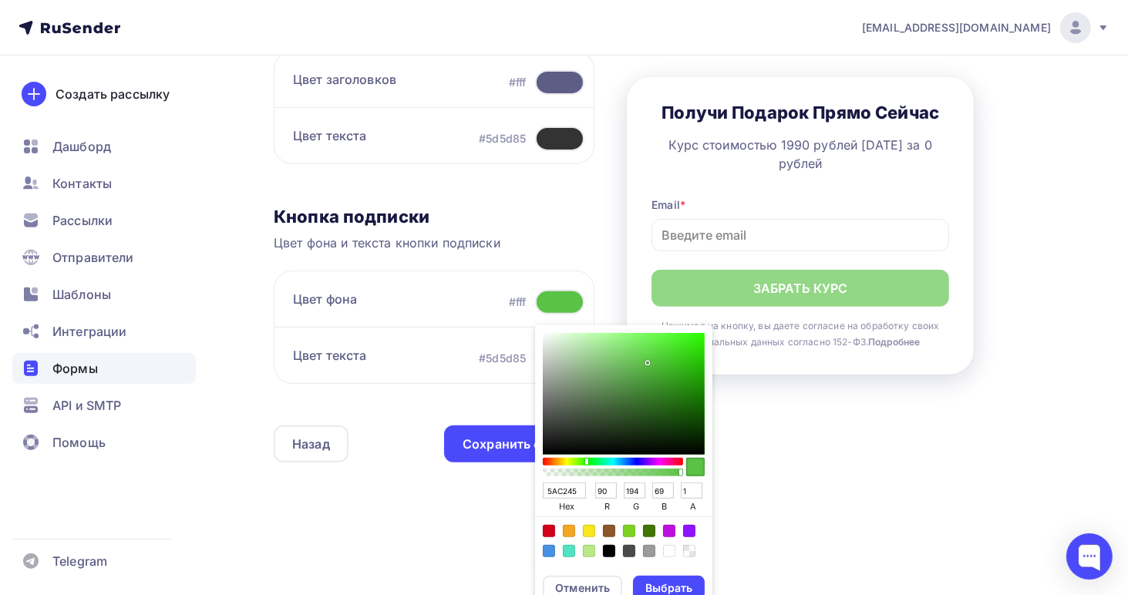
type input "85C245"
type input "133"
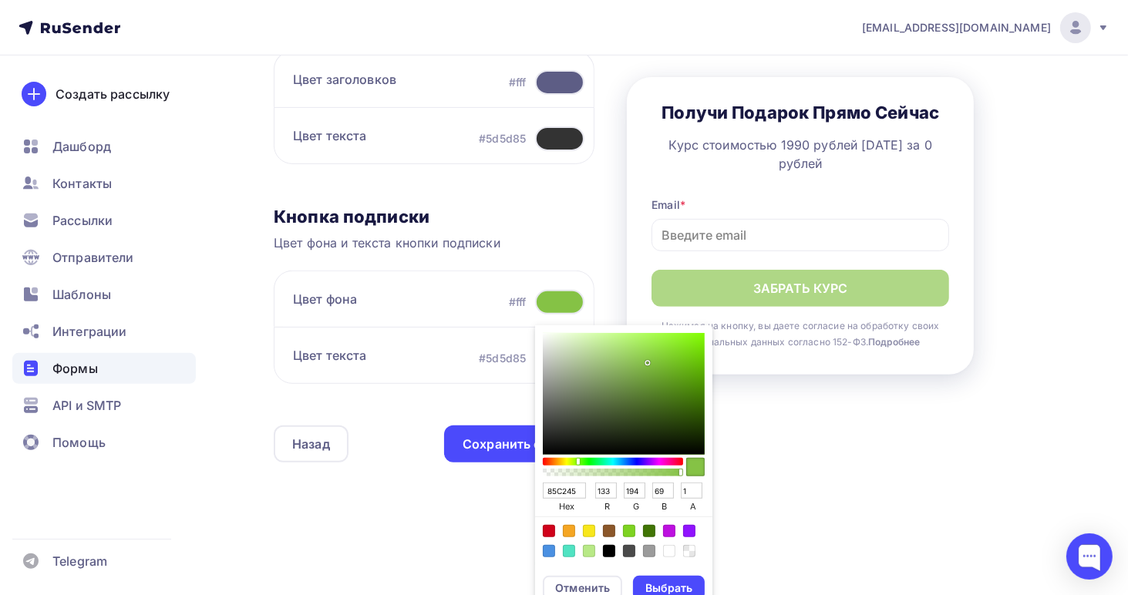
click at [577, 460] on div "Sketch color picker" at bounding box center [612, 462] width 137 height 8
type input "45C283"
type input "69"
type input "131"
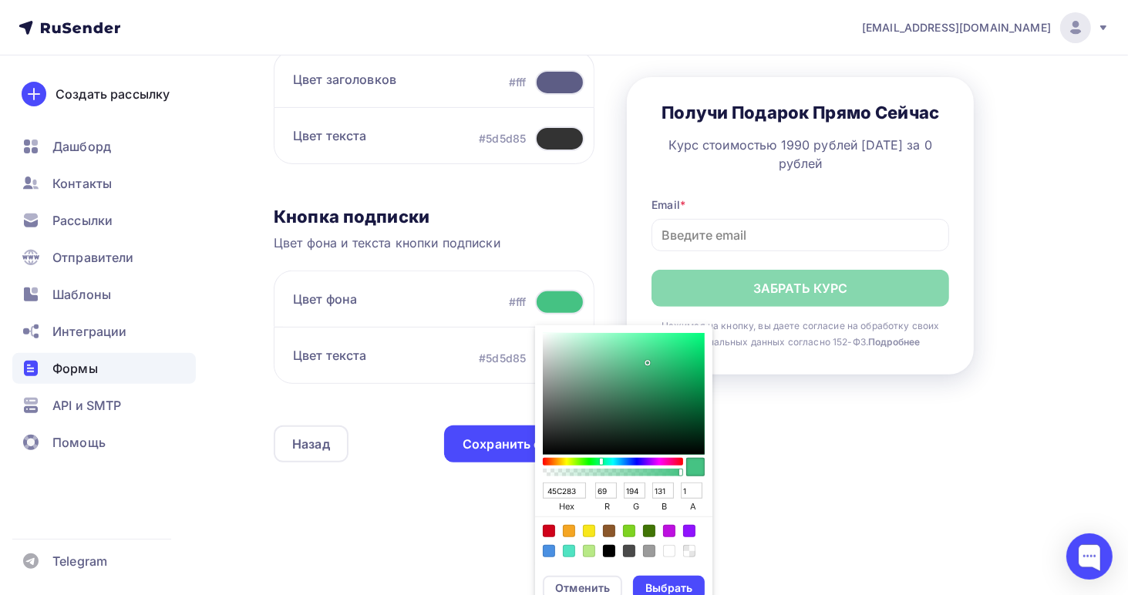
click at [600, 459] on div "Sketch color picker" at bounding box center [612, 462] width 137 height 8
click at [600, 459] on div "Sketch color picker" at bounding box center [601, 462] width 3 height 6
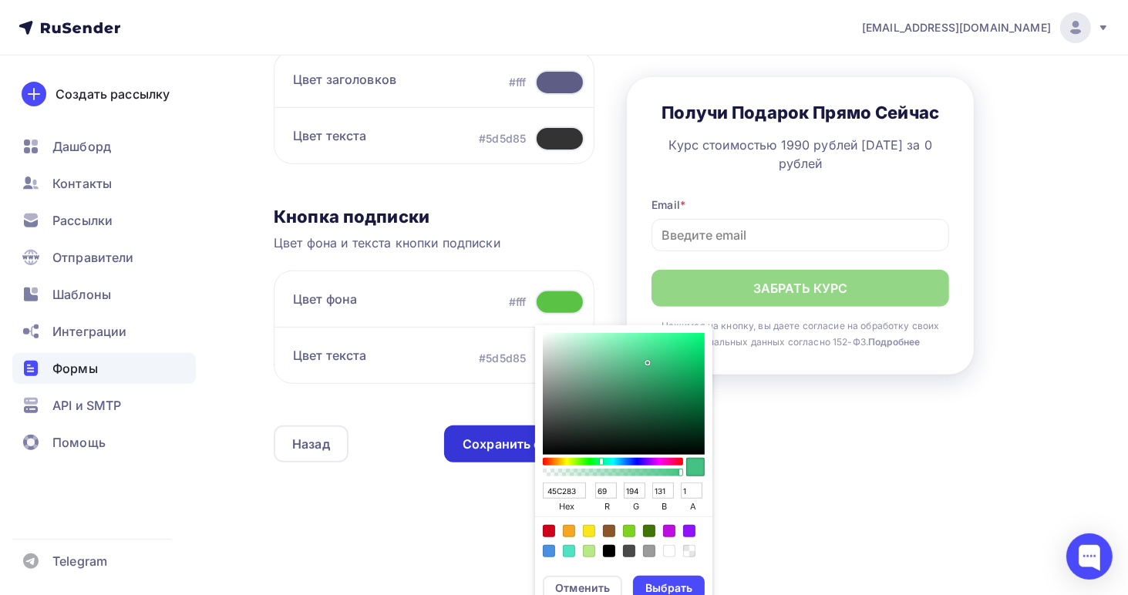
click at [485, 446] on div "Сохранить форму" at bounding box center [518, 445] width 113 height 18
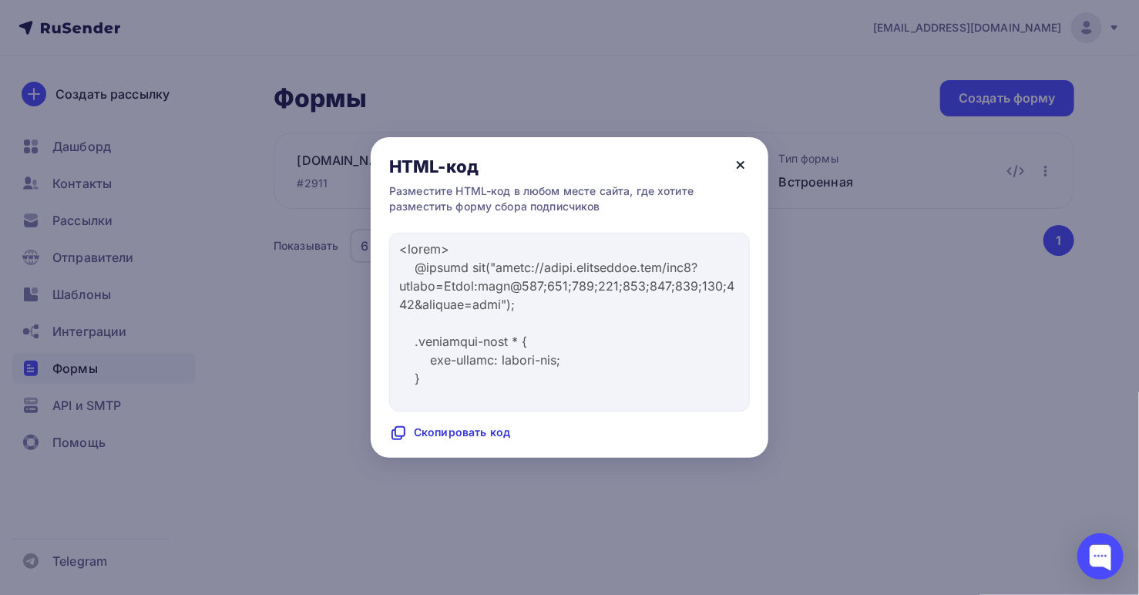
click at [743, 169] on icon at bounding box center [741, 165] width 18 height 18
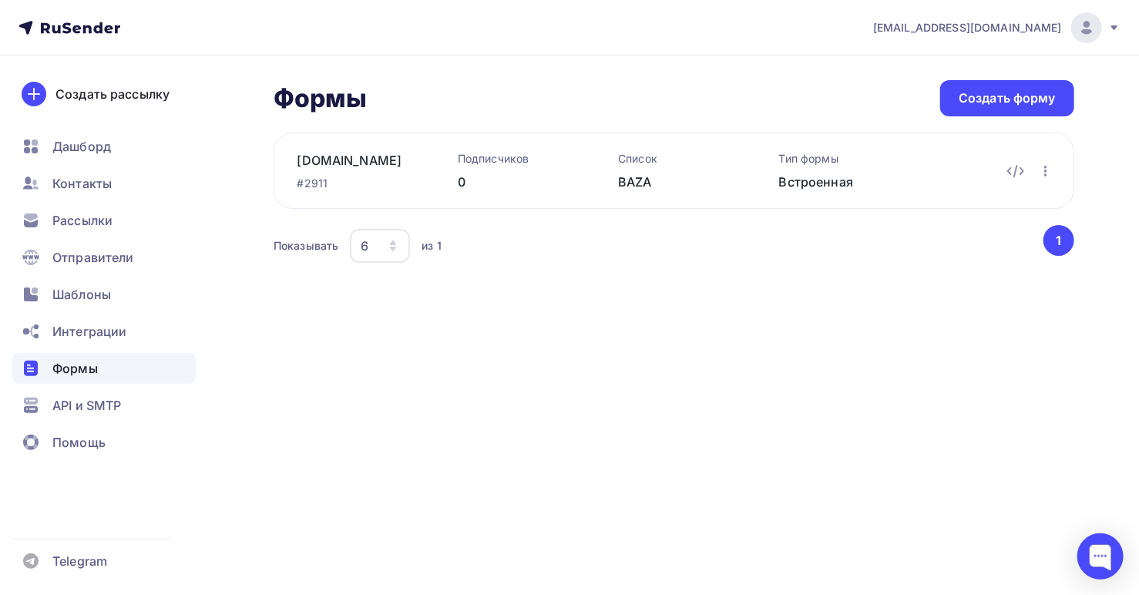
click at [92, 368] on span "Формы" at bounding box center [74, 368] width 45 height 18
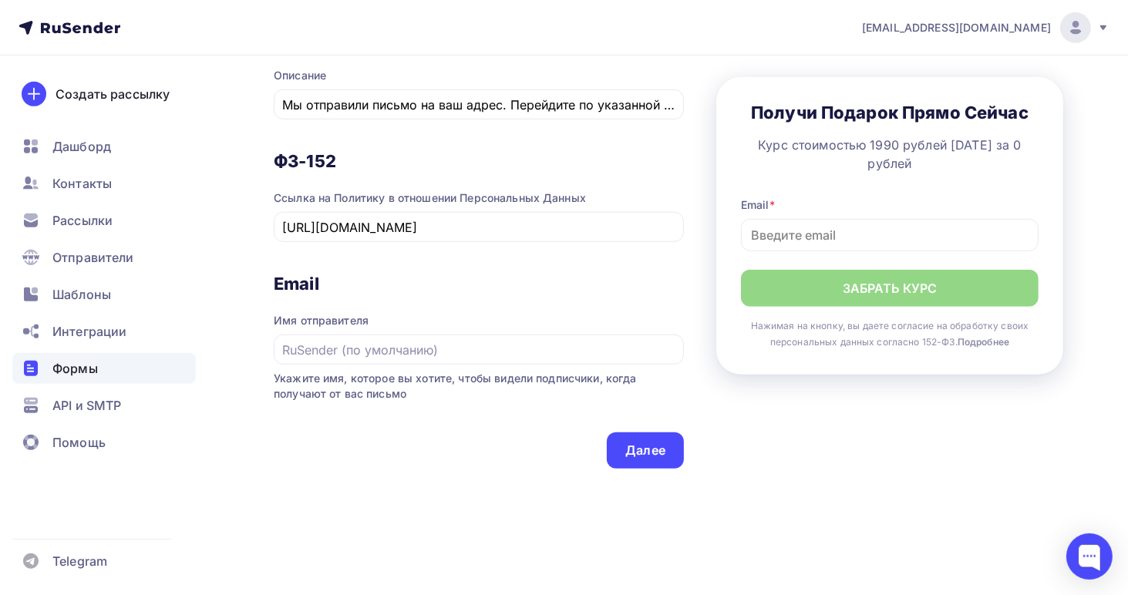
scroll to position [817, 0]
click at [647, 445] on div "Далее" at bounding box center [645, 450] width 40 height 18
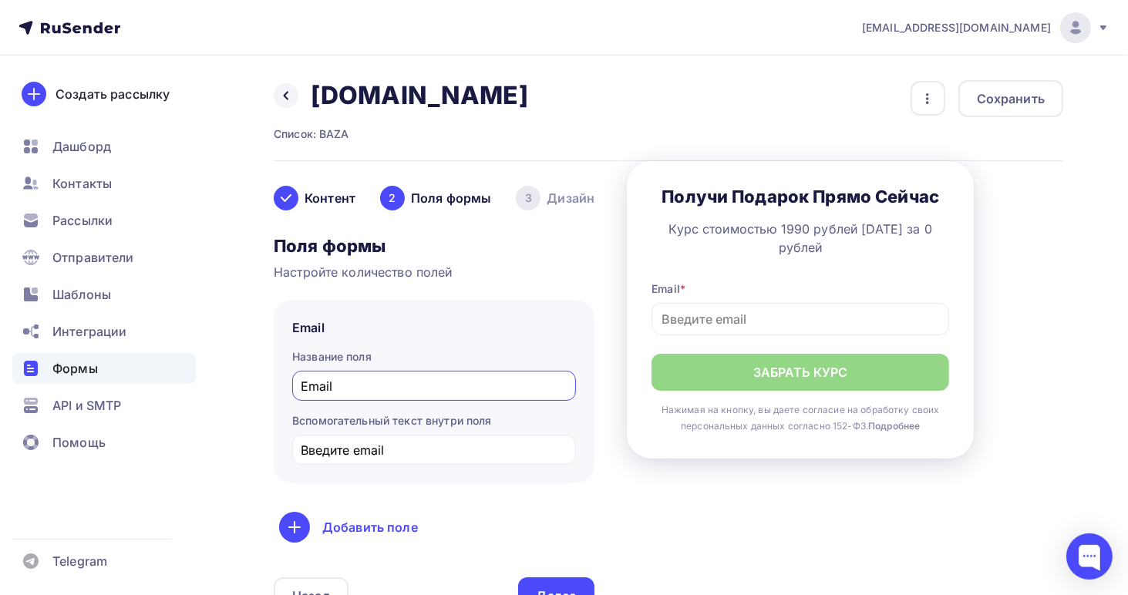
scroll to position [166, 0]
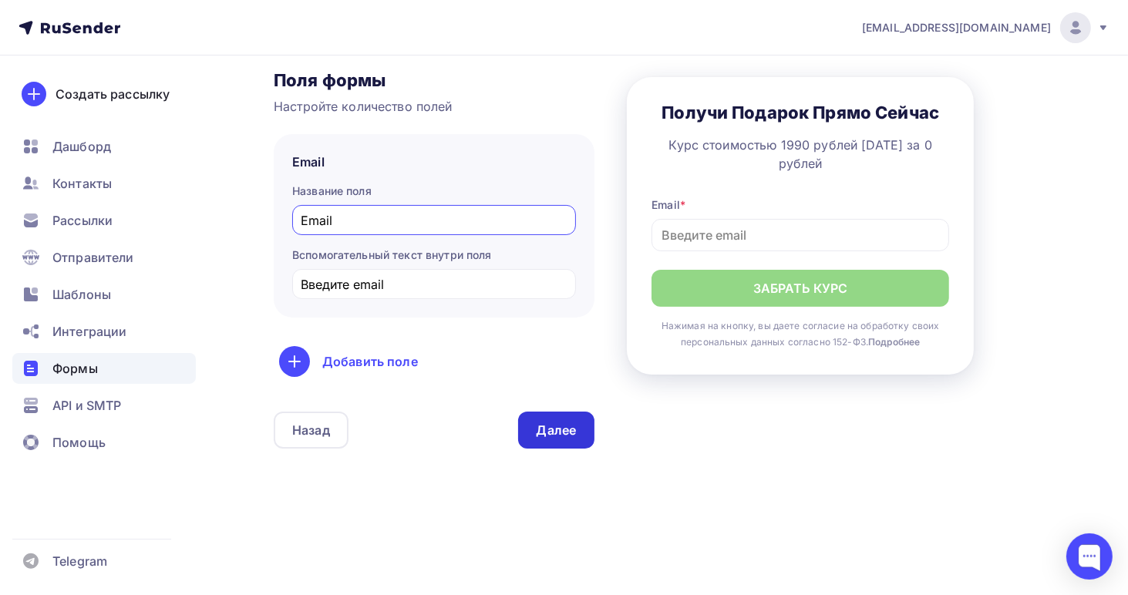
click at [563, 434] on div "Далее" at bounding box center [556, 431] width 40 height 18
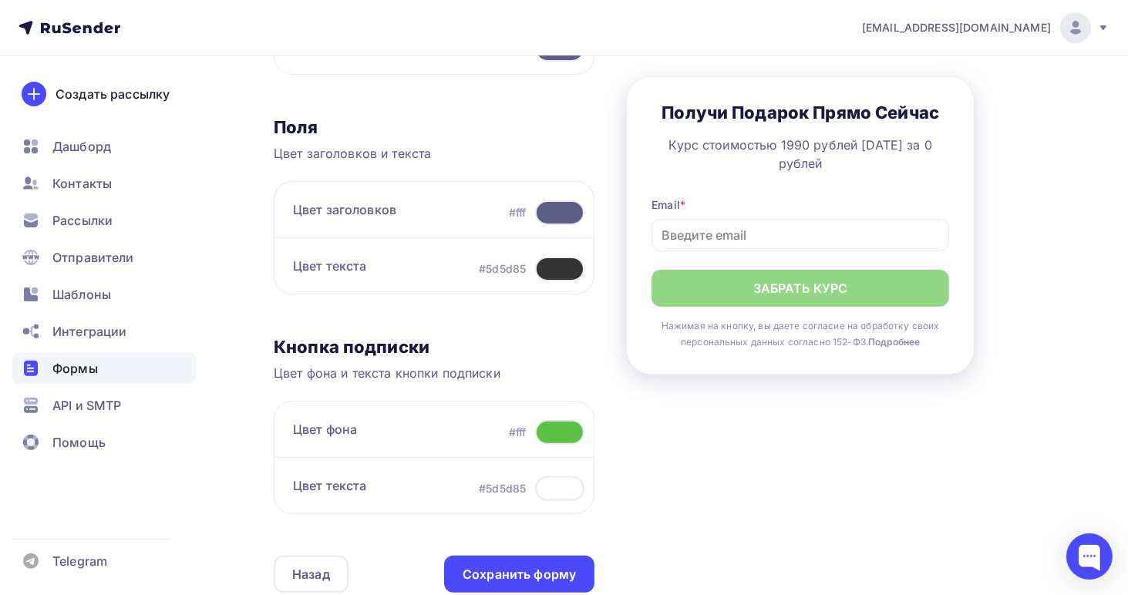
scroll to position [396, 0]
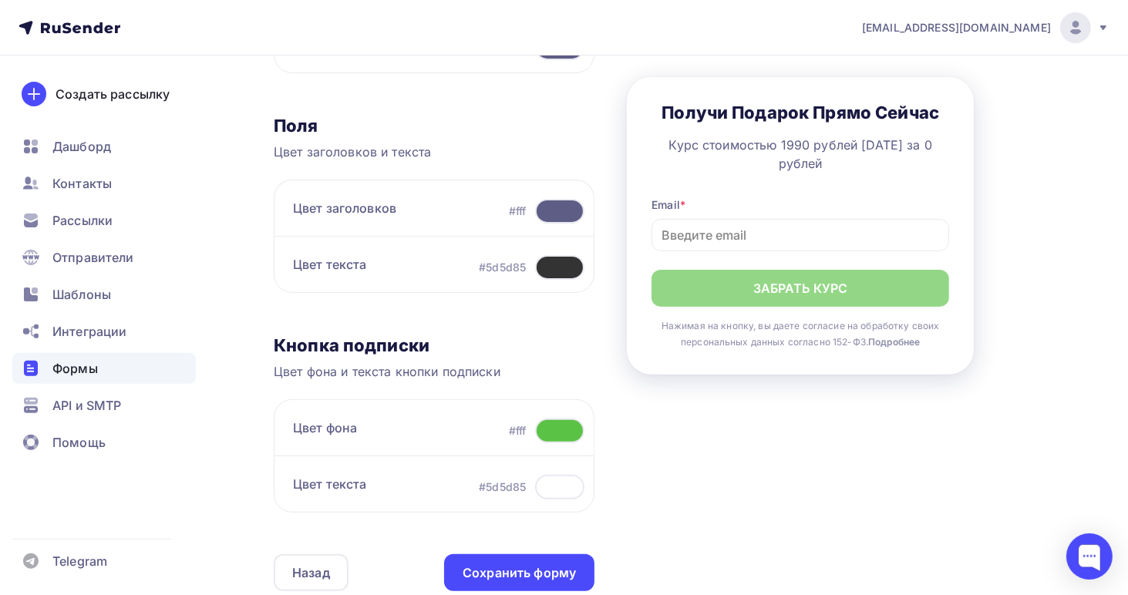
click at [556, 434] on div at bounding box center [559, 431] width 49 height 25
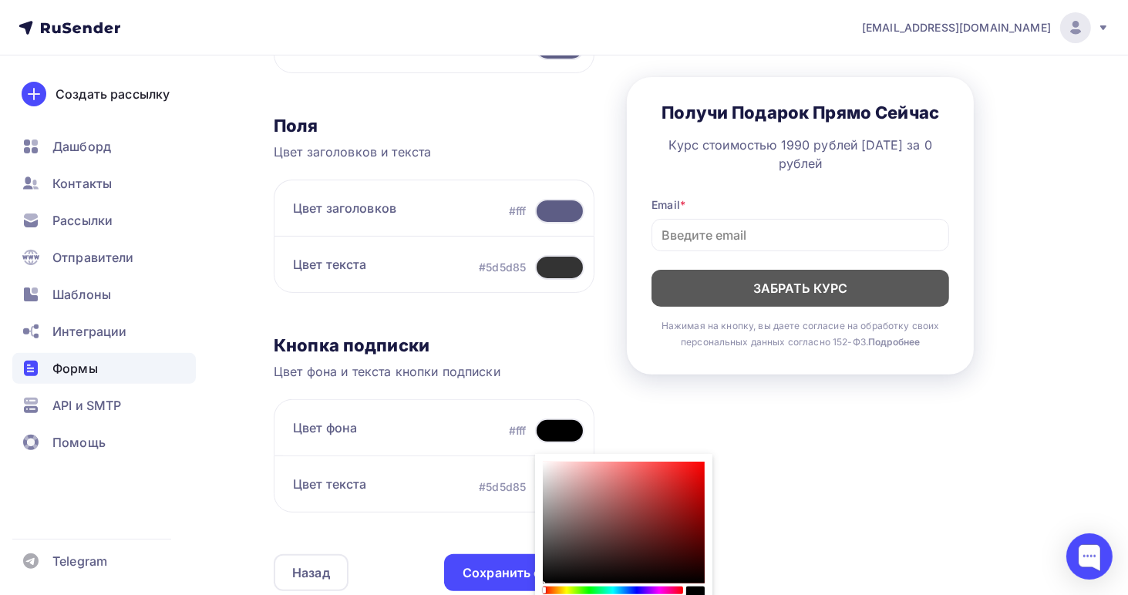
click at [561, 587] on div "Sketch color picker" at bounding box center [612, 591] width 137 height 8
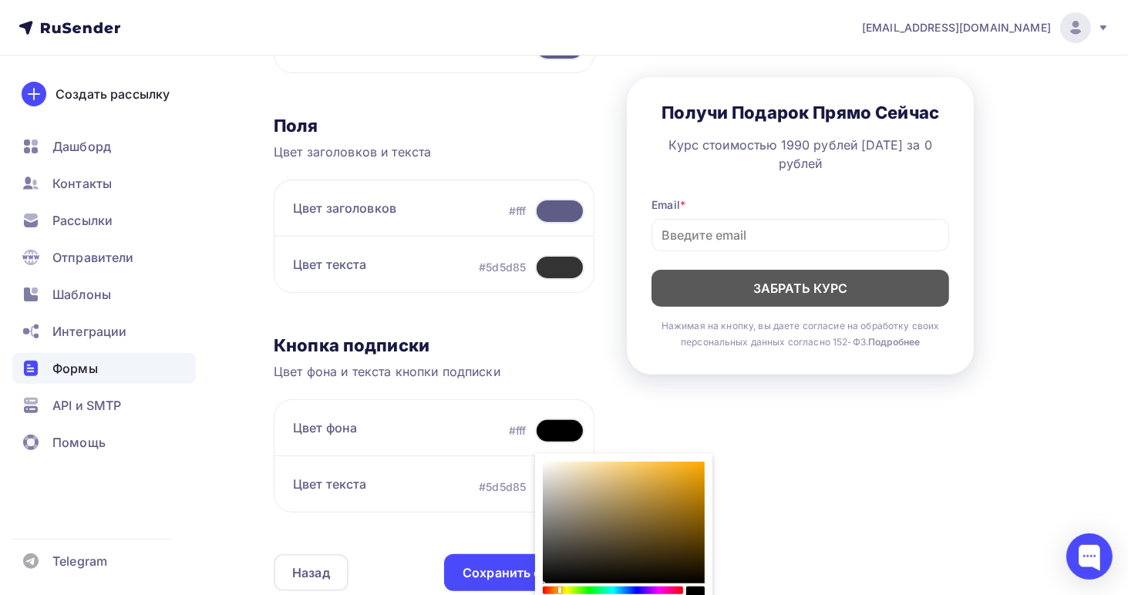
click at [558, 587] on div "Sketch color picker" at bounding box center [612, 591] width 137 height 8
click at [554, 587] on div "Sketch color picker" at bounding box center [612, 591] width 137 height 8
click at [558, 587] on div "Sketch color picker" at bounding box center [612, 591] width 137 height 8
click at [561, 587] on div "Sketch color picker" at bounding box center [612, 591] width 137 height 8
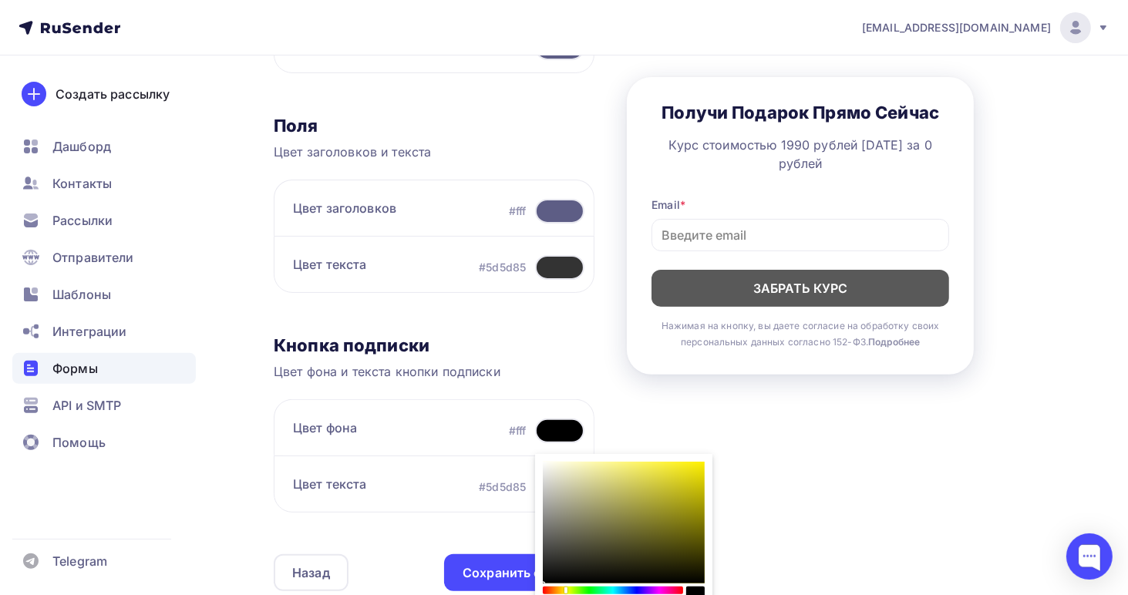
click at [564, 587] on div "Sketch color picker" at bounding box center [612, 591] width 137 height 8
click at [565, 587] on div "Sketch color picker" at bounding box center [566, 590] width 3 height 6
click at [637, 474] on div "Sketch color picker" at bounding box center [624, 523] width 162 height 122
type input "E1DE5B"
type input "225"
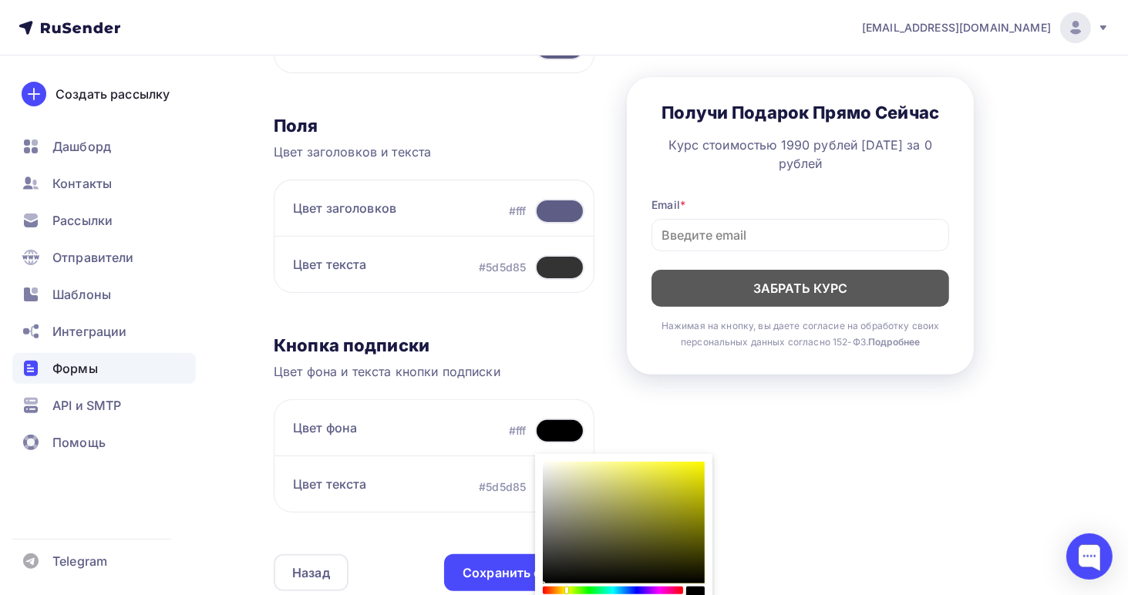
type input "222"
type input "91"
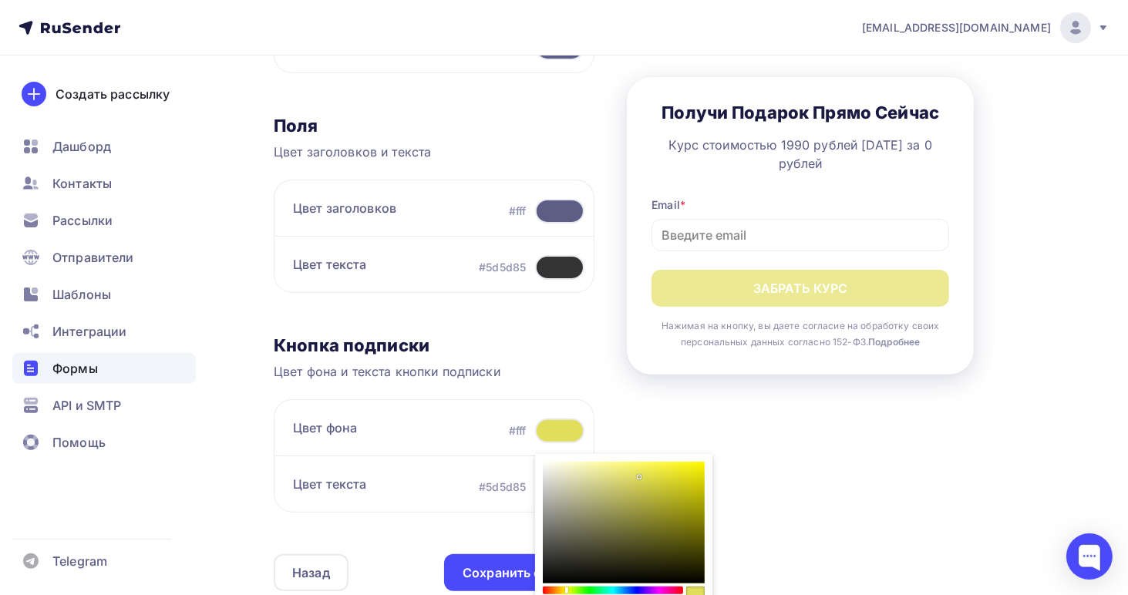
click at [614, 469] on div "Sketch color picker" at bounding box center [624, 523] width 162 height 122
type input "ECEA81"
type input "236"
type input "234"
type input "129"
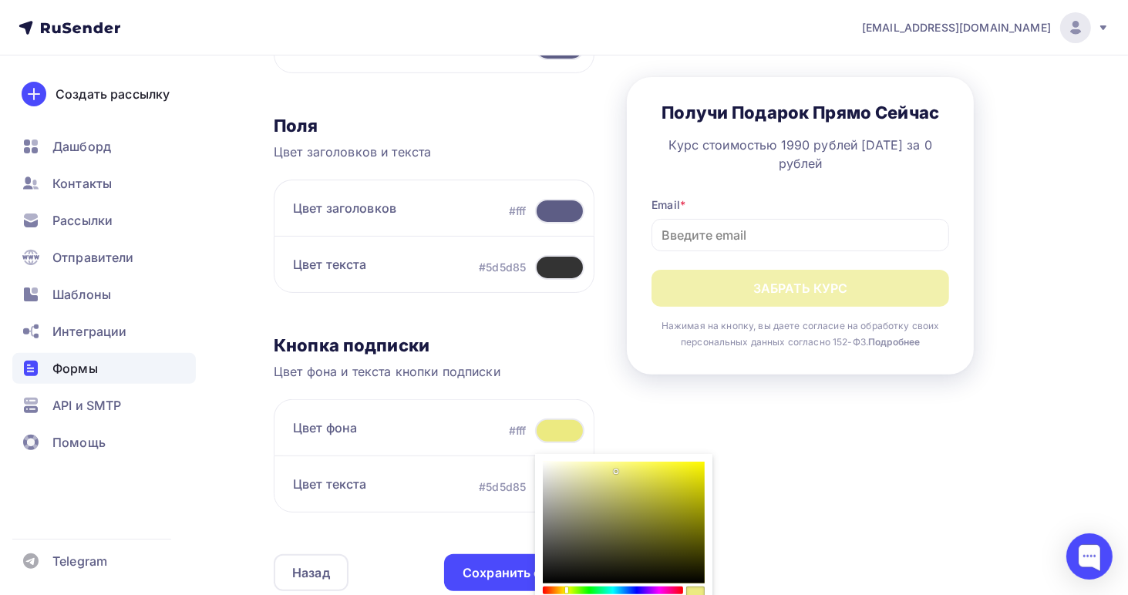
click at [681, 480] on div "Sketch color picker" at bounding box center [624, 523] width 162 height 122
type input "D5D21C"
type input "213"
type input "210"
type input "28"
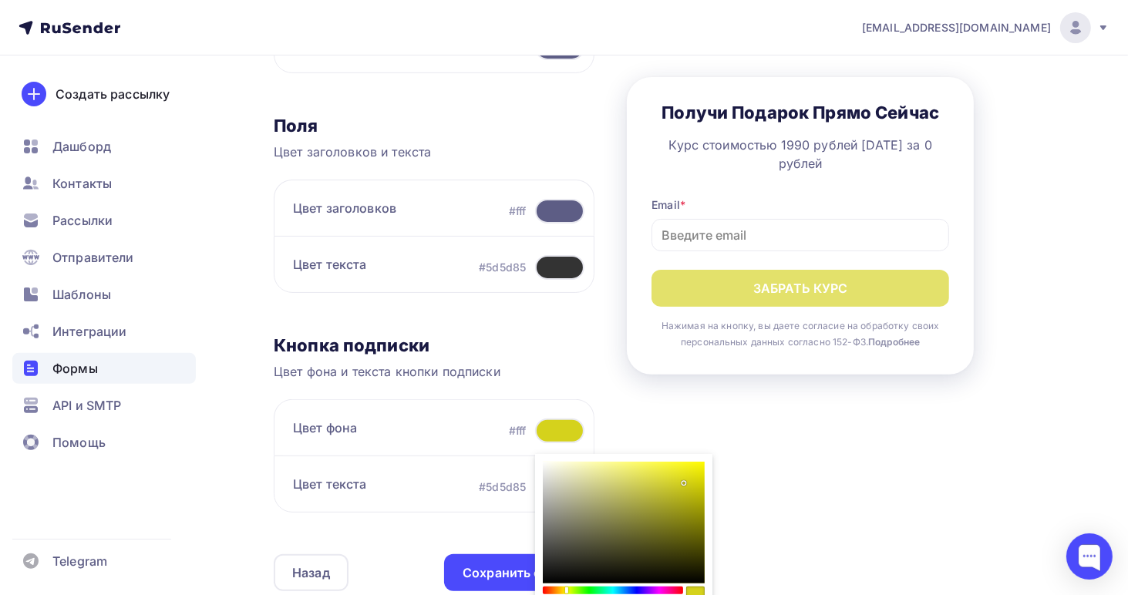
click at [688, 503] on div "Sketch color picker" at bounding box center [624, 523] width 162 height 122
type input "A5A310"
type input "165"
type input "163"
type input "16"
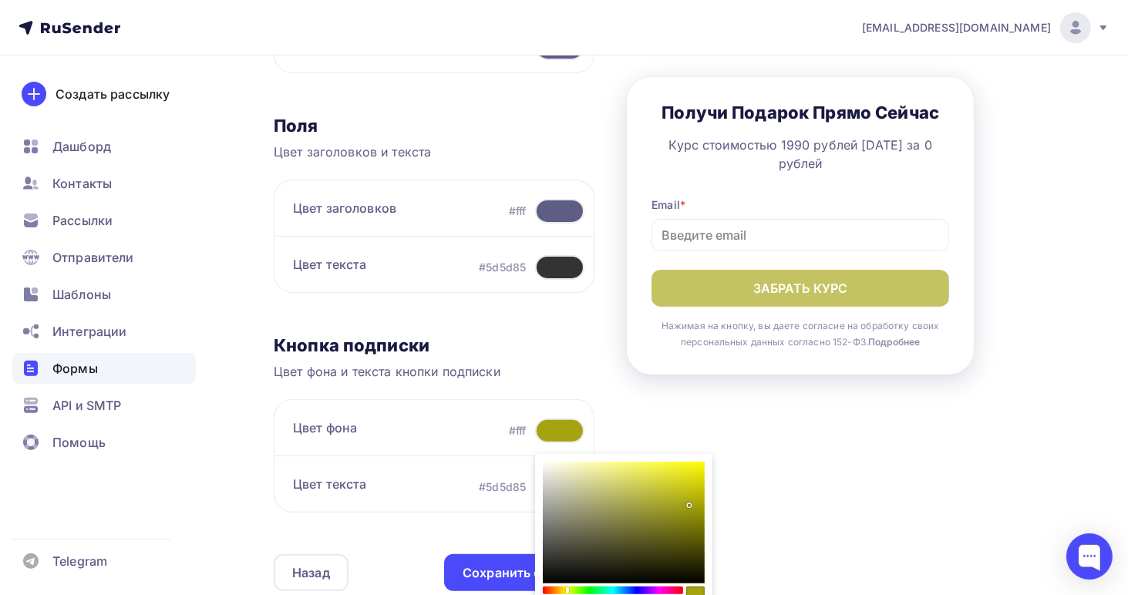
type input "A58910"
type input "137"
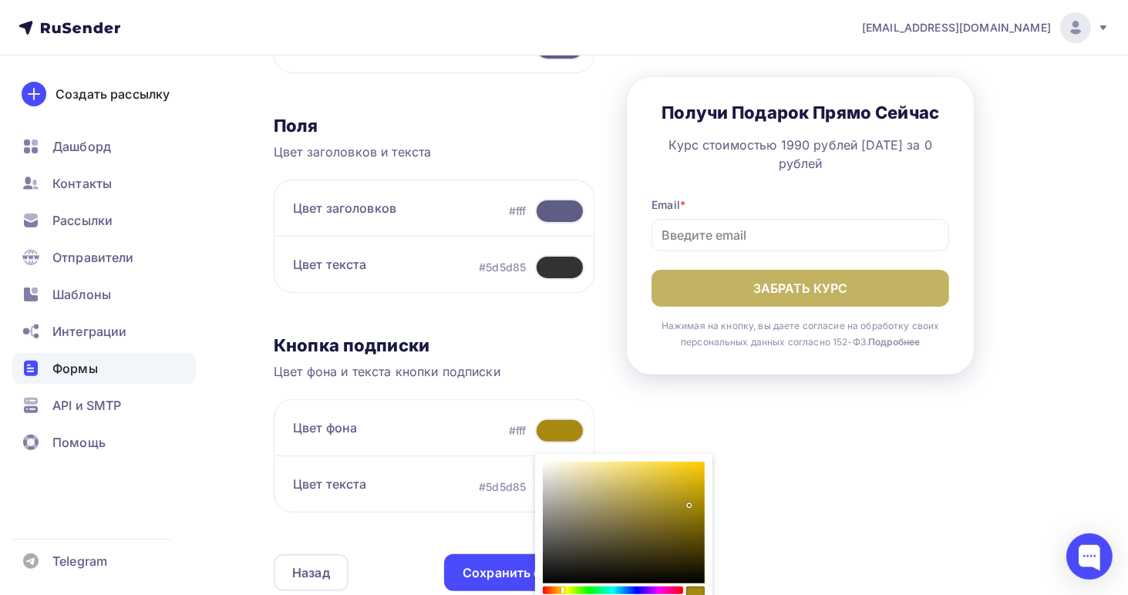
click at [561, 587] on div "Sketch color picker" at bounding box center [612, 591] width 137 height 8
click at [657, 479] on div "Sketch color picker" at bounding box center [624, 523] width 162 height 122
type input "D7BA3D"
type input "215"
type input "186"
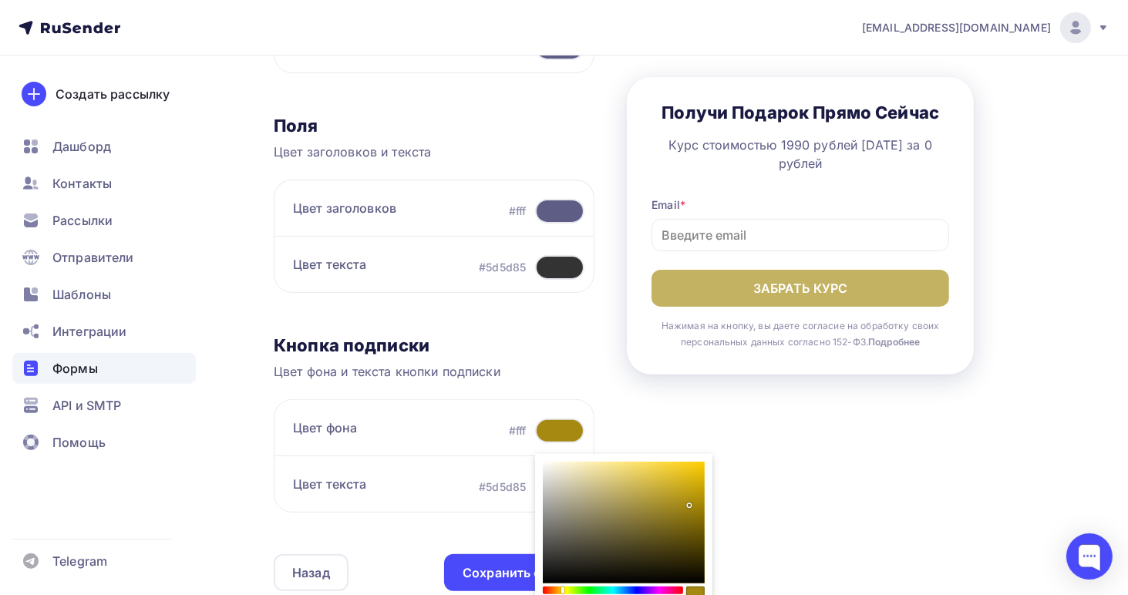
type input "61"
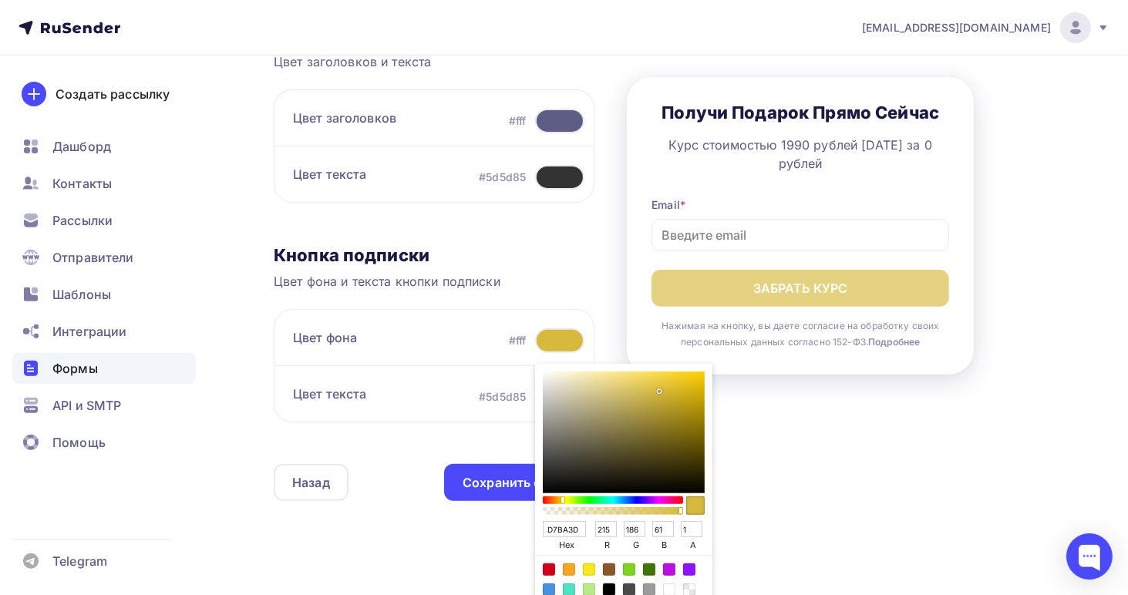
scroll to position [496, 0]
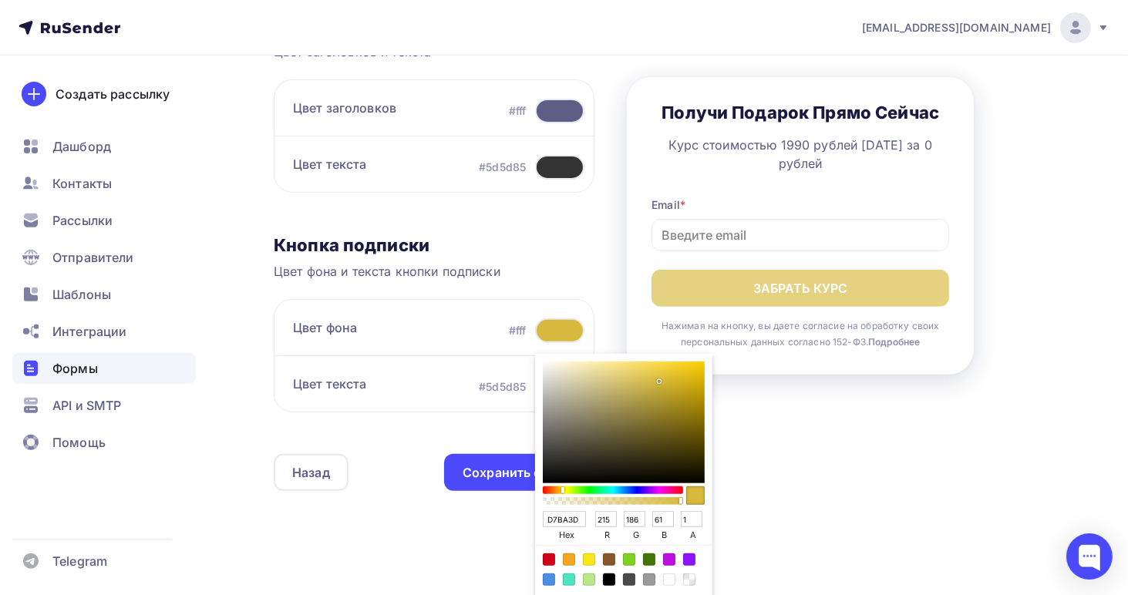
click at [587, 559] on div "Color:#F8E71C" at bounding box center [589, 559] width 12 height 12
type input "F8E71C"
type input "248"
type input "231"
type input "28"
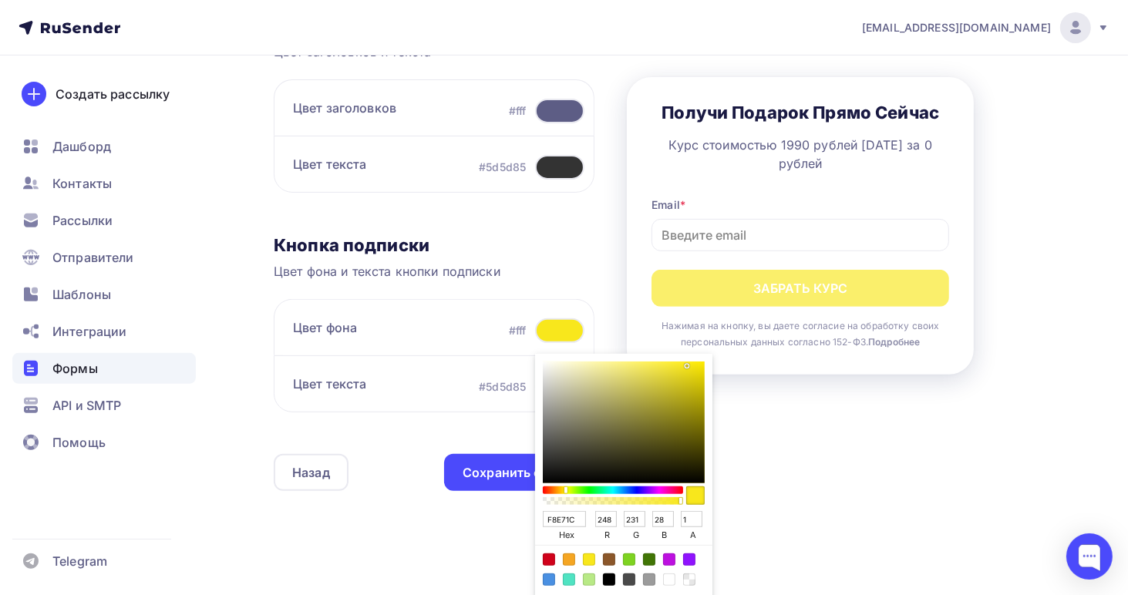
click at [628, 369] on div "Sketch color picker" at bounding box center [624, 423] width 162 height 122
type input "EAE16C"
type input "234"
type input "225"
type input "108"
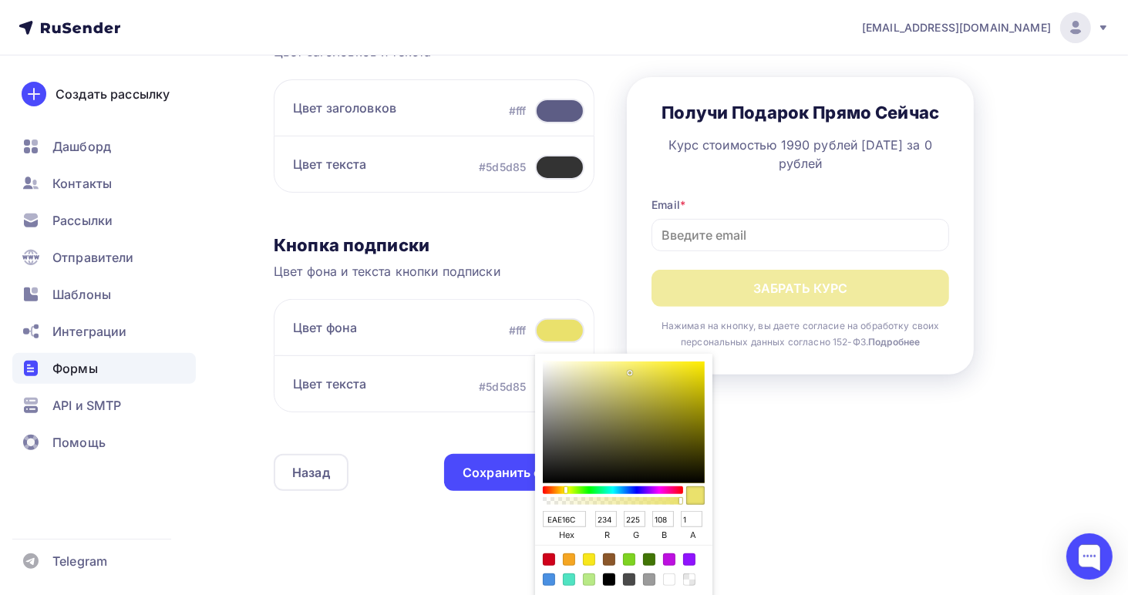
click at [661, 372] on div "Sketch color picker" at bounding box center [624, 423] width 162 height 122
type input "E5D93B"
type input "229"
type input "217"
type input "59"
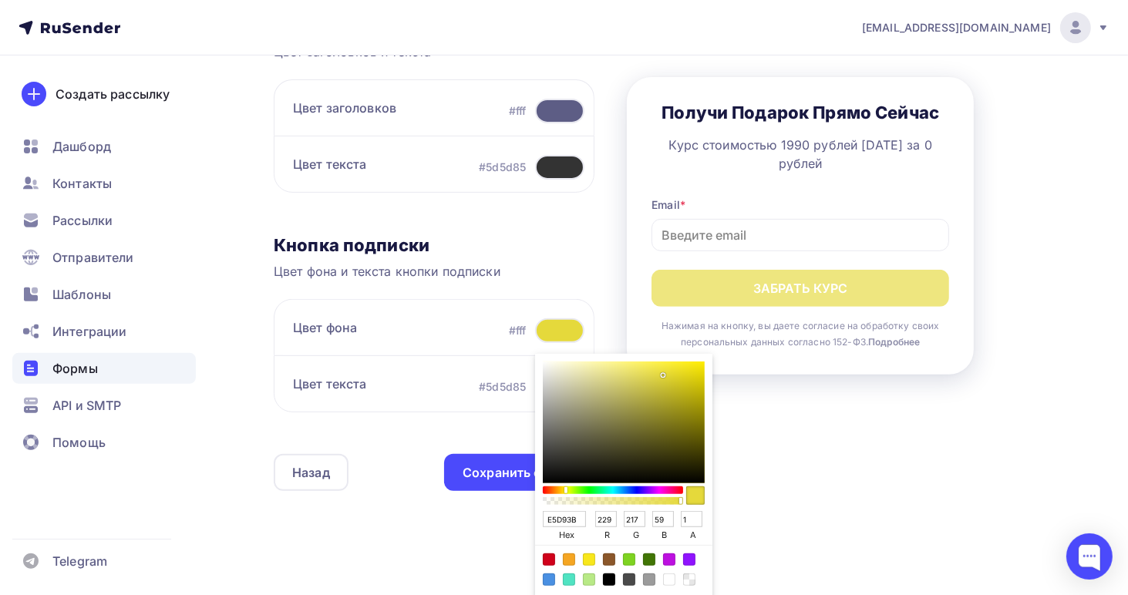
click at [684, 399] on div "Sketch color picker" at bounding box center [624, 423] width 162 height 122
type input "ADA215"
type input "173"
type input "162"
type input "21"
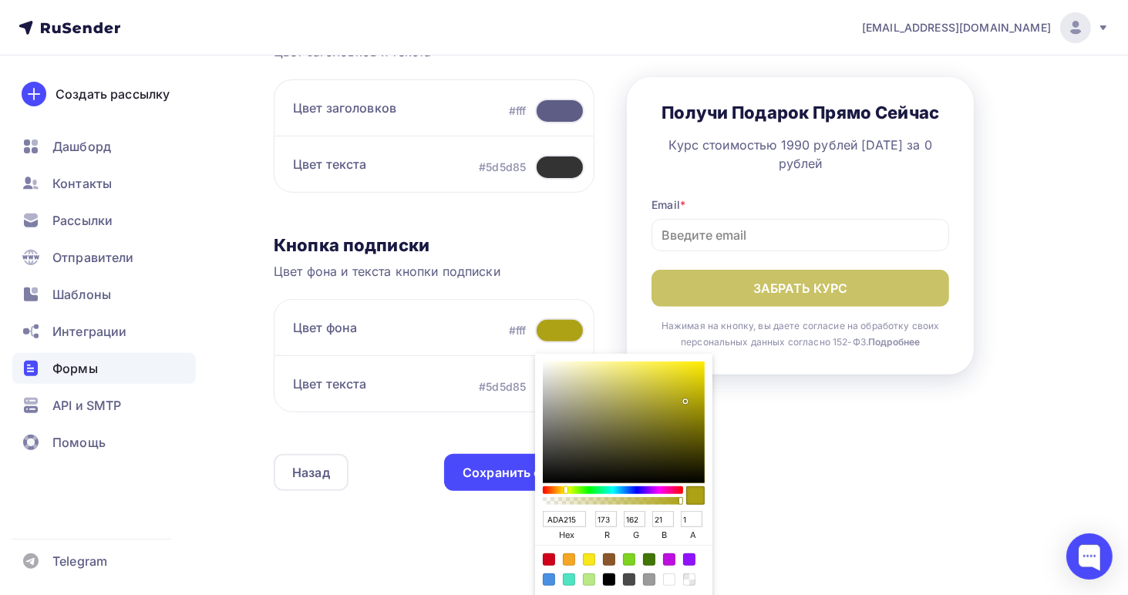
type input "A1AD15"
type input "161"
type input "173"
click at [567, 486] on div "Sketch color picker" at bounding box center [612, 490] width 137 height 8
type input "AD8B15"
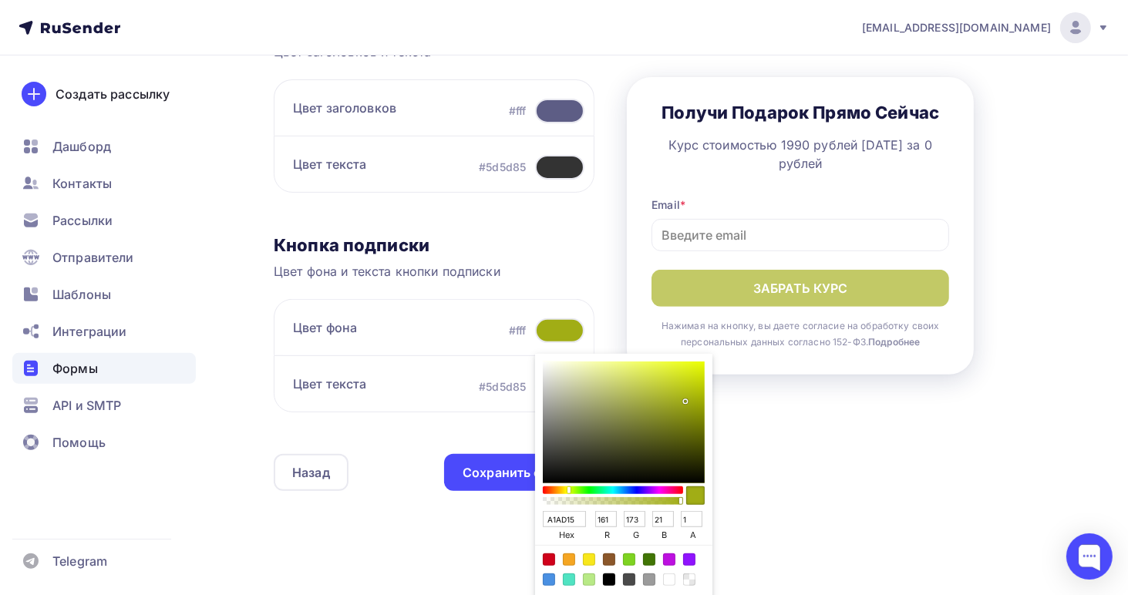
type input "173"
type input "139"
click at [560, 488] on div "Sketch color picker" at bounding box center [612, 490] width 137 height 8
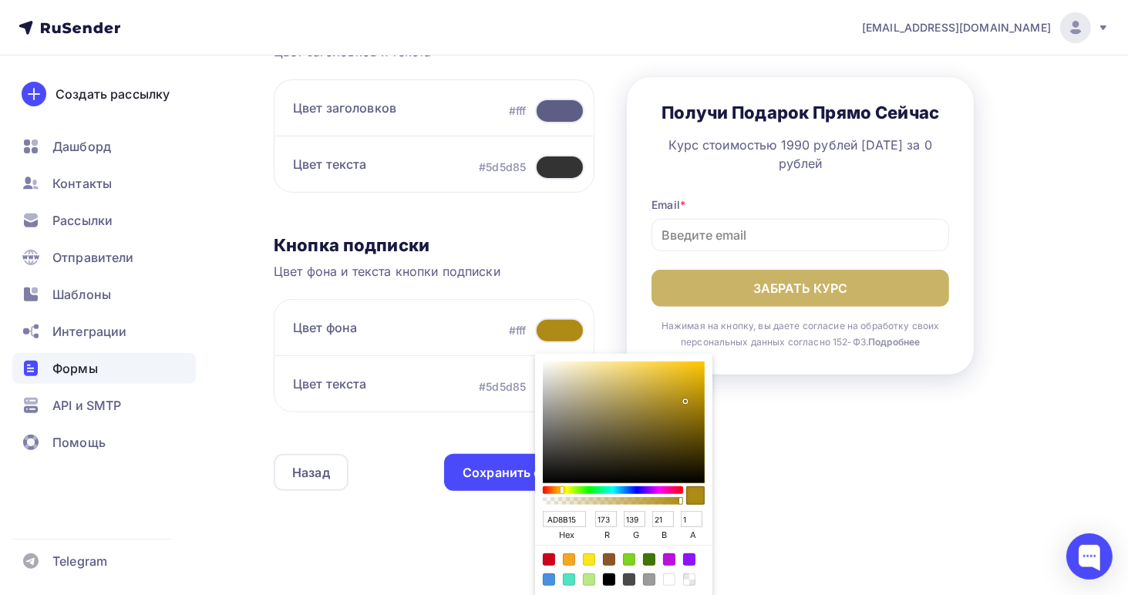
type input "ABAD15"
type input "171"
type input "173"
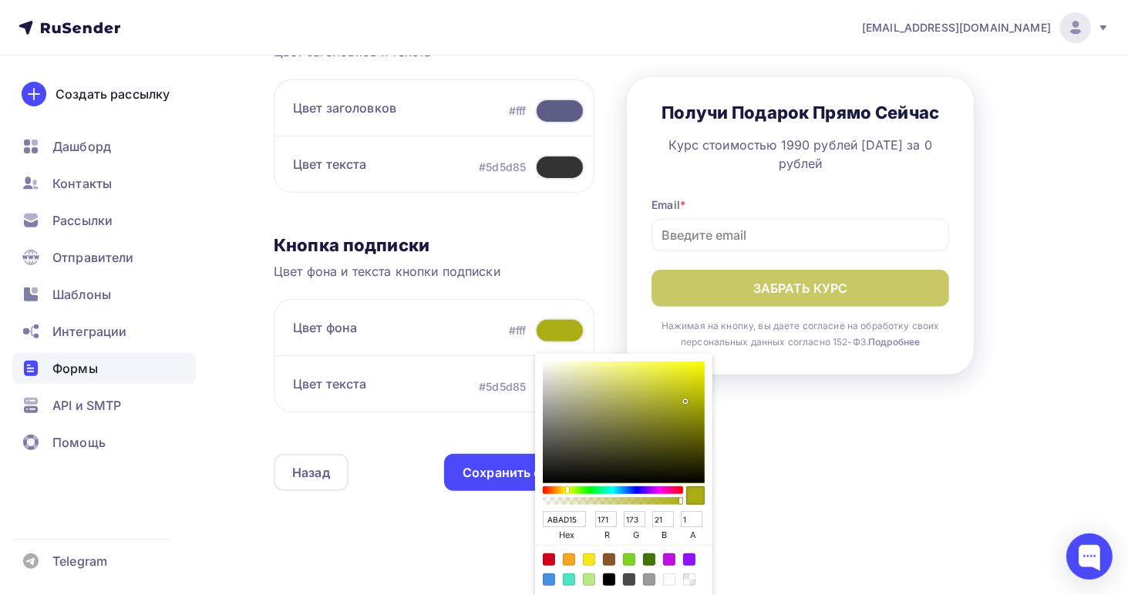
click at [566, 487] on div "Sketch color picker" at bounding box center [612, 490] width 137 height 8
click at [587, 557] on div "Color:#F8E71C" at bounding box center [589, 559] width 12 height 12
type input "F8E71C"
type input "248"
type input "231"
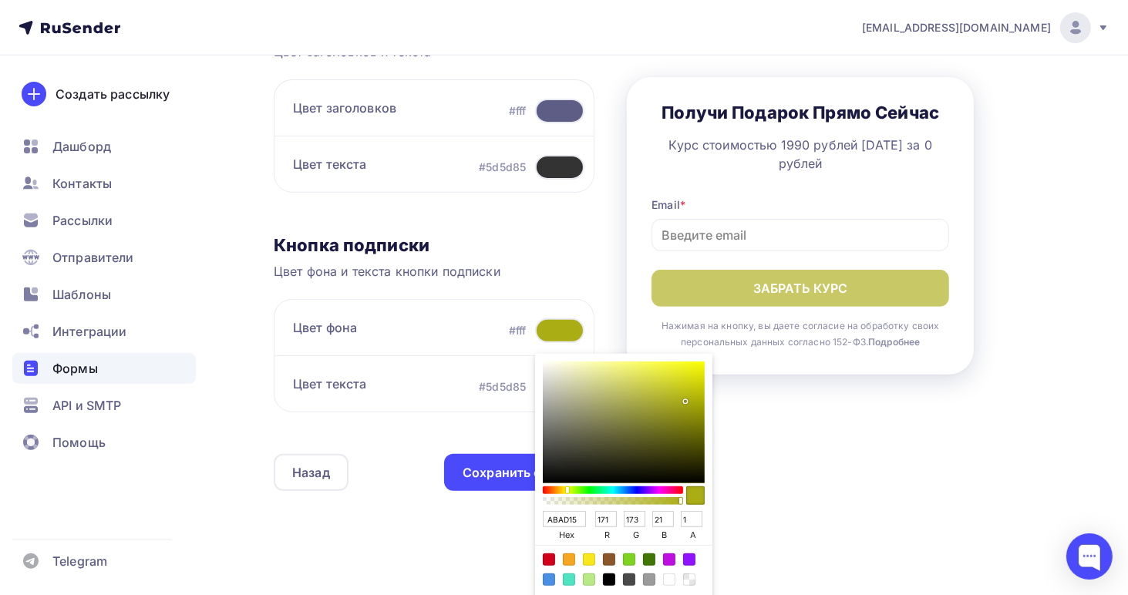
type input "28"
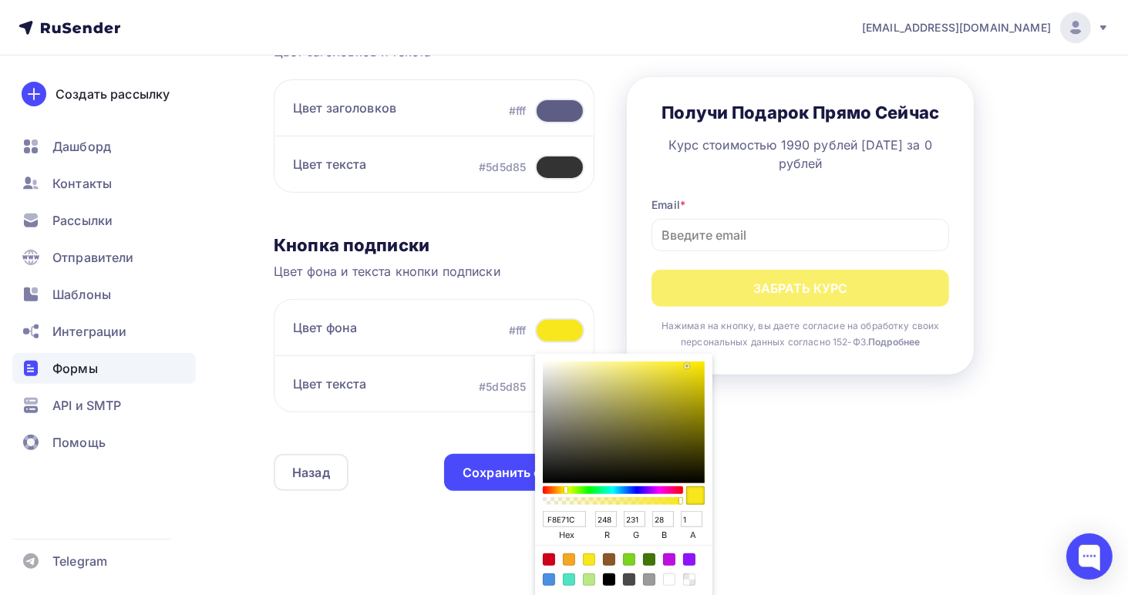
click at [691, 496] on div "Current color is rgba(248,231,28,1)" at bounding box center [695, 495] width 18 height 18
click at [671, 397] on div "Sketch color picker" at bounding box center [624, 423] width 162 height 122
type input "B2A724"
type input "178"
type input "167"
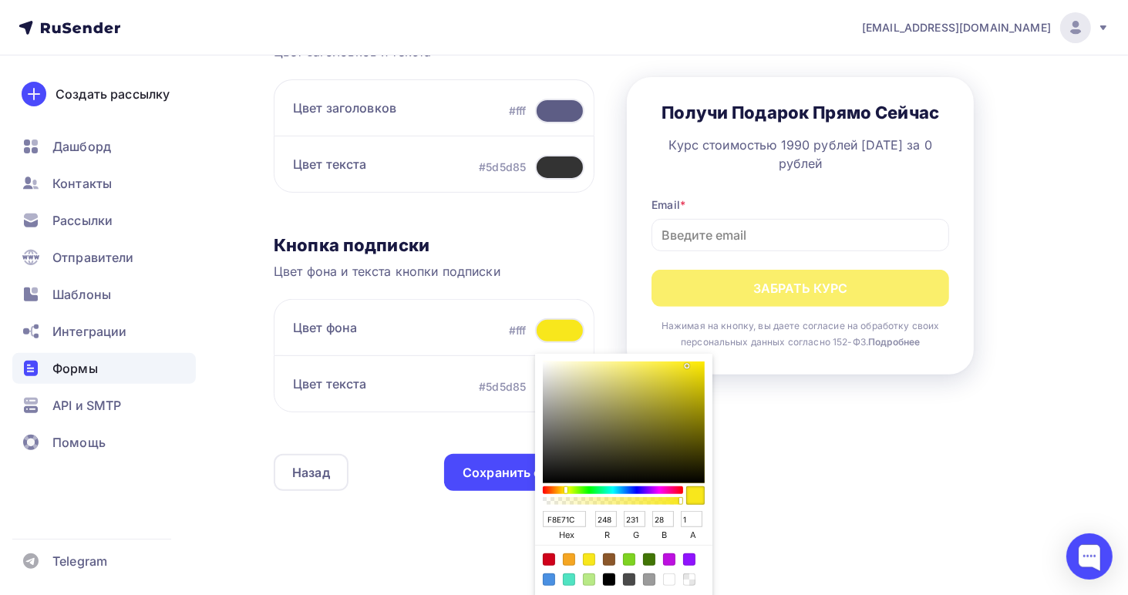
type input "36"
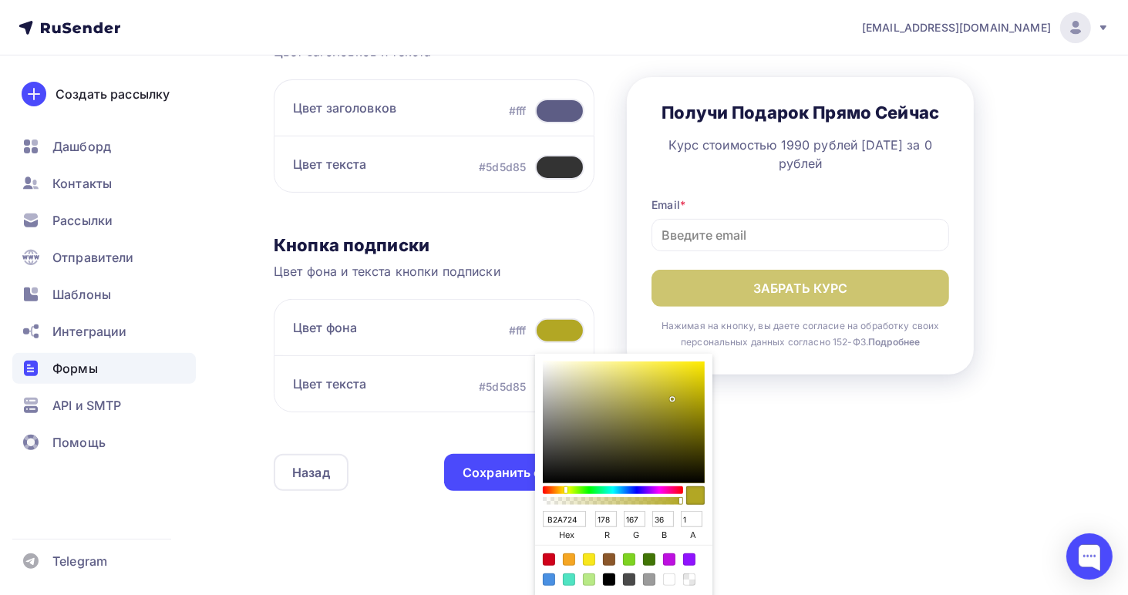
type input "B28924"
type input "137"
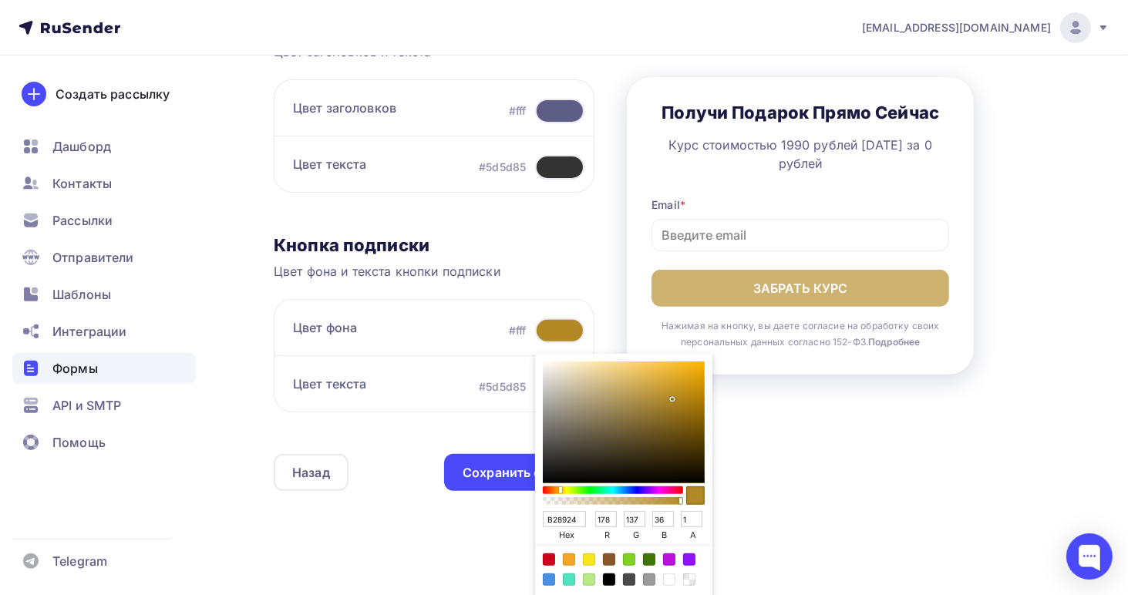
click at [559, 489] on div "Sketch color picker" at bounding box center [612, 490] width 137 height 8
type input "B29C24"
type input "156"
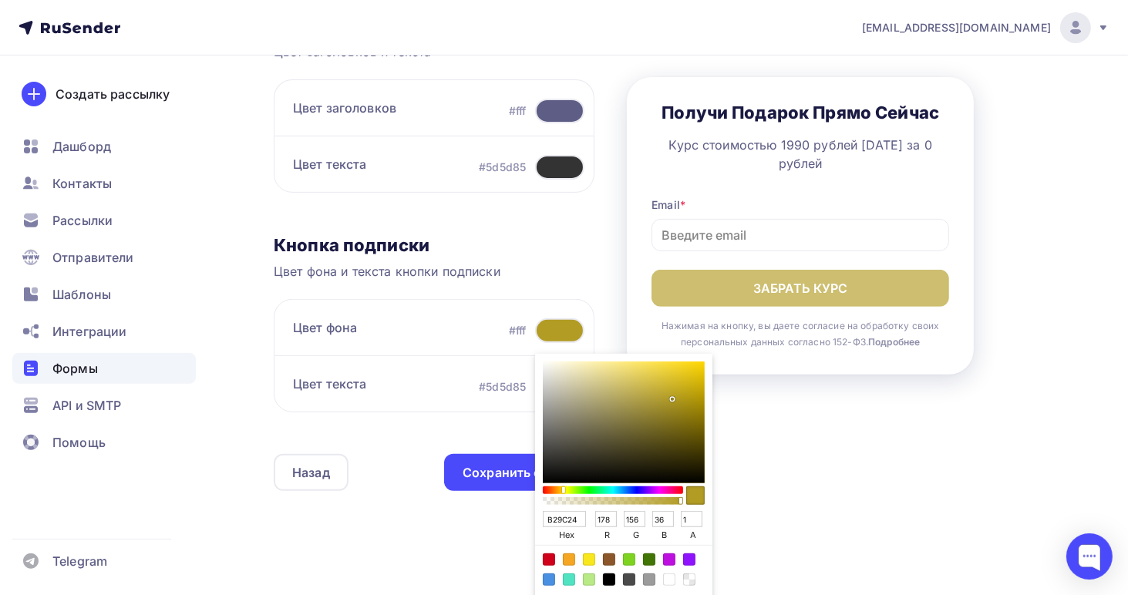
click at [562, 489] on div "Sketch color picker" at bounding box center [612, 490] width 137 height 8
type input "B2AA24"
type input "170"
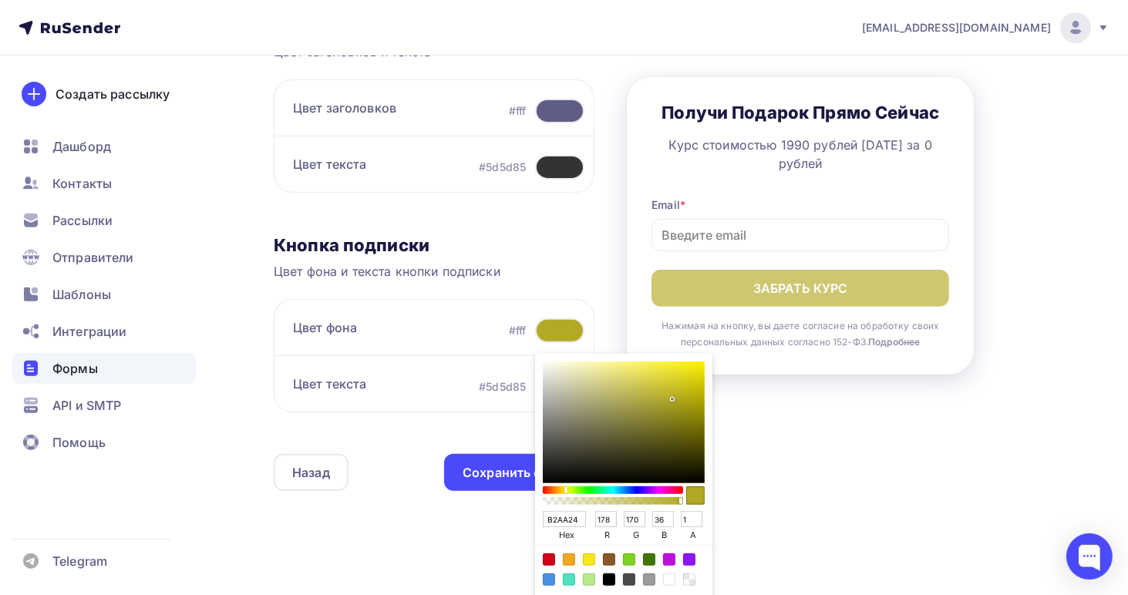
click at [566, 489] on div "Sketch color picker" at bounding box center [567, 489] width 3 height 7
type input "A2B224"
type input "162"
type input "178"
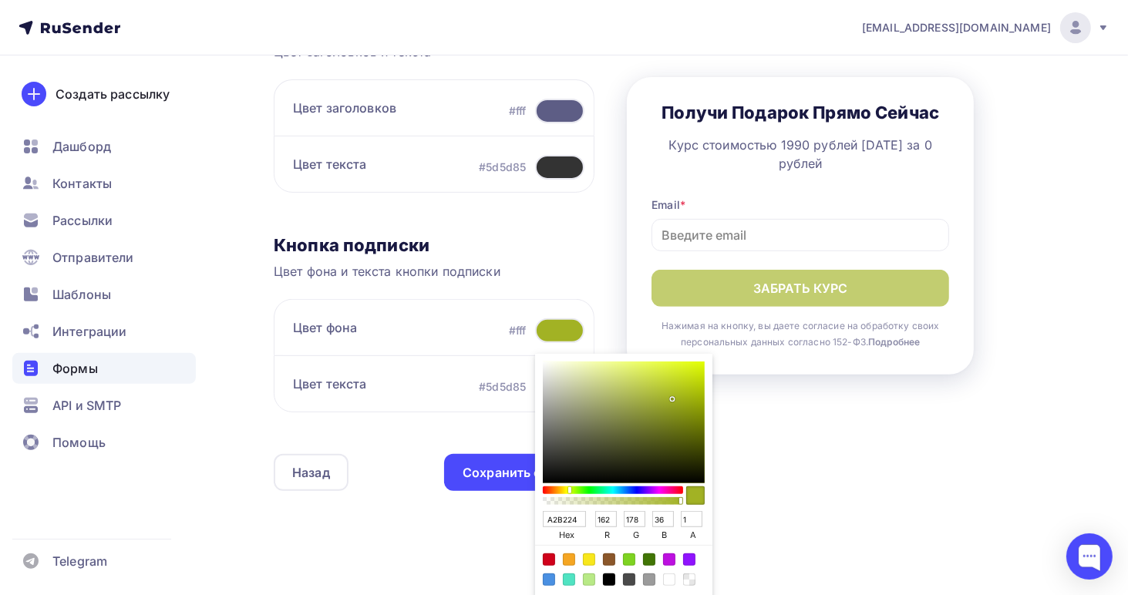
click at [568, 489] on div "Sketch color picker" at bounding box center [612, 490] width 137 height 8
click at [588, 557] on div "Color:#F8E71C" at bounding box center [589, 559] width 12 height 12
type input "F8E71C"
type input "248"
type input "231"
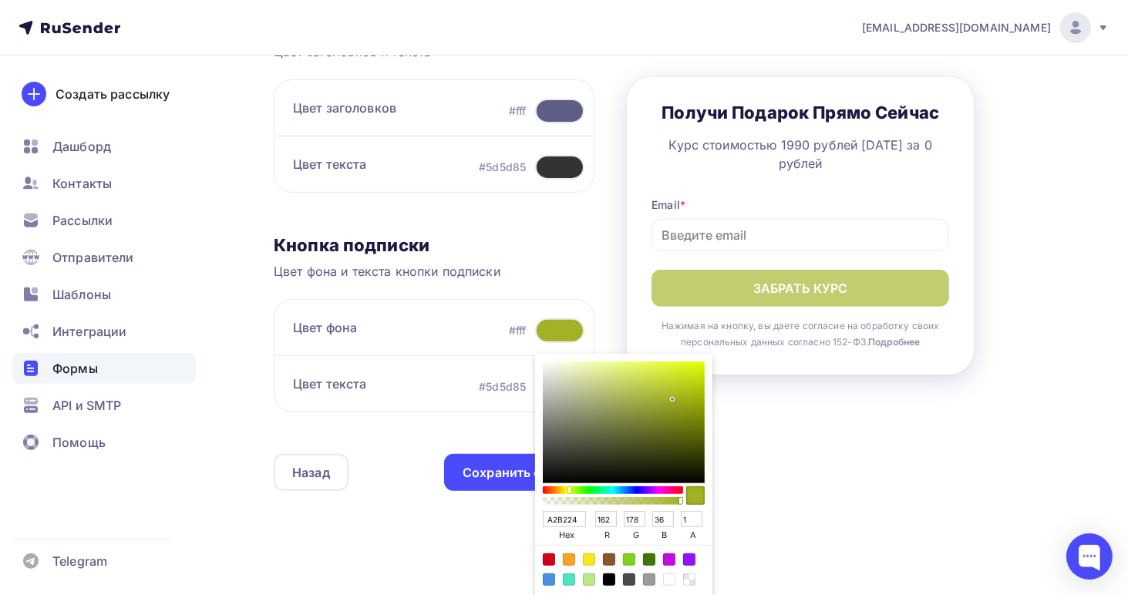
type input "28"
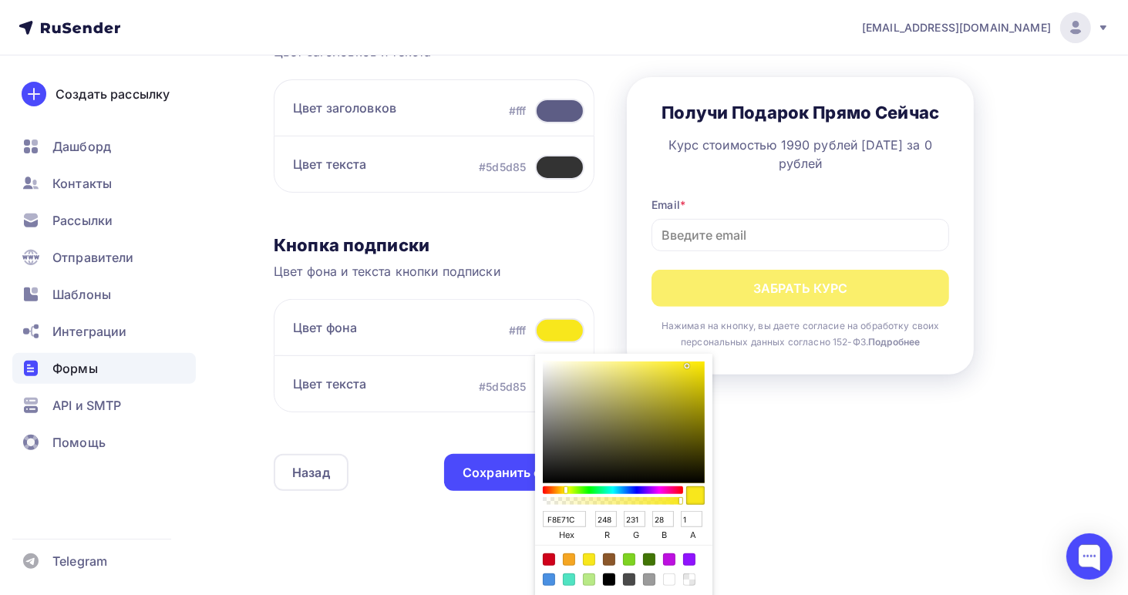
type input "F8E71CC7"
type input "0.7803921568627451"
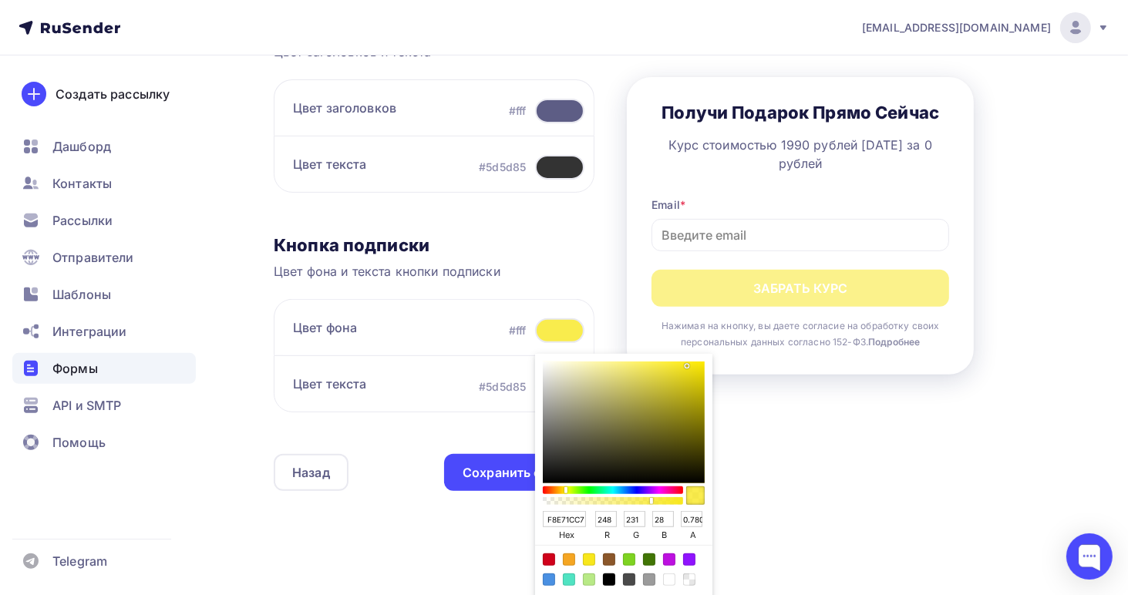
click at [650, 499] on div "Sketch color picker" at bounding box center [613, 501] width 136 height 8
type input "F8E71CED"
type input "0.9294117647058824"
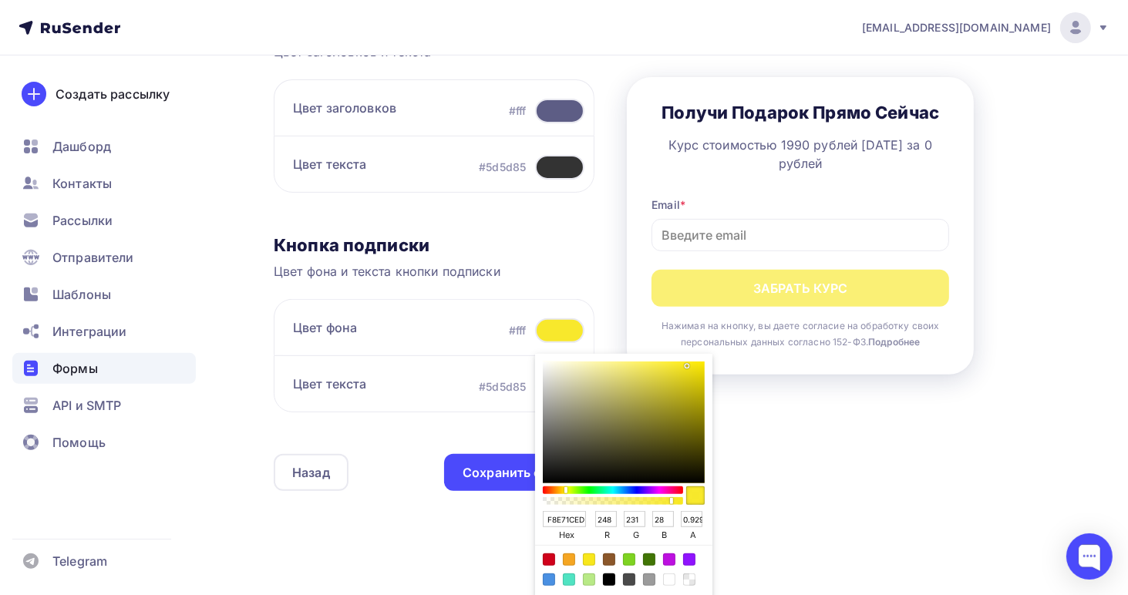
click at [669, 499] on div "Sketch color picker" at bounding box center [613, 501] width 136 height 8
type input "F8E71CFA"
type input "0.9803921568627451"
click at [677, 499] on div "Sketch color picker" at bounding box center [613, 501] width 136 height 8
click at [680, 499] on div "Sketch color picker" at bounding box center [613, 501] width 140 height 8
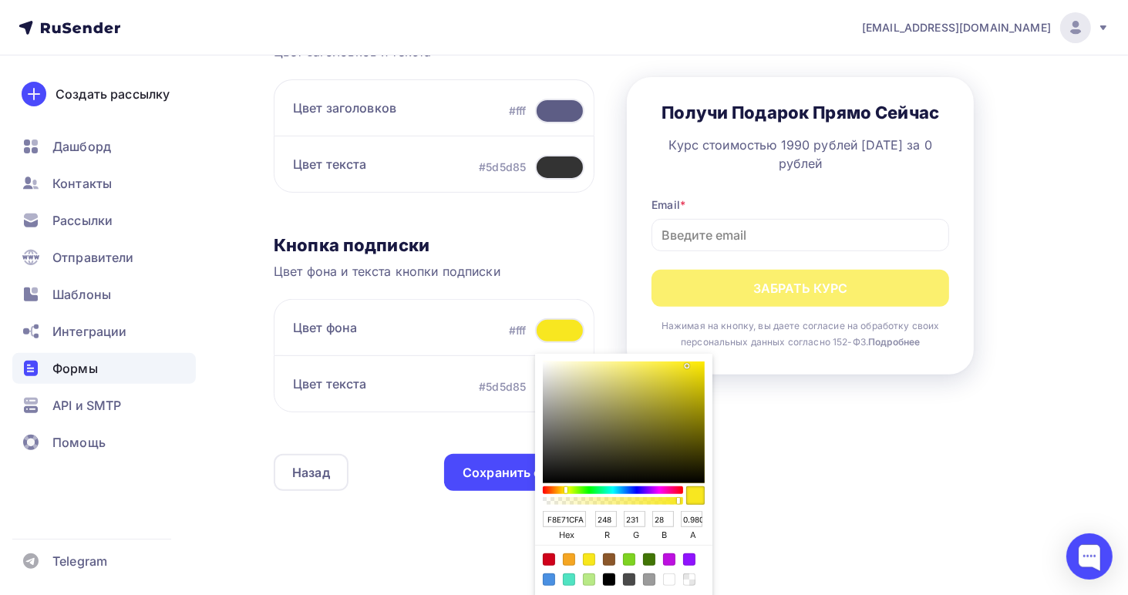
click at [691, 496] on div "Current color is rgba(248,231,28,0.9803921568627451)" at bounding box center [695, 495] width 18 height 18
click at [691, 378] on div "Sketch color picker" at bounding box center [624, 423] width 162 height 122
type input "D9C90FFA"
type input "217"
type input "201"
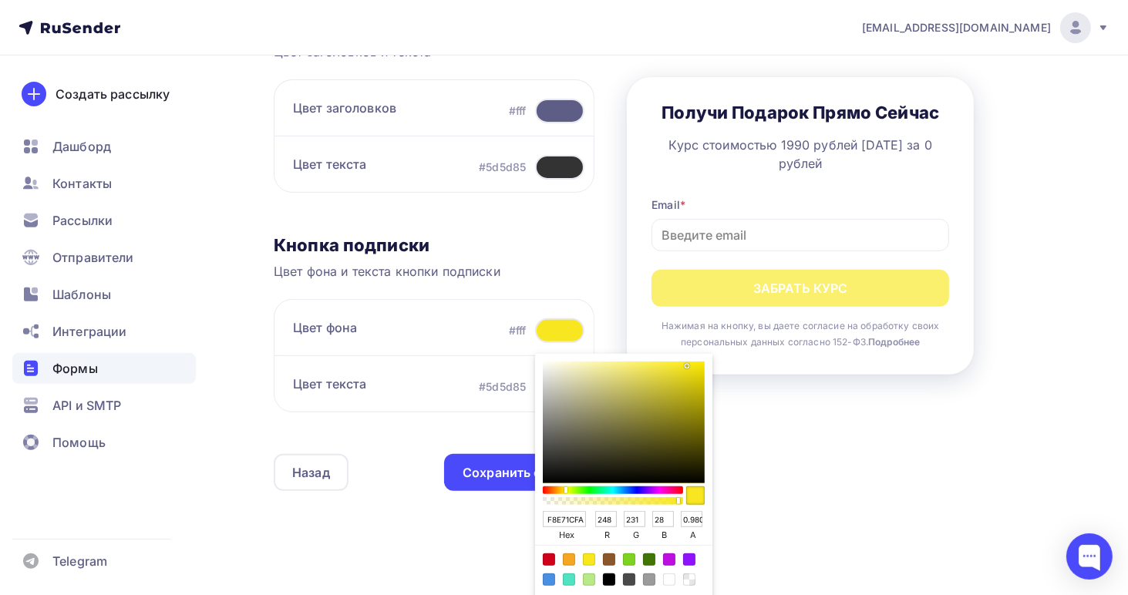
type input "15"
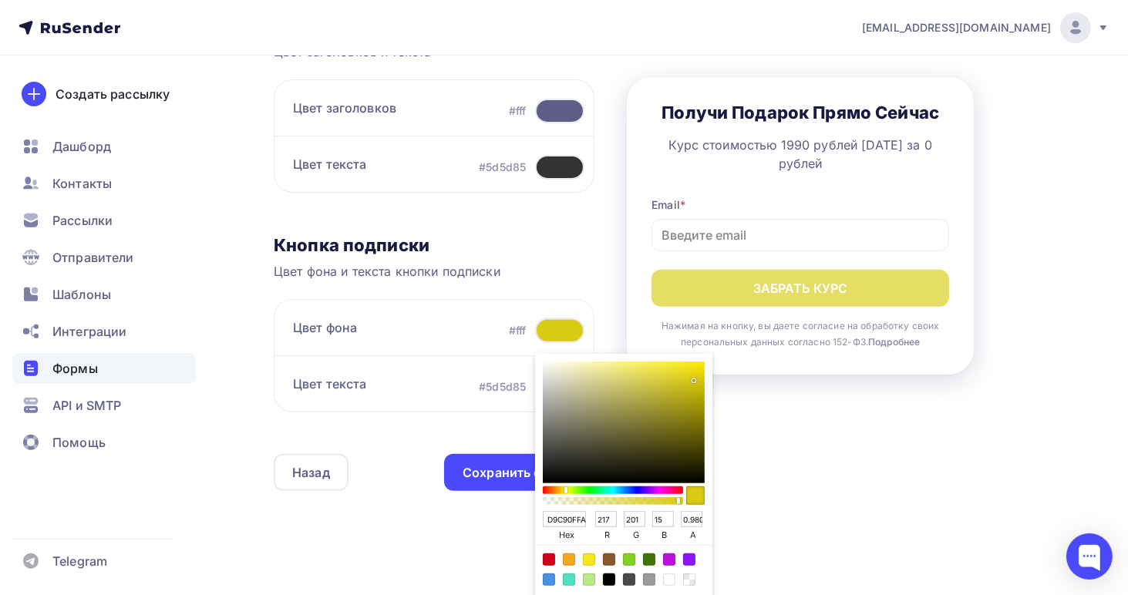
click at [694, 369] on div "Sketch color picker" at bounding box center [624, 423] width 162 height 122
type input "ECDA0DFA"
type input "236"
type input "218"
type input "13"
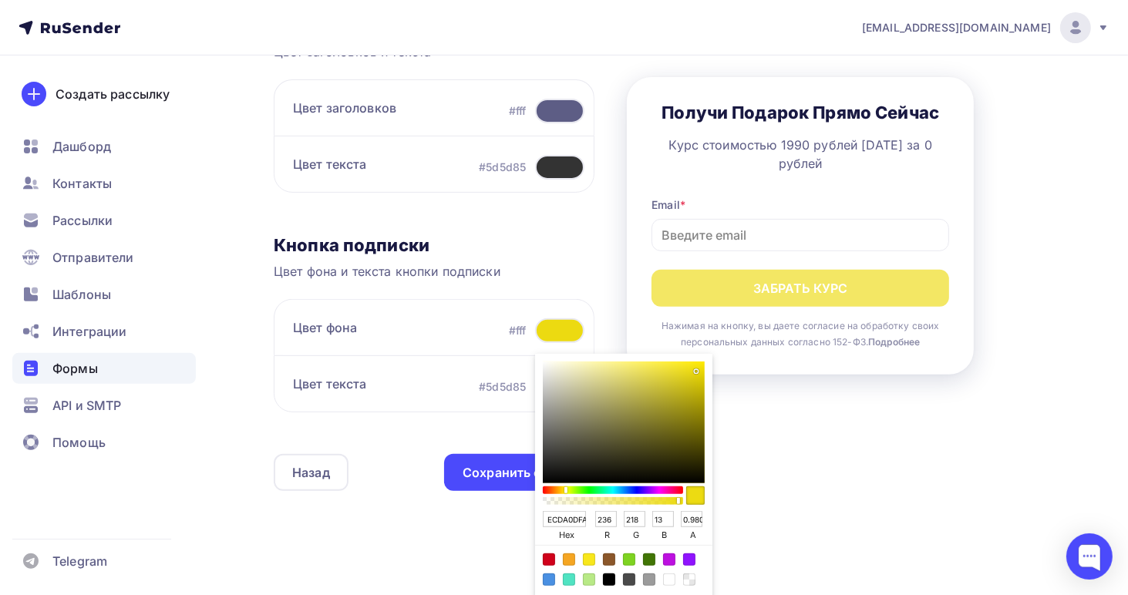
click at [693, 378] on div "Sketch color picker" at bounding box center [624, 423] width 162 height 122
type input "D7C70DFA"
type input "215"
type input "199"
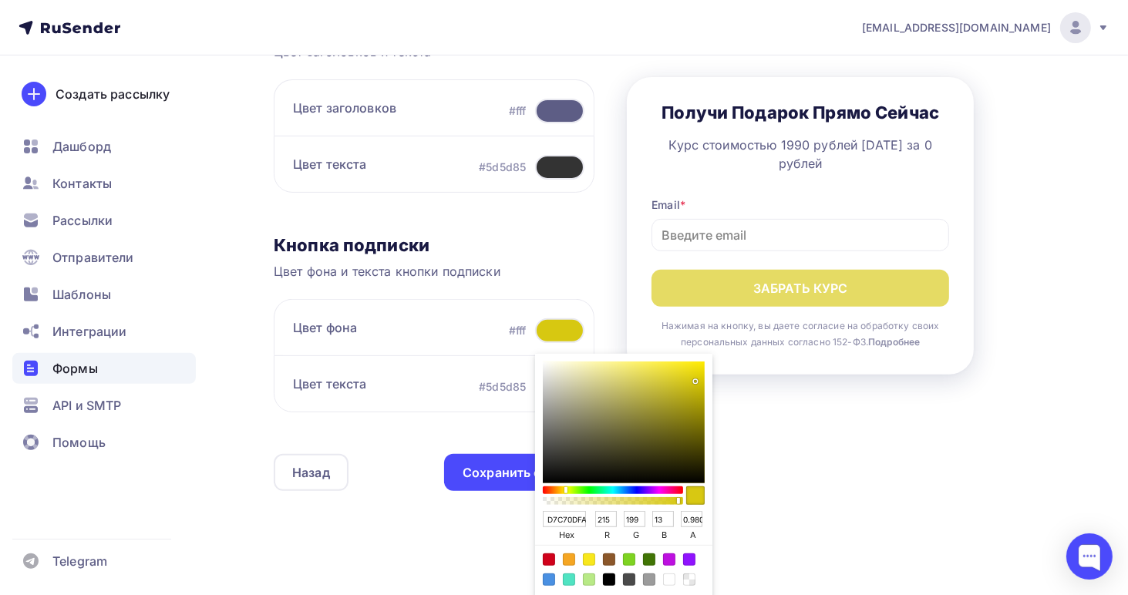
click at [688, 378] on div "Sketch color picker" at bounding box center [624, 423] width 162 height 122
type input "D9C915FA"
type input "217"
type input "201"
type input "21"
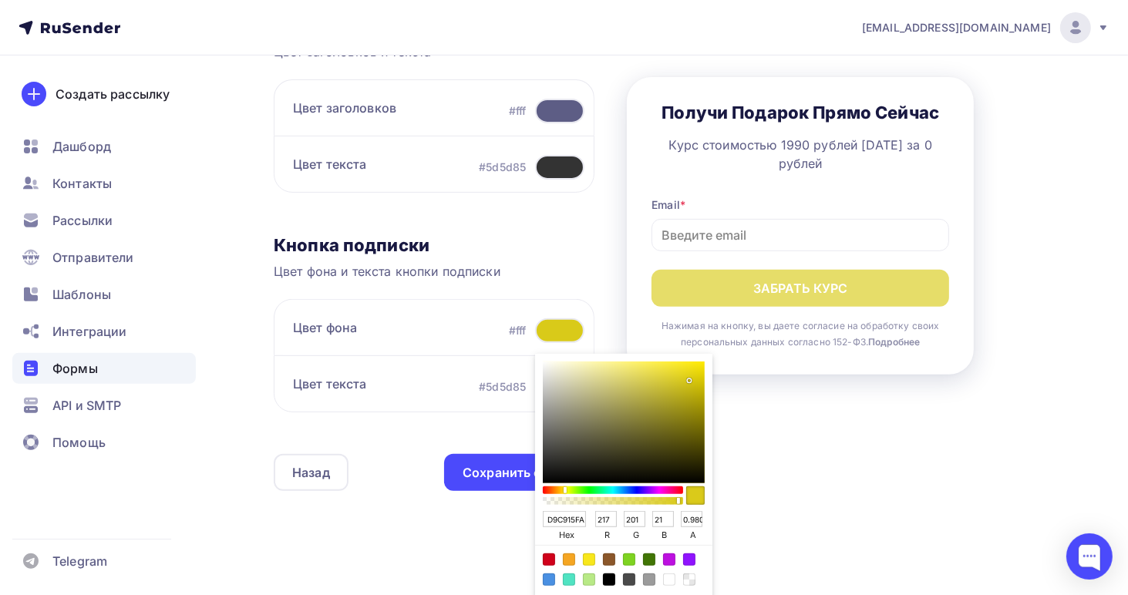
click at [691, 392] on div "Sketch color picker" at bounding box center [624, 423] width 162 height 122
type input "BAAC0DFA"
type input "186"
type input "172"
type input "13"
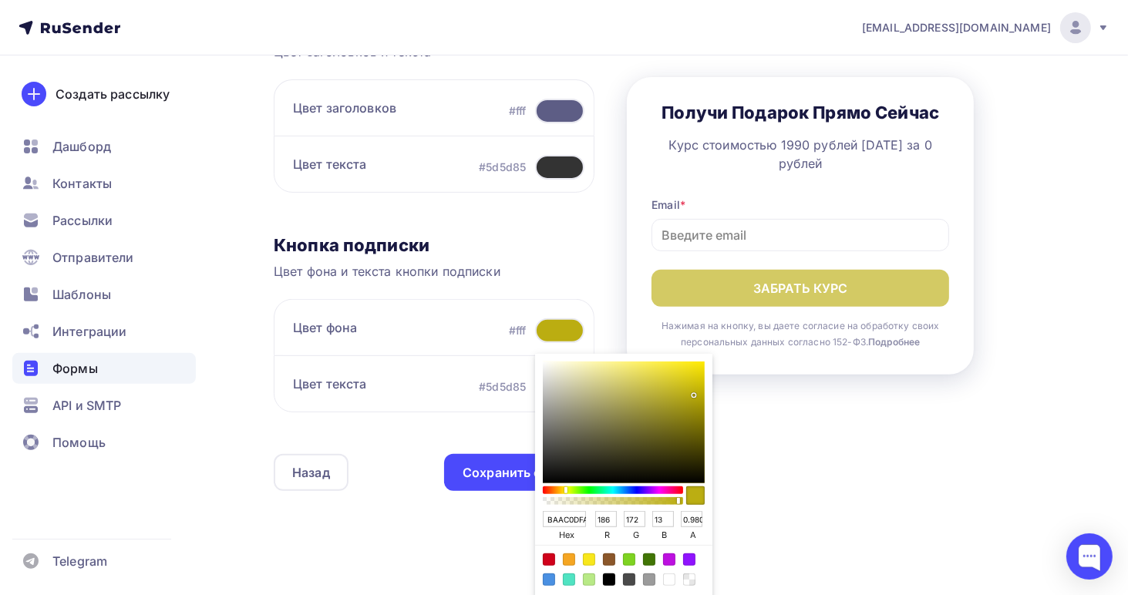
click at [690, 378] on div "Sketch color picker" at bounding box center [624, 423] width 162 height 122
type input "D9C811FA"
type input "217"
type input "200"
type input "17"
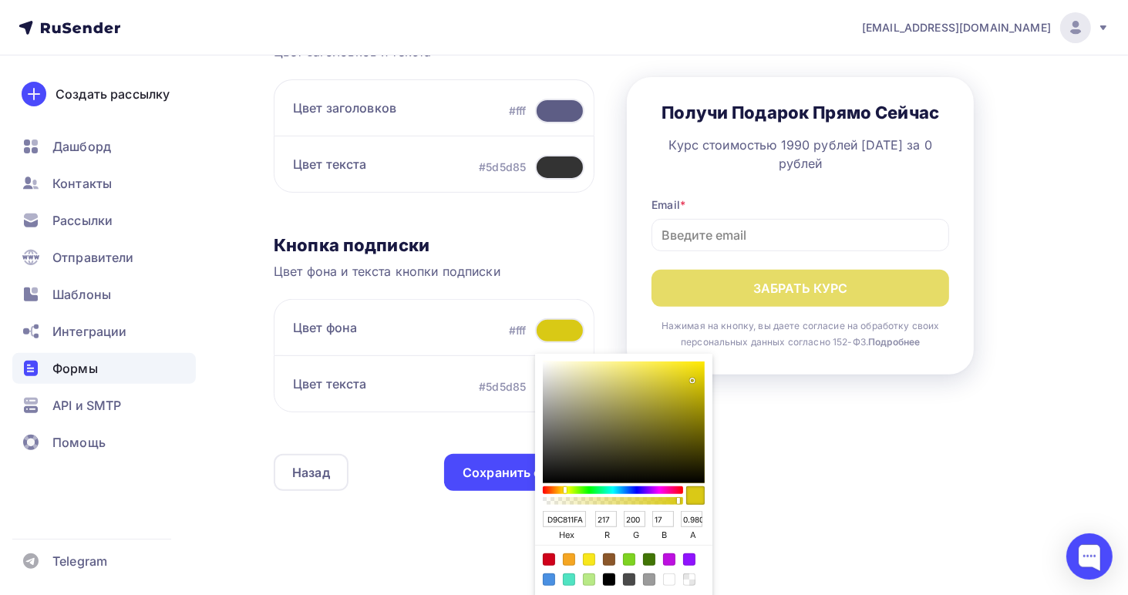
click at [692, 366] on div "Sketch color picker" at bounding box center [624, 423] width 162 height 122
type input "F2DF10FA"
type input "242"
type input "223"
type input "16"
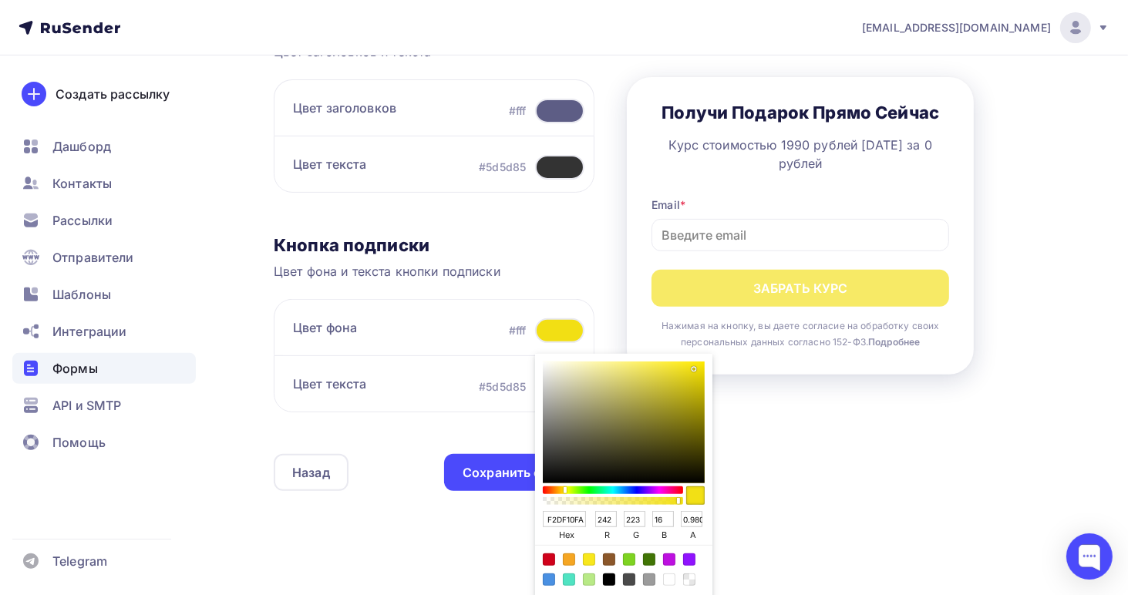
click at [683, 378] on div "Sketch color picker" at bounding box center [624, 423] width 162 height 122
type input "D9C91BFA"
type input "217"
type input "201"
type input "27"
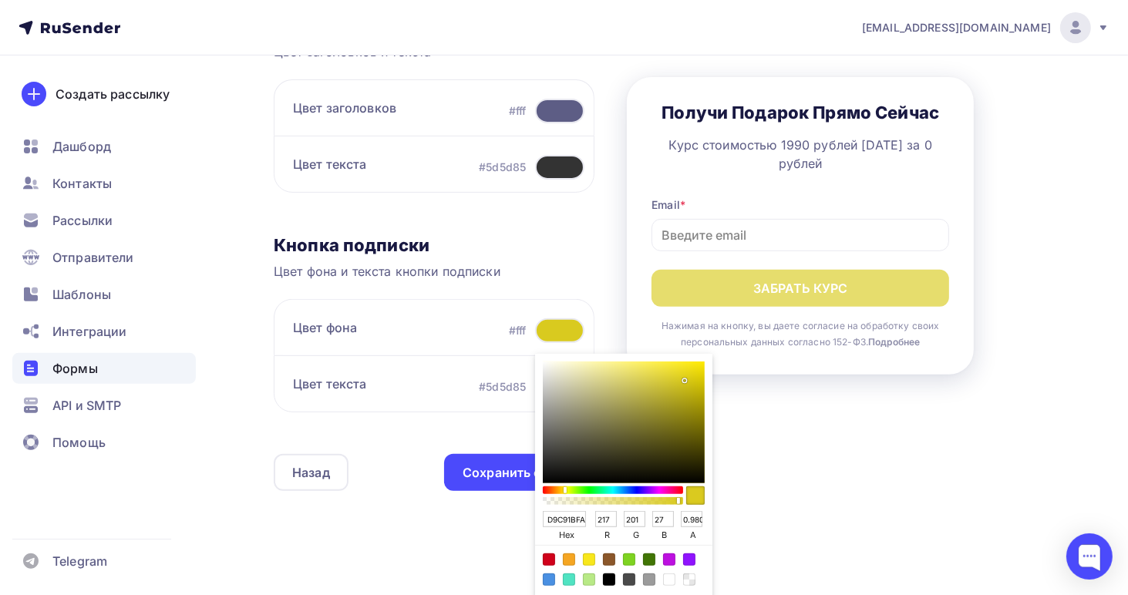
click at [692, 384] on div "Sketch color picker" at bounding box center [624, 423] width 162 height 122
type input "CCBC0EFA"
type input "204"
type input "188"
type input "14"
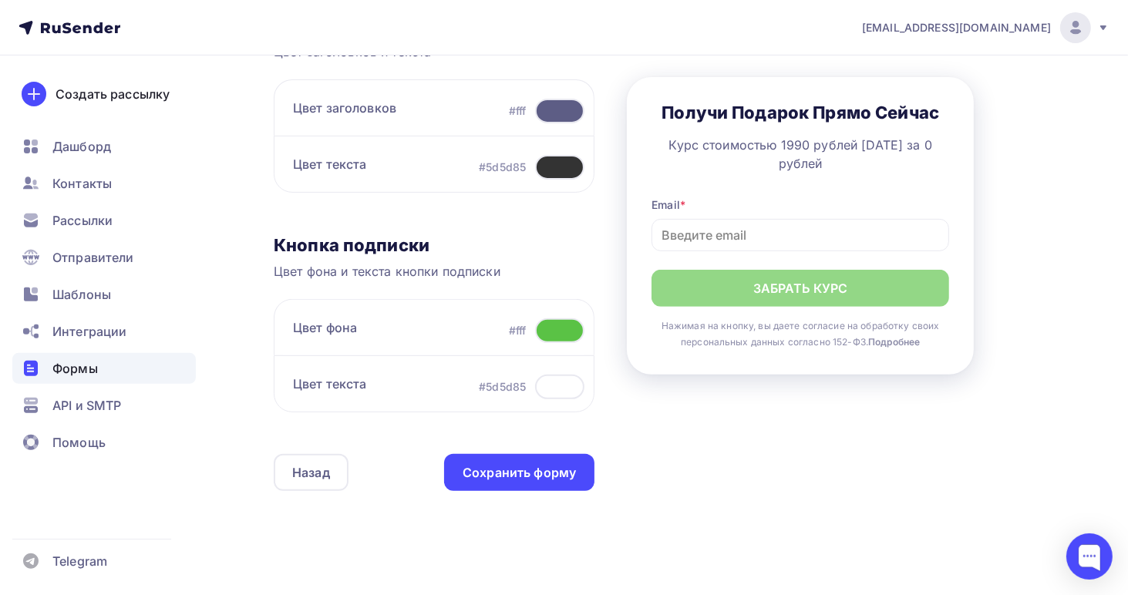
click at [792, 507] on div "Контент Поля формы 3 Дизайн Тип формы Выберите способ установки формы Встроенна…" at bounding box center [668, 99] width 789 height 869
click at [517, 468] on div "Сохранить форму" at bounding box center [518, 473] width 113 height 18
